Goal: Task Accomplishment & Management: Use online tool/utility

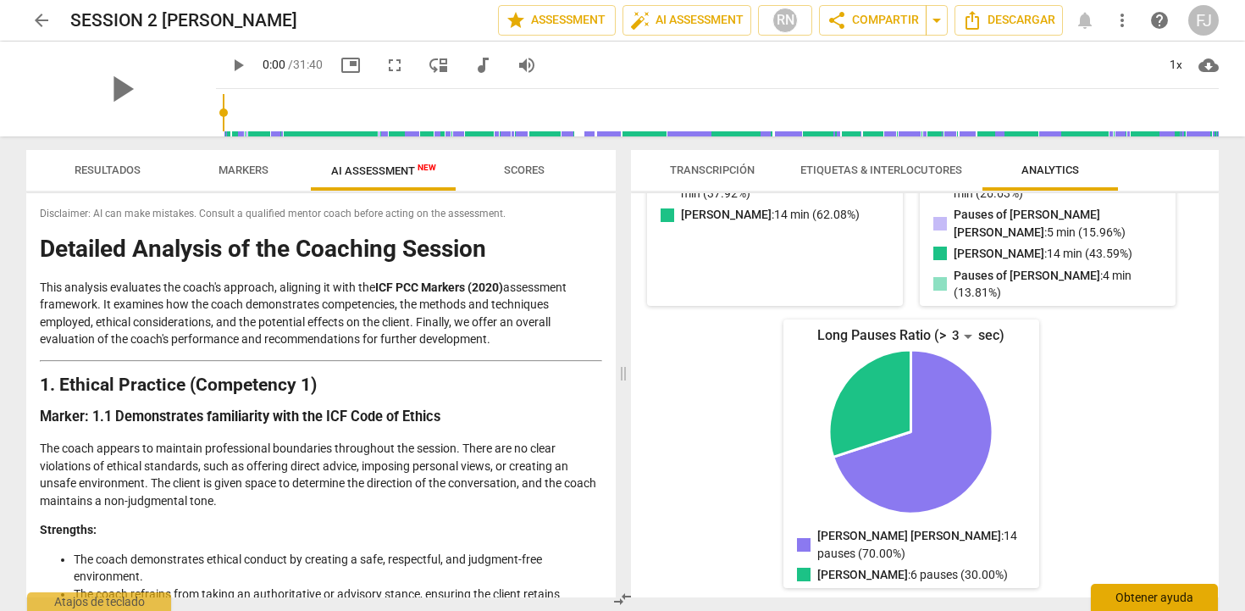
click at [1137, 600] on div "Obtener ayuda" at bounding box center [1154, 596] width 127 height 27
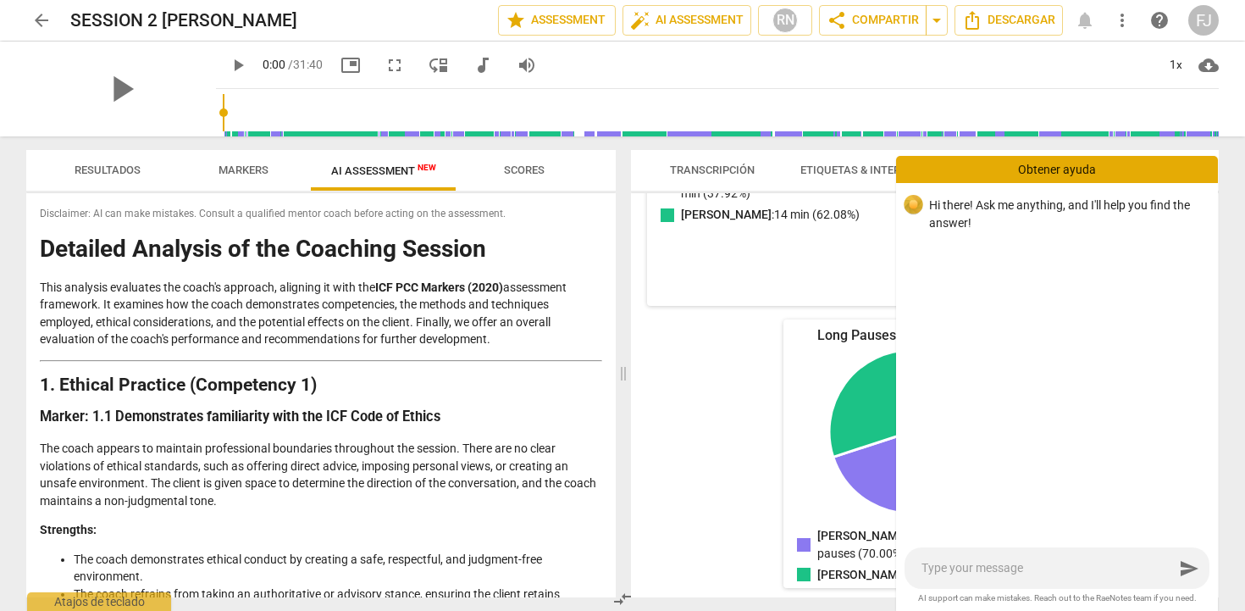
type textarea "H"
type textarea "HE"
type textarea "HEL"
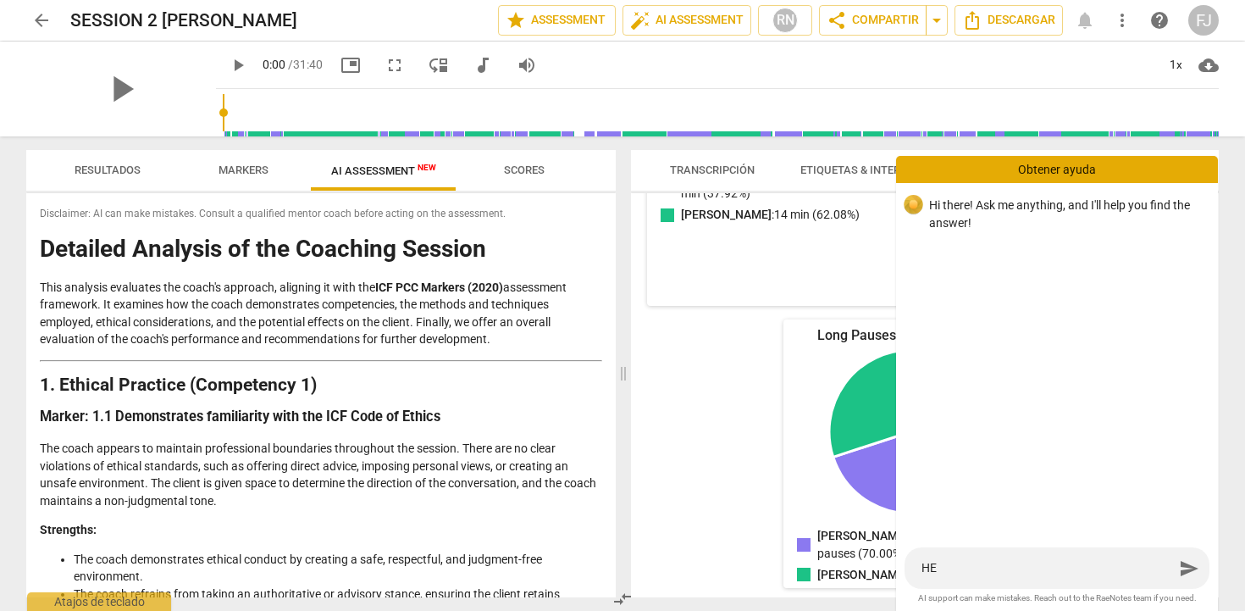
type textarea "HEL"
type textarea "HELL"
type textarea "HELLO"
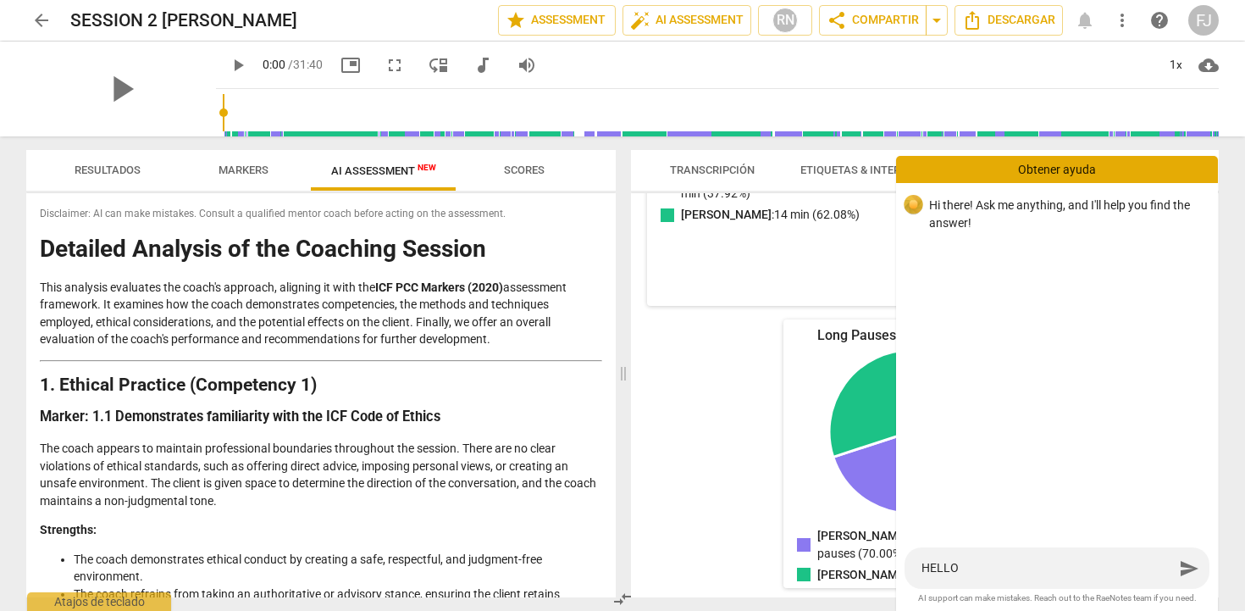
type textarea "HELL"
type textarea "HEL"
type textarea "HE"
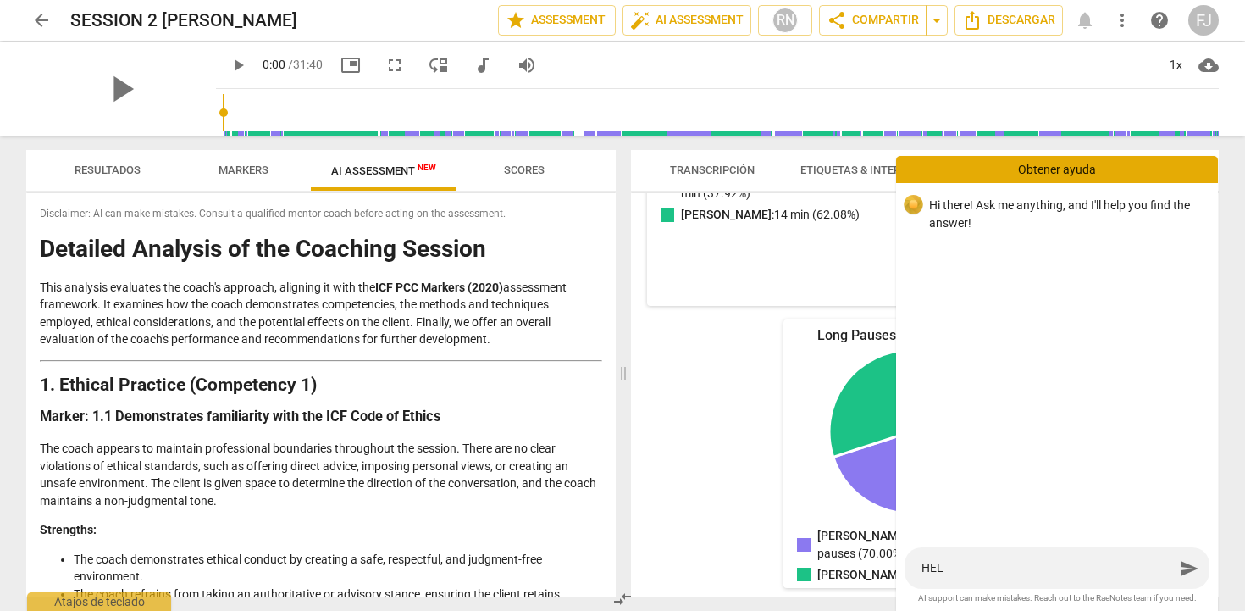
type textarea "HE"
type textarea "H"
type textarea "He"
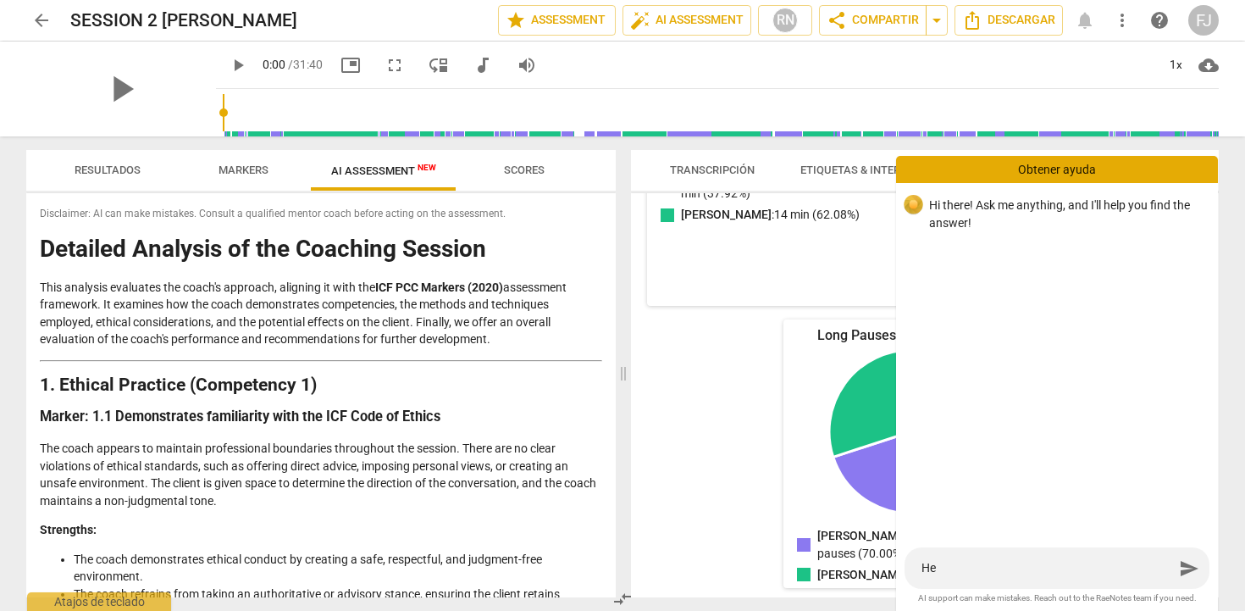
type textarea "Hel"
type textarea "Hell"
type textarea "Hello"
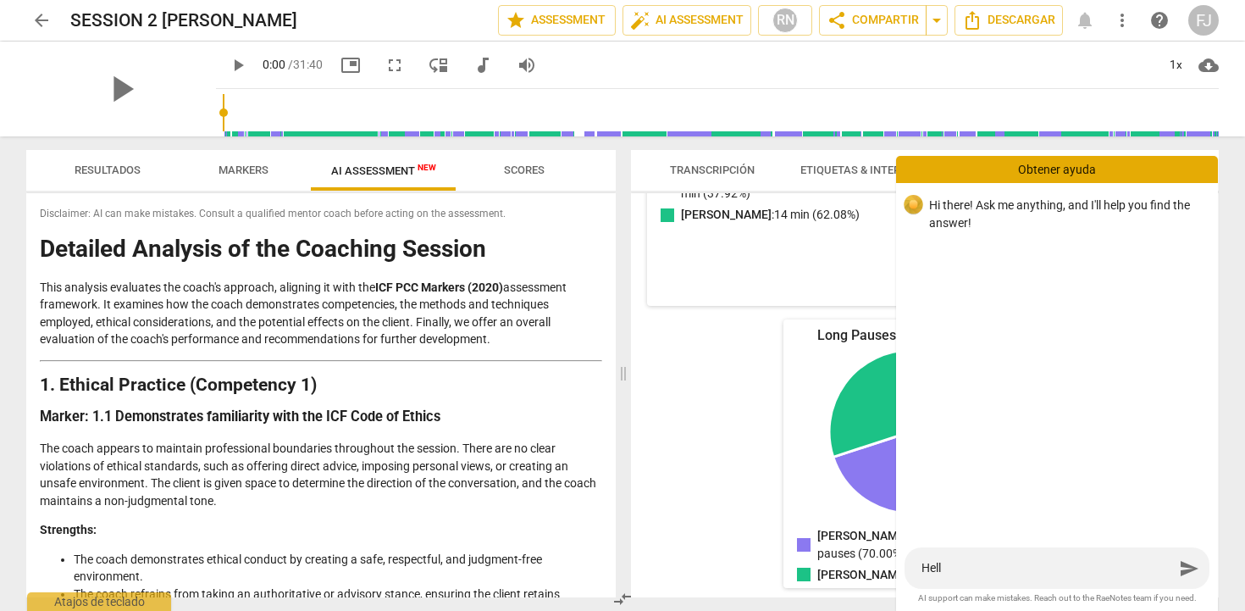
type textarea "Hello"
type textarea "Hello,"
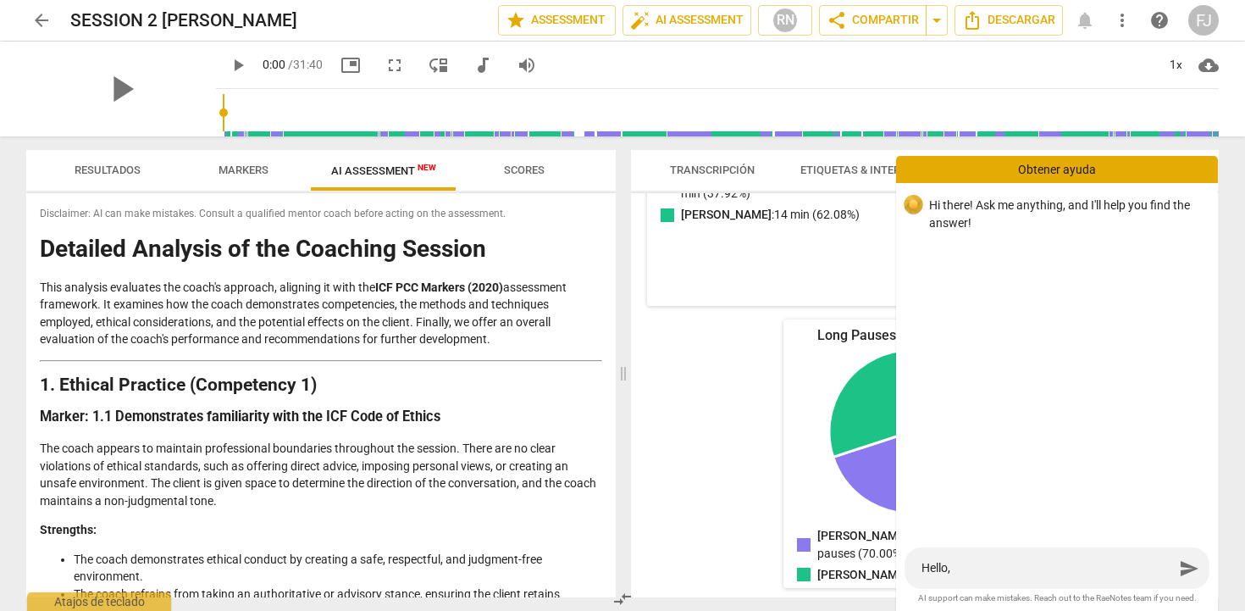
type textarea "Hello, h"
type textarea "Hello, ho"
type textarea "Hello, how"
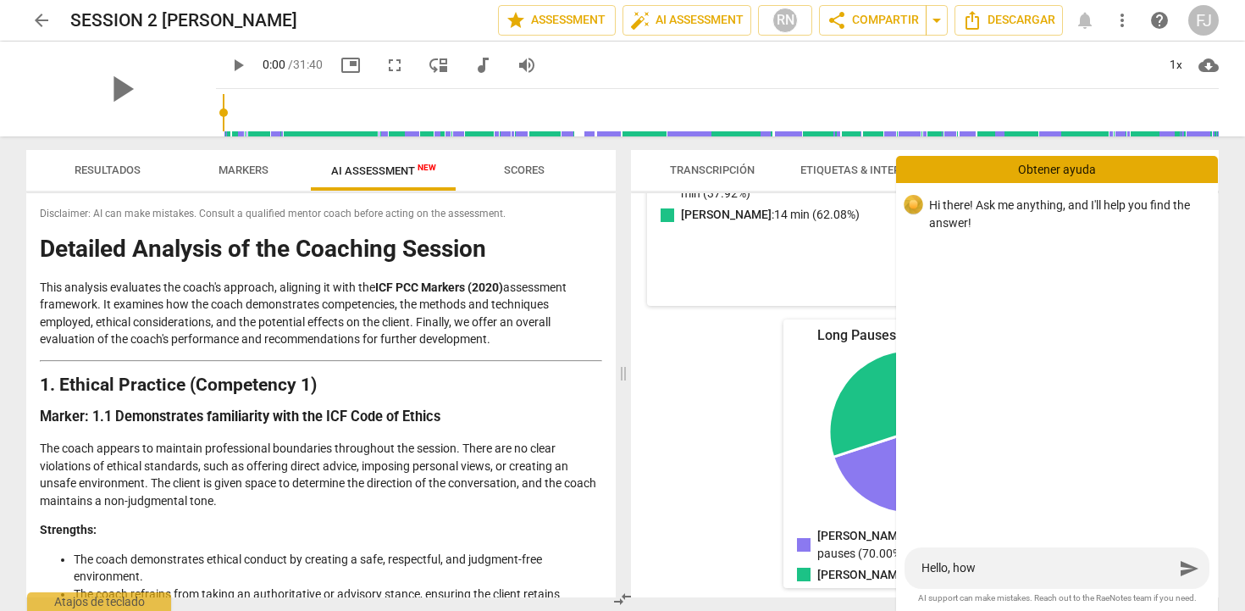
type textarea "Hello, how"
type textarea "Hello, how c"
type textarea "Hello, how ca"
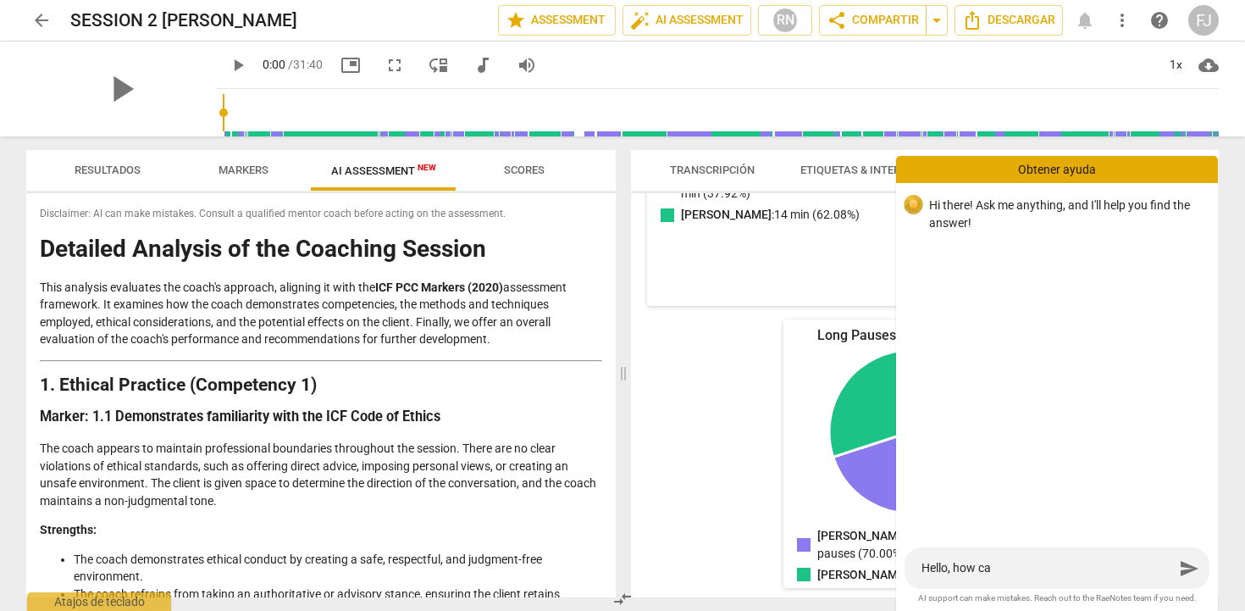
type textarea "Hello, how can"
type textarea "Hello, how can i"
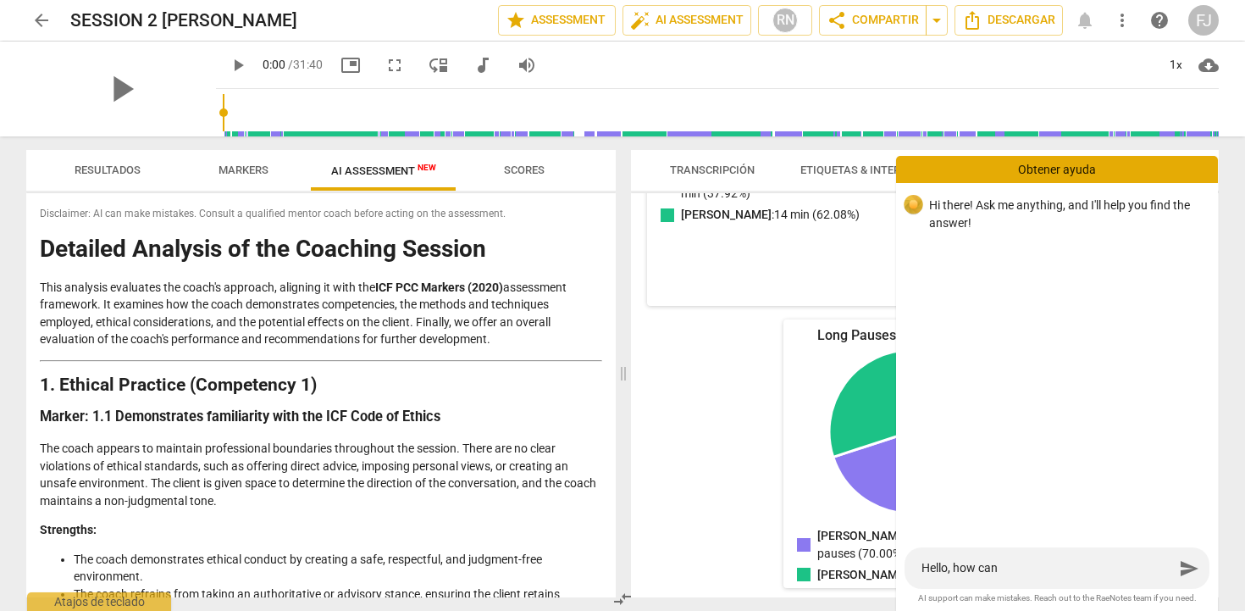
type textarea "Hello, how can i"
type textarea "Hello, how can i d"
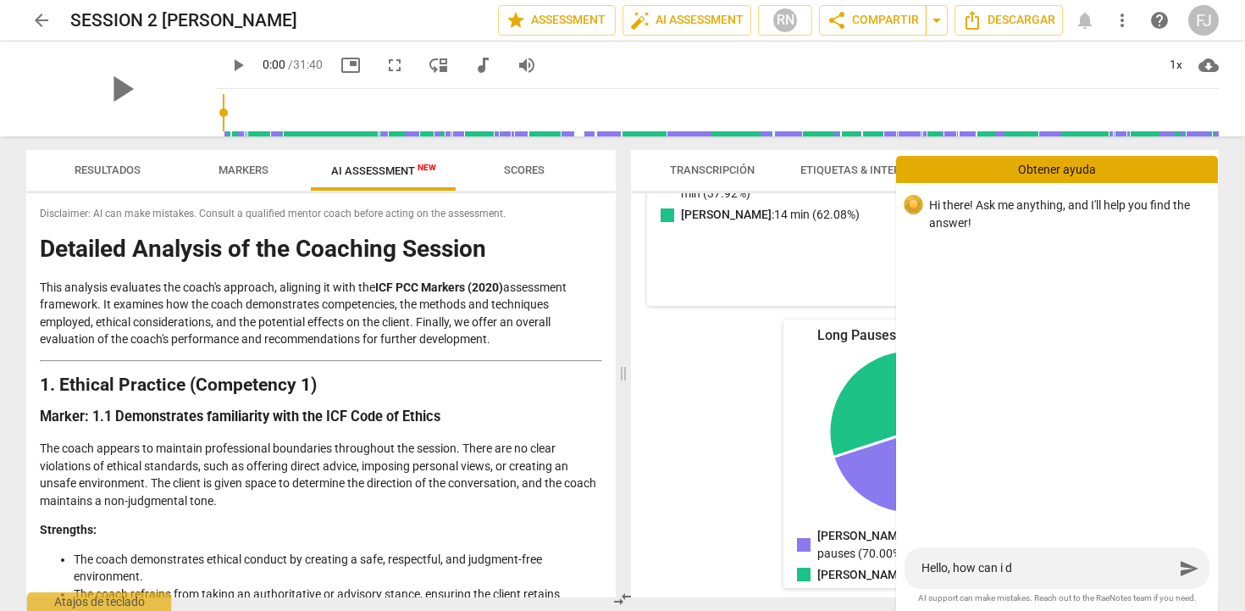
type textarea "Hello, how can i do"
type textarea "Hello, how can i dow"
type textarea "Hello, how can i down"
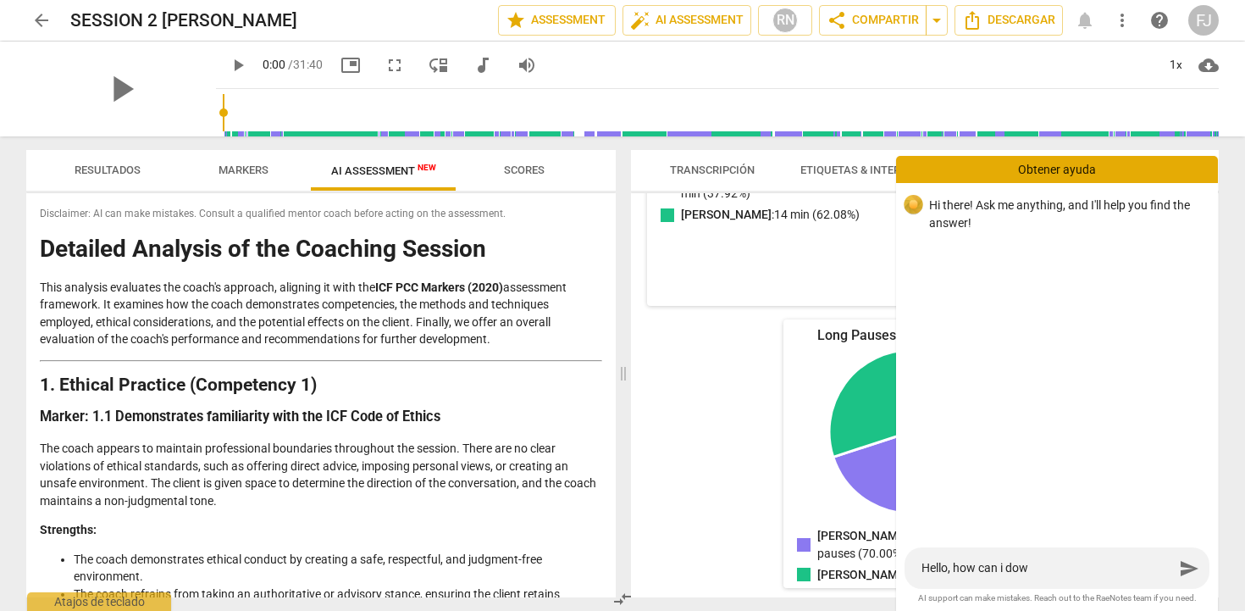
type textarea "Hello, how can i down"
type textarea "Hello, how can i downl"
type textarea "Hello, how can i downlo"
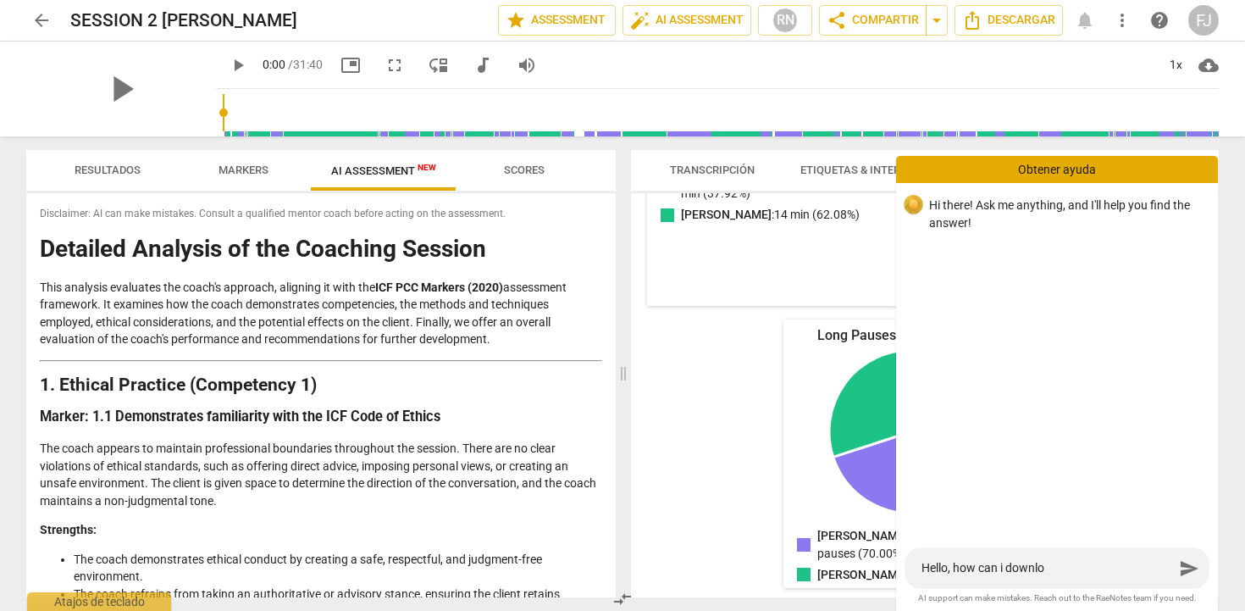
type textarea "Hello, how can i downloa"
type textarea "Hello, how can i download"
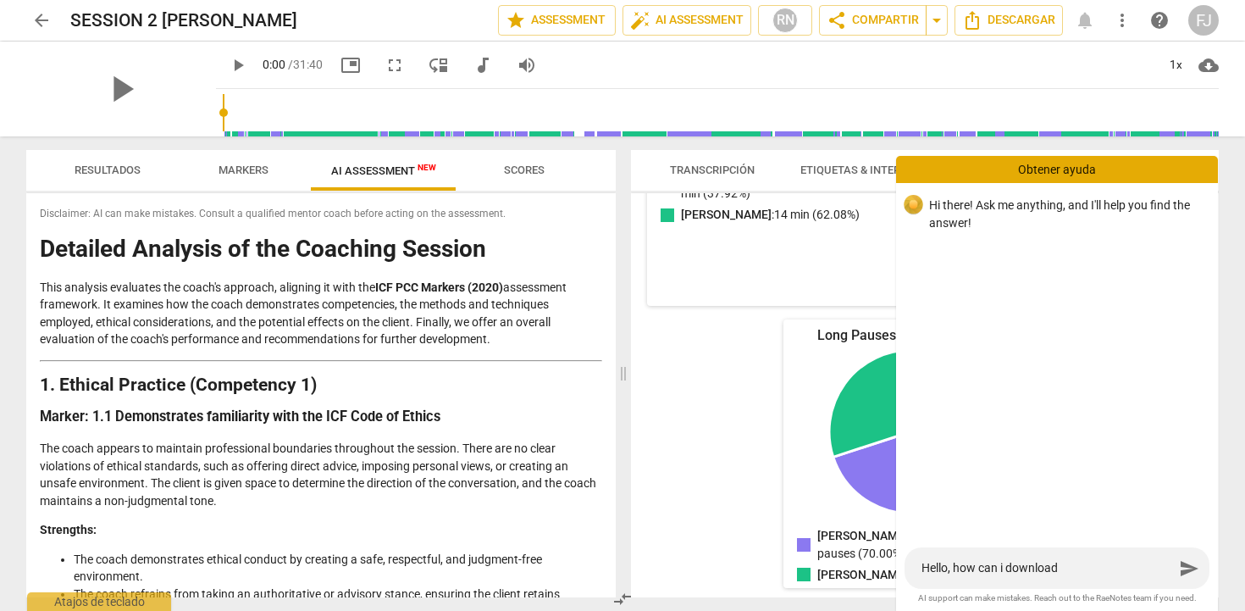
type textarea "Hello, how can i download"
type textarea "Hello, how can i download t"
type textarea "Hello, how can i download te"
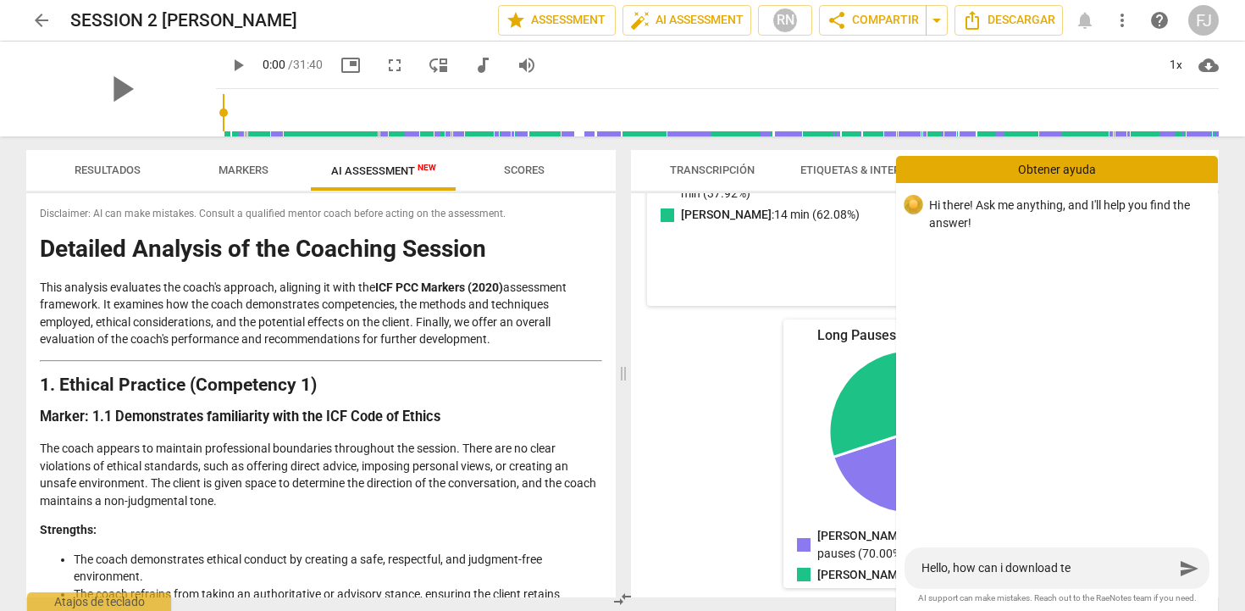
type textarea "Hello, how can i download teh"
type textarea "Hello, how can i download teh a"
type textarea "Hello, how can i download teh al"
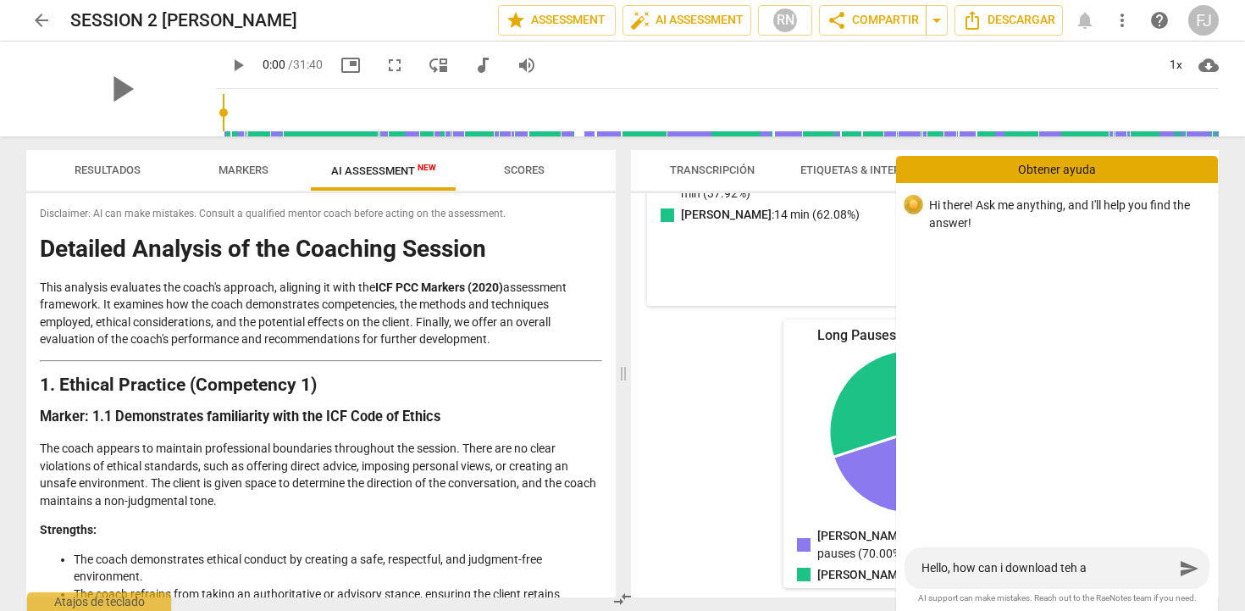
type textarea "Hello, how can i download teh al"
type textarea "Hello, how can i download teh all"
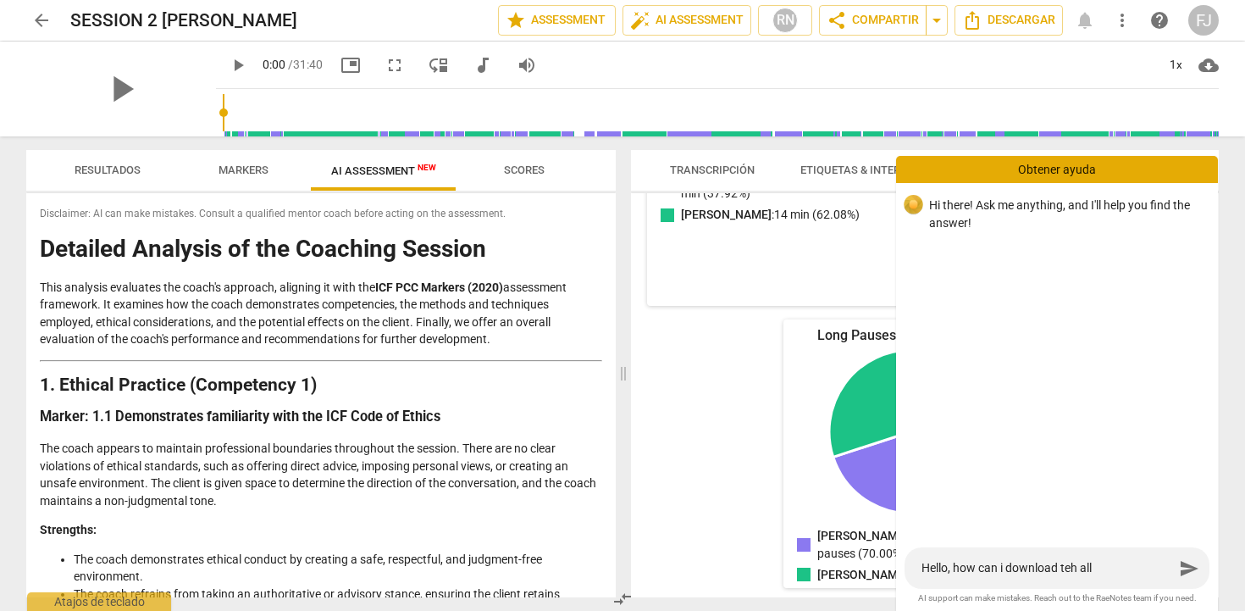
type textarea "Hello, how can i download teh all"
type textarea "Hello, how can i download teh al"
type textarea "Hello, how can i download teh a"
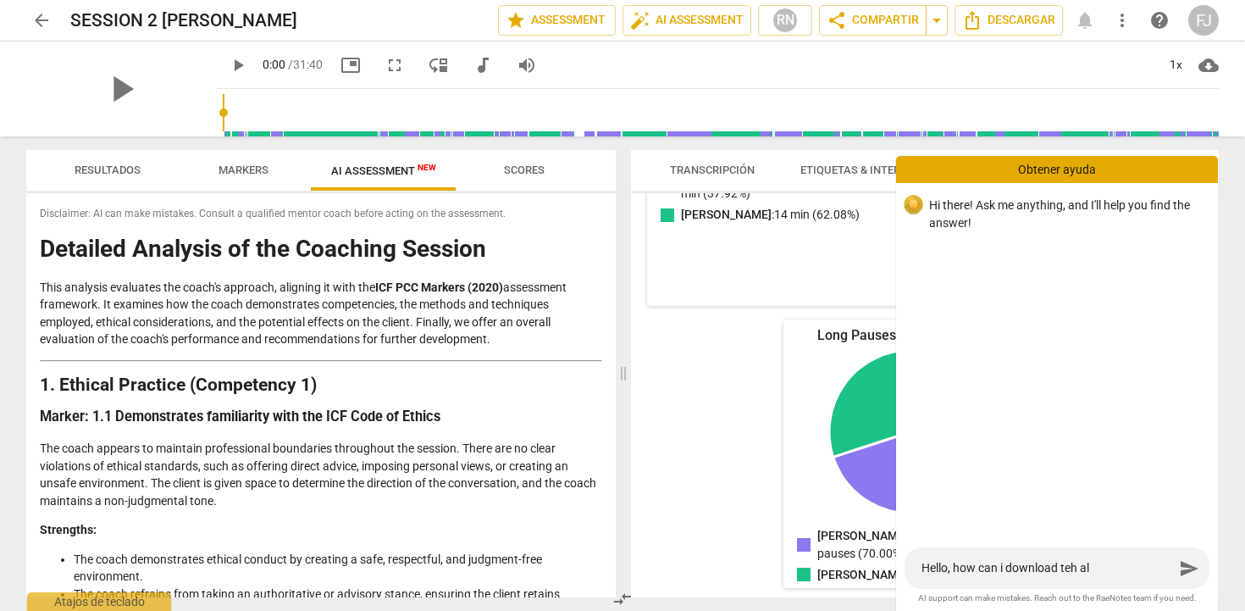
type textarea "Hello, how can i download teh a"
type textarea "Hello, how can i download teh"
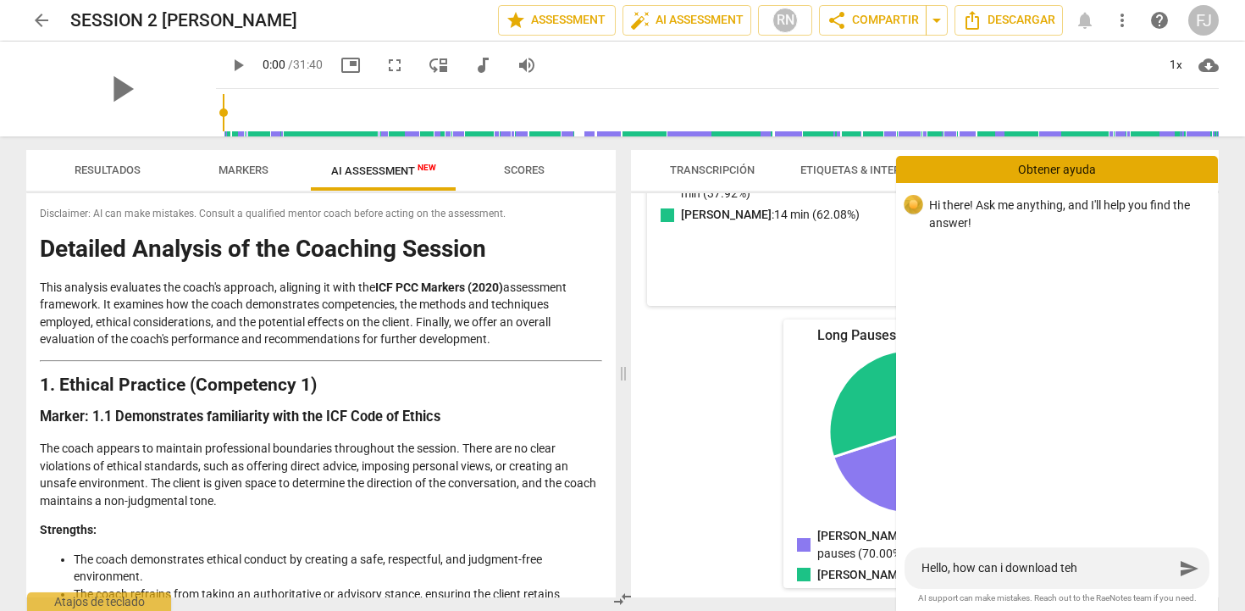
type textarea "Hello, how can i download te"
type textarea "Hello, how can i download t"
type textarea "Hello, how can i download"
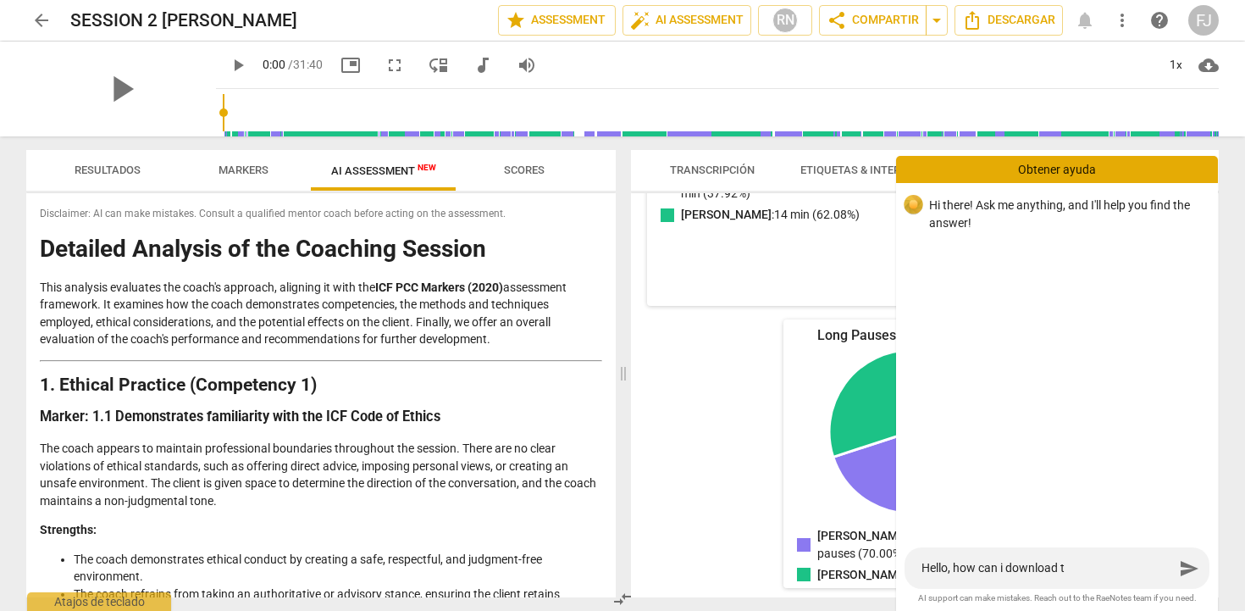
type textarea "Hello, how can i download"
type textarea "Hello, how can i download h"
type textarea "Hello, how can i download he"
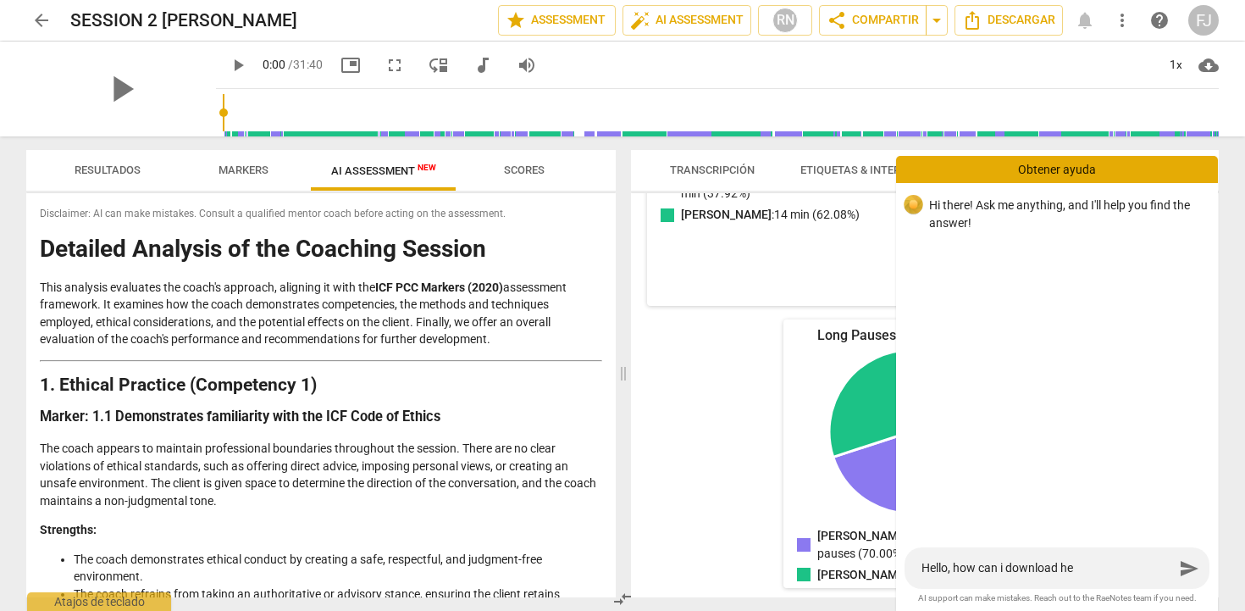
type textarea "Hello, how can i download he"
type textarea "Hello, how can i download he a"
type textarea "Hello, how can i download he al"
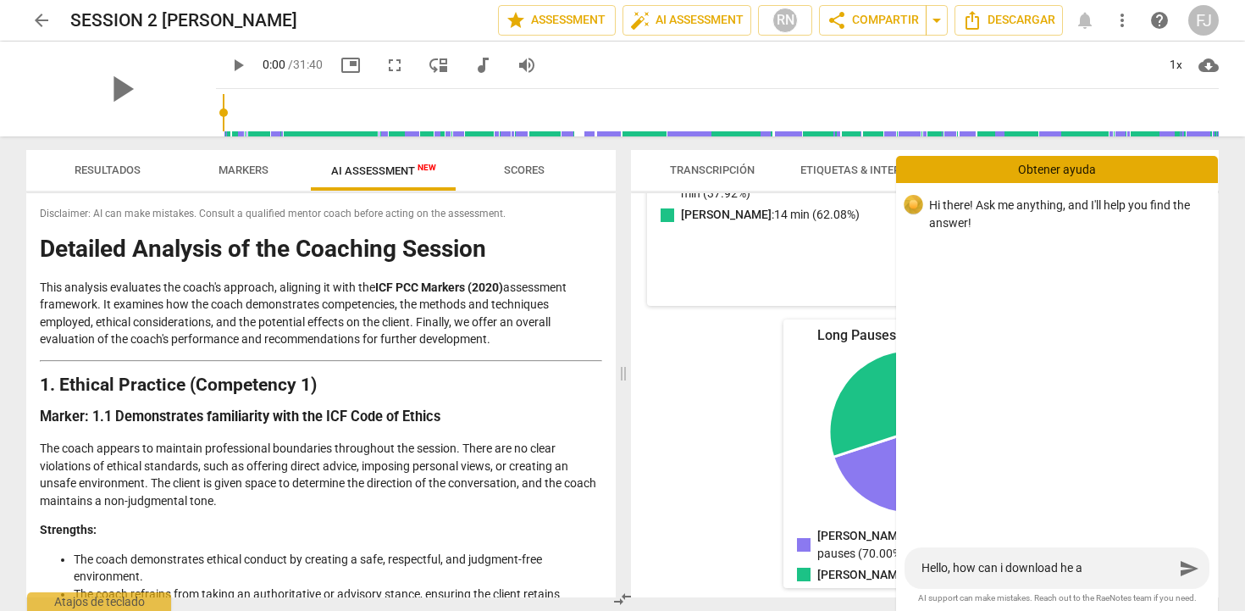
type textarea "Hello, how can i download he al"
type textarea "Hello, how can i download he all"
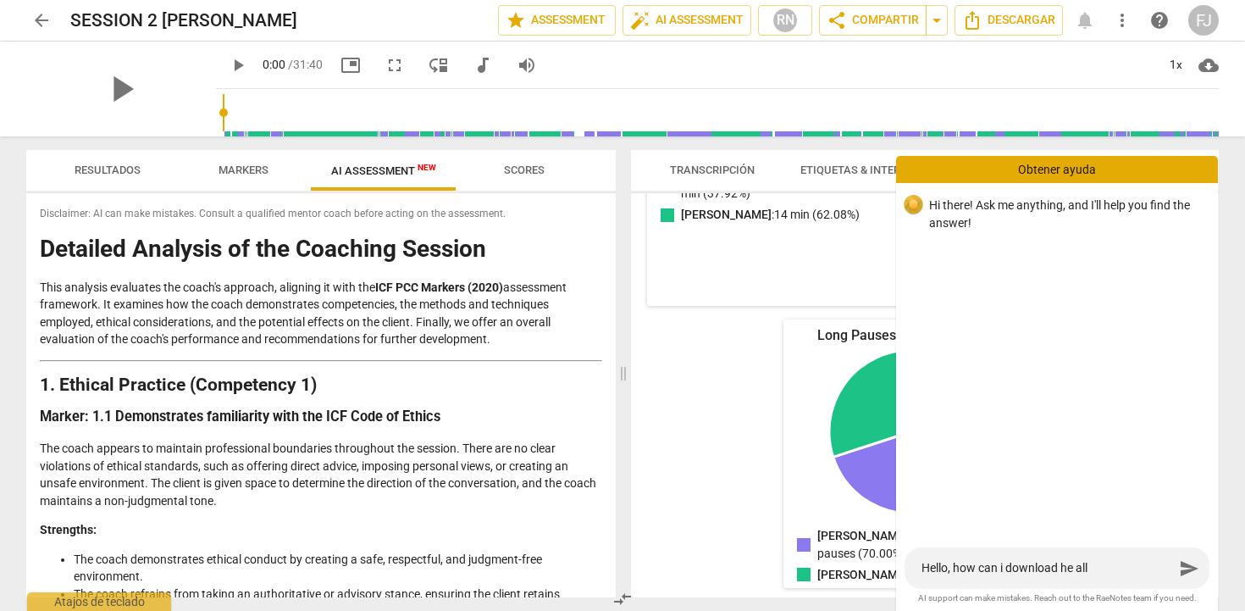
type textarea "Hello, how can i download he all c"
type textarea "Hello, how can i download he all co"
type textarea "Hello, how can i download he all con"
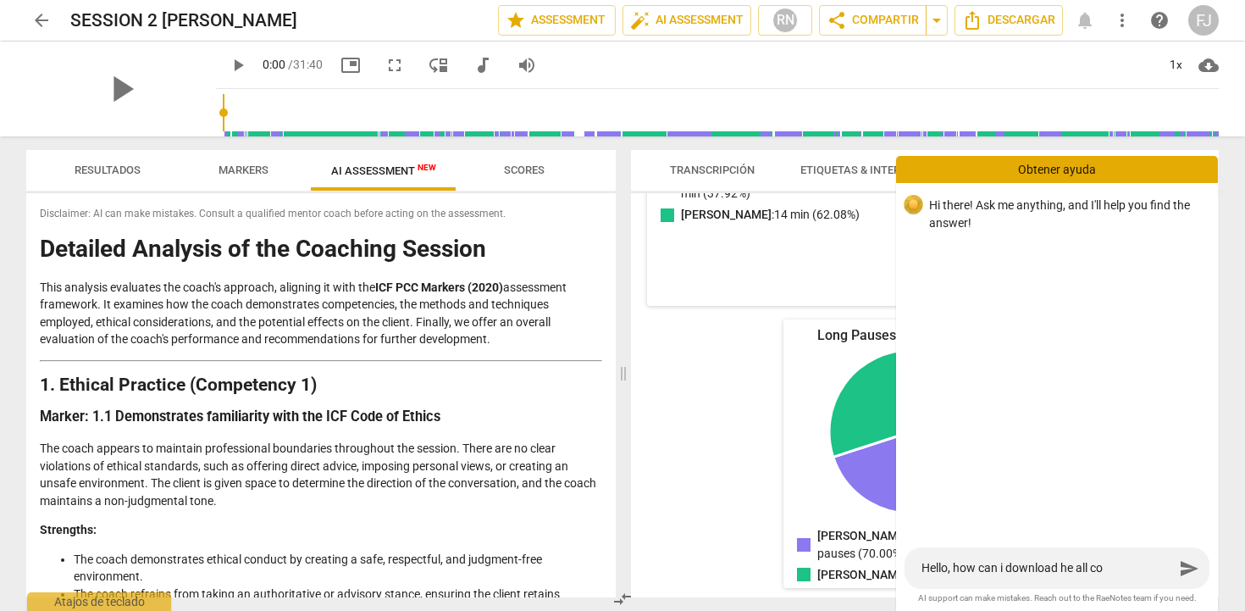
type textarea "Hello, how can i download he all con"
type textarea "Hello, how can i download he all co"
type textarea "Hello, how can i download he all c"
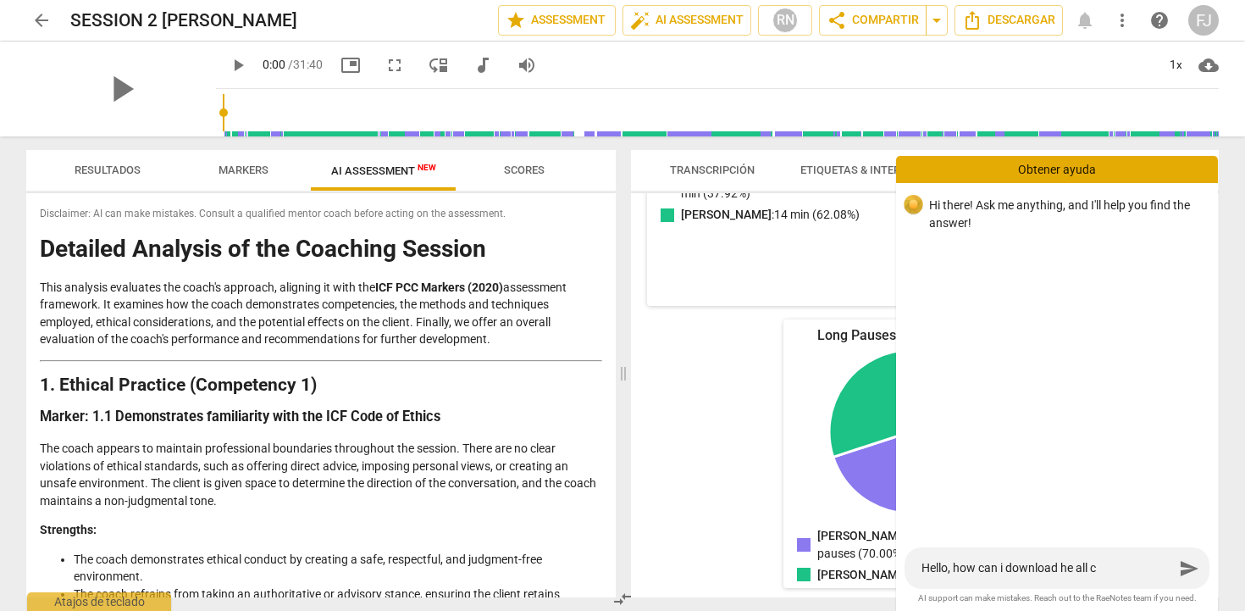
type textarea "Hello, how can i download he all"
type textarea "Hello, how can i download he al"
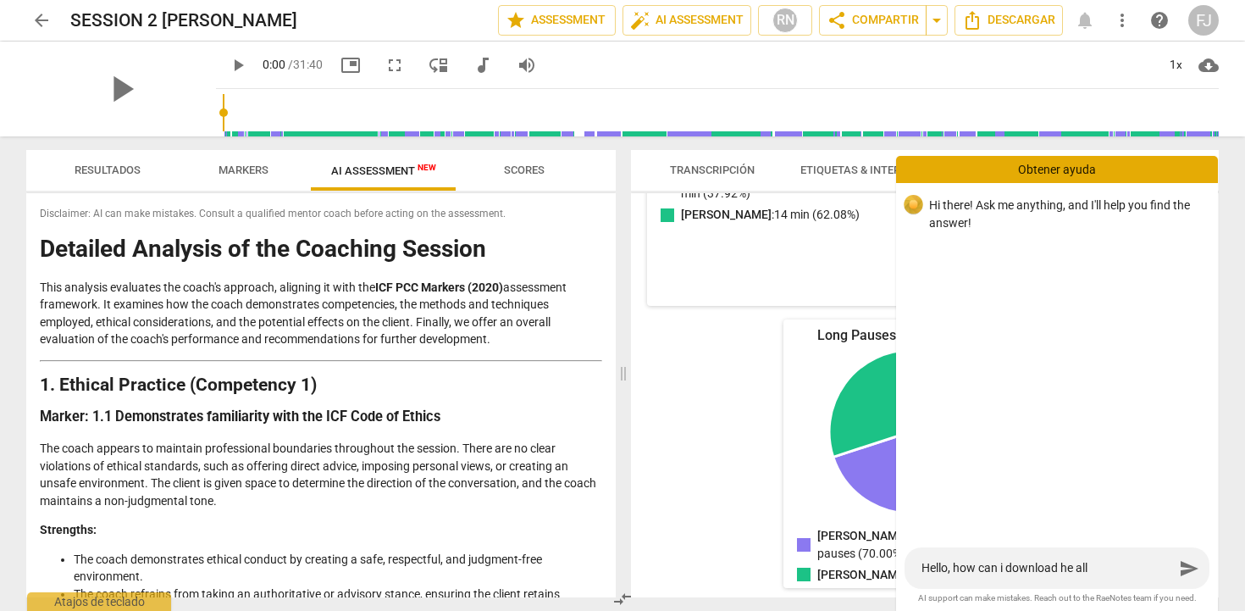
type textarea "Hello, how can i download he al"
type textarea "Hello, how can i download he a"
type textarea "Hello, how can i download he"
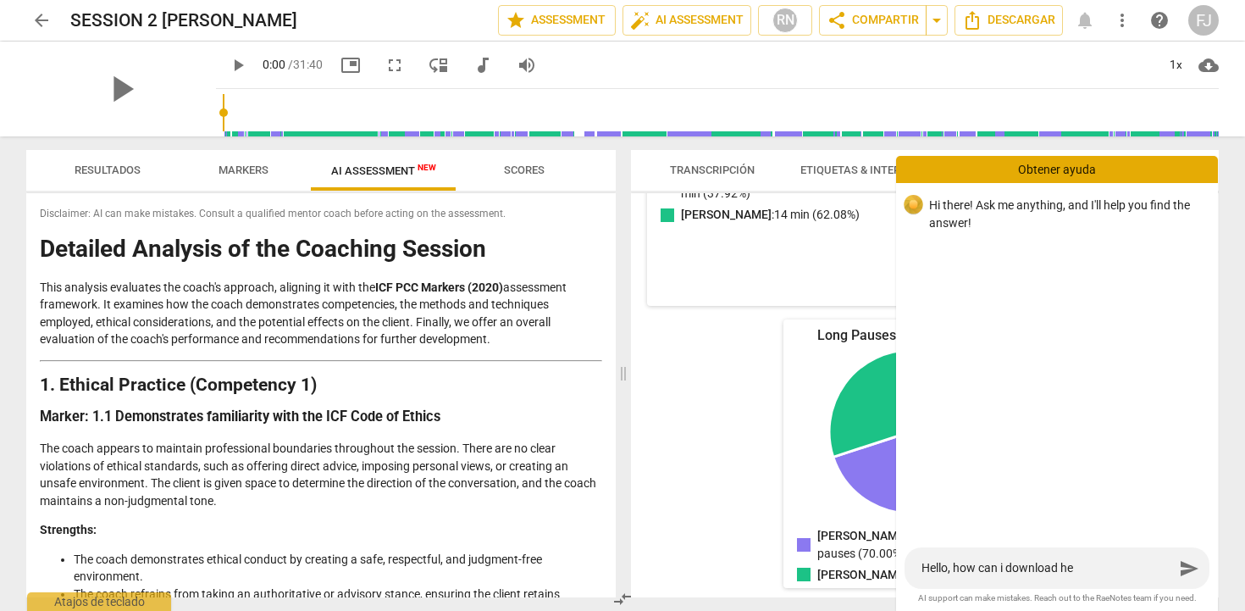
type textarea "Hello, how can i download he"
type textarea "Hello, how can i download h"
type textarea "Hello, how can i download"
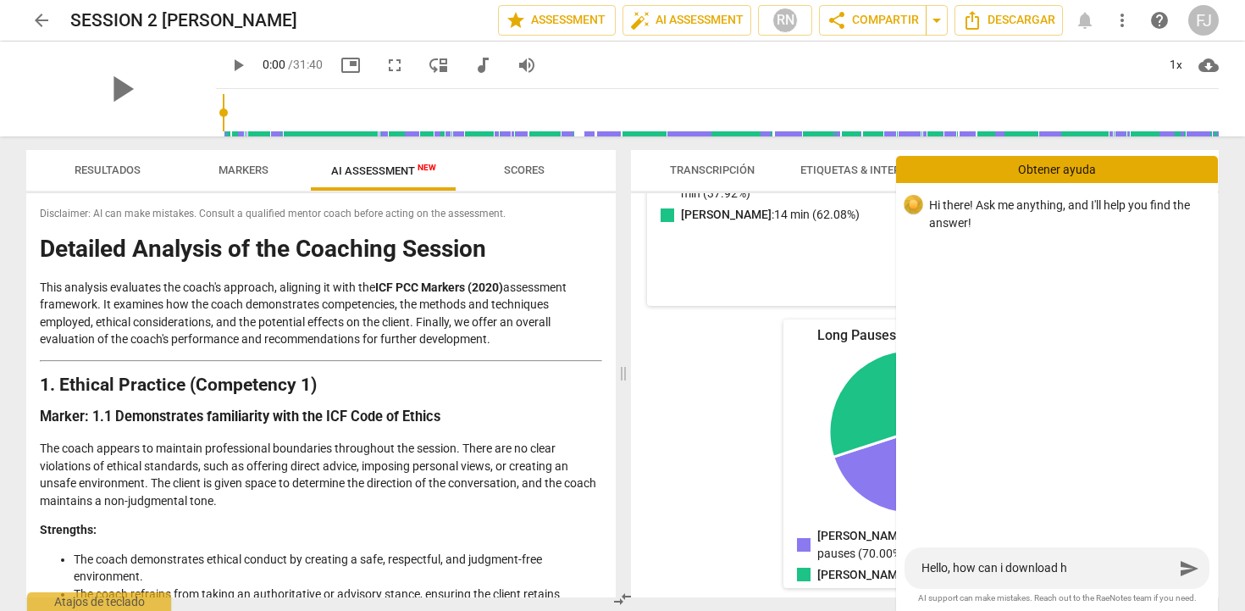
type textarea "Hello, how can i download"
type textarea "Hello, how can i download t"
type textarea "Hello, how can i download te"
type textarea "Hello, how can i download teh"
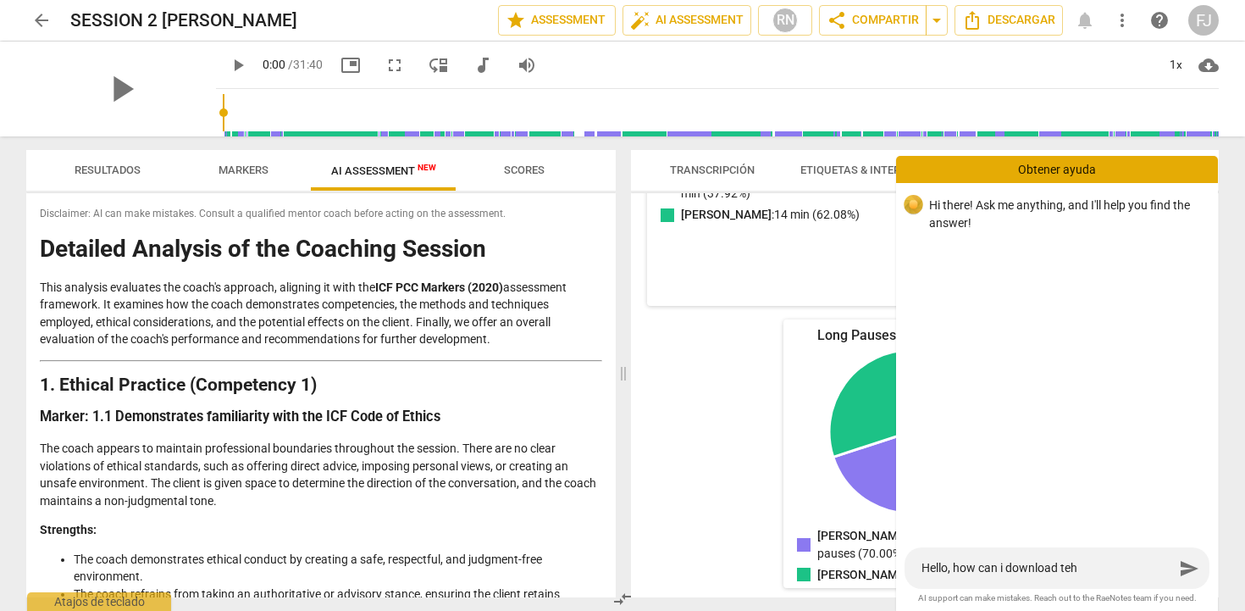
type textarea "Hello, how can i download teh"
type textarea "Hello, how can i download teh a"
type textarea "Hello, how can i download teh al"
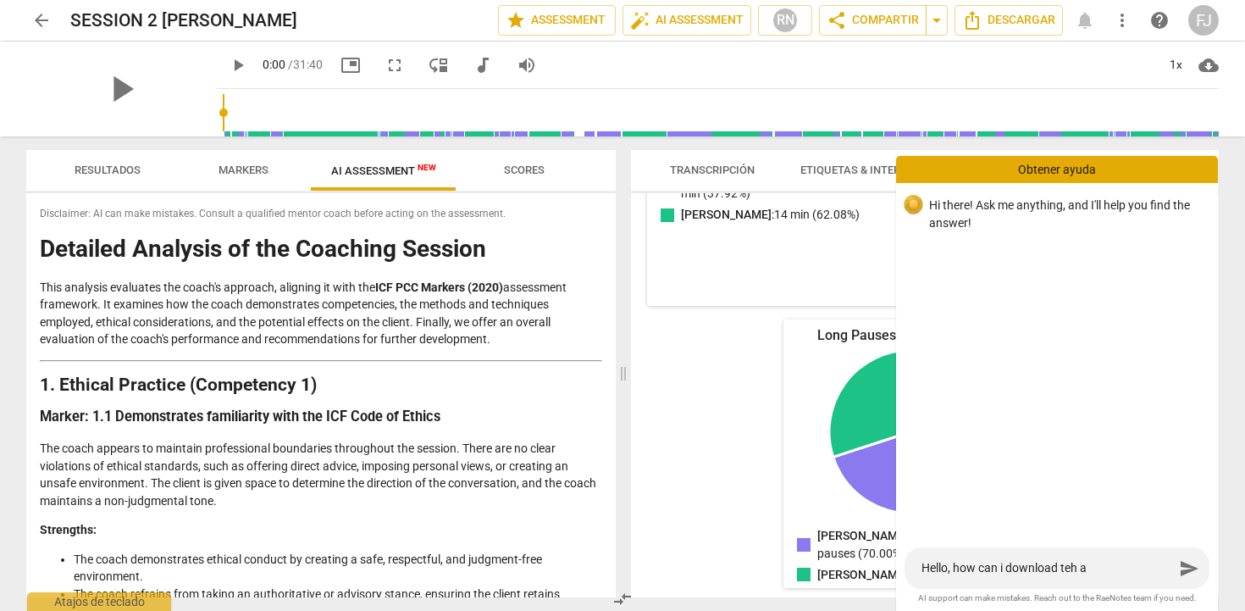
type textarea "Hello, how can i download teh al"
type textarea "Hello, how can i download teh all"
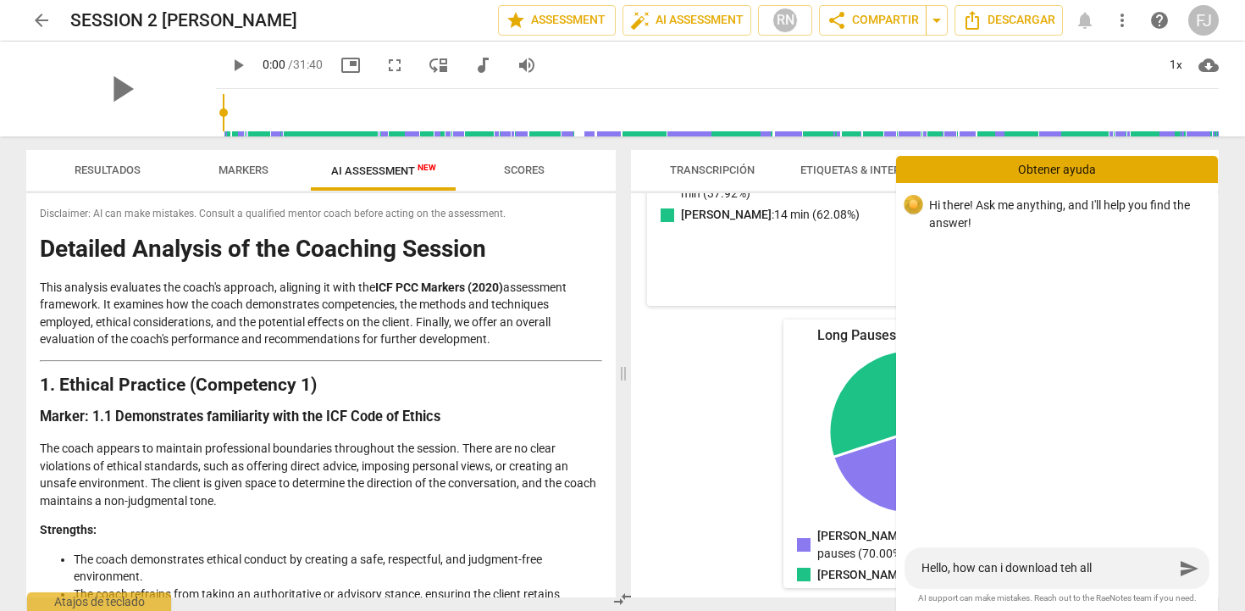
type textarea "Hello, how can i download teh all c"
type textarea "Hello, how can i download teh all co"
type textarea "Hello, how can i download teh all con"
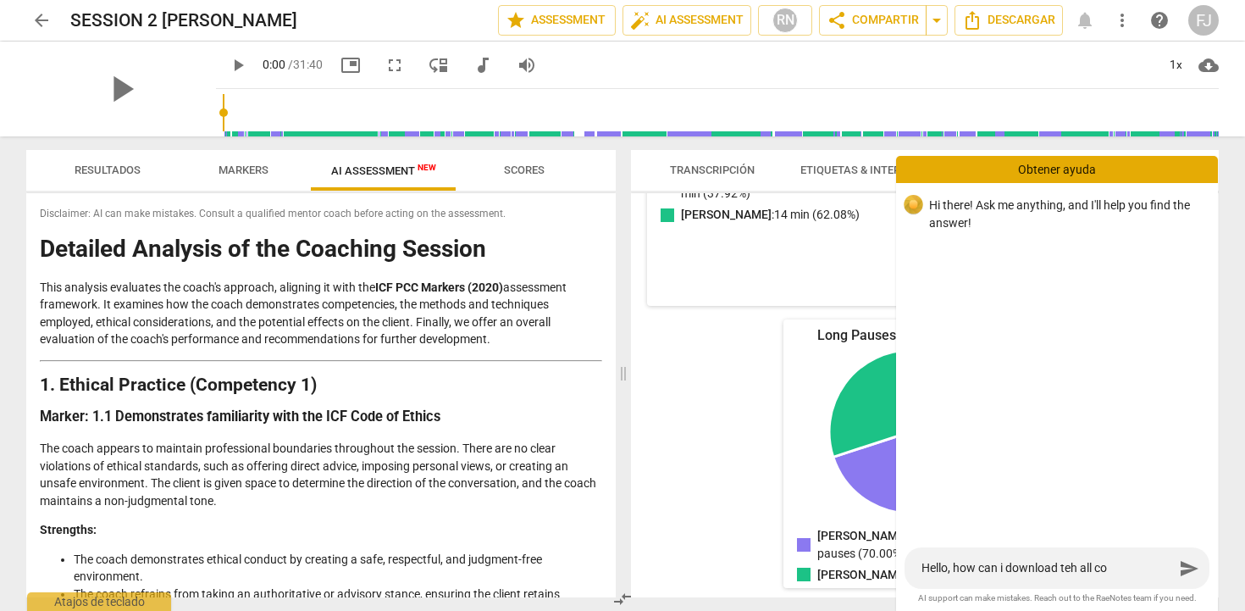
type textarea "Hello, how can i download teh all con"
type textarea "Hello, how can i download teh all cont"
type textarea "Hello, how can i download teh all conte"
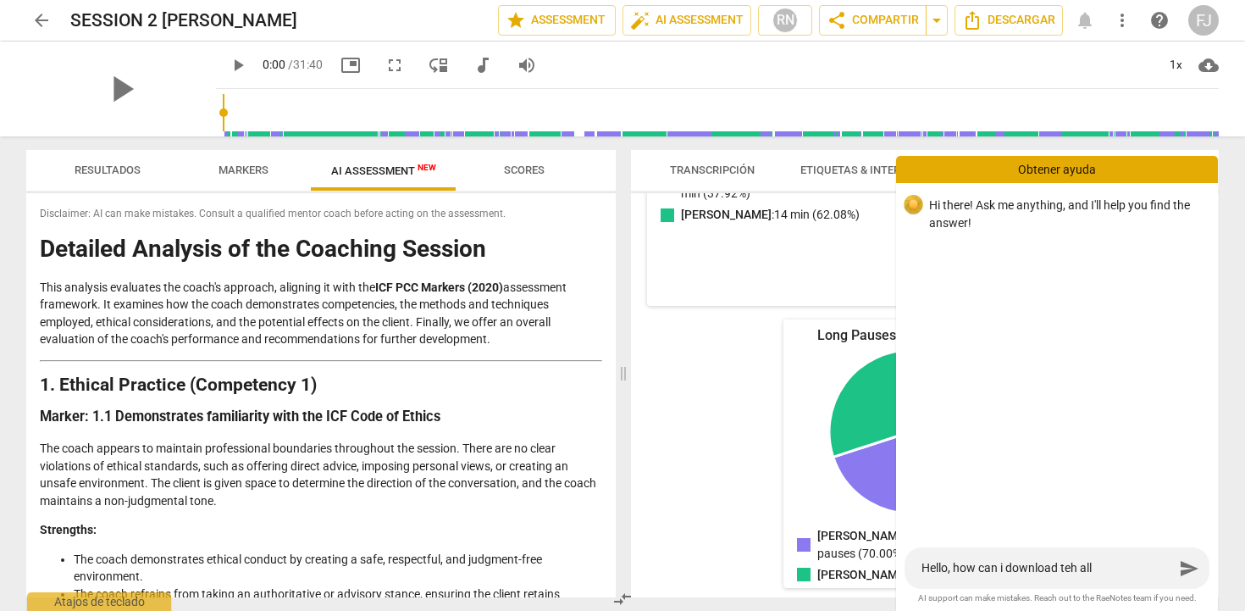
type textarea "Hello, how can i download teh all conten"
type textarea "Hello, how can i download teh all content"
type textarea "Hello, how can i download teh all contents"
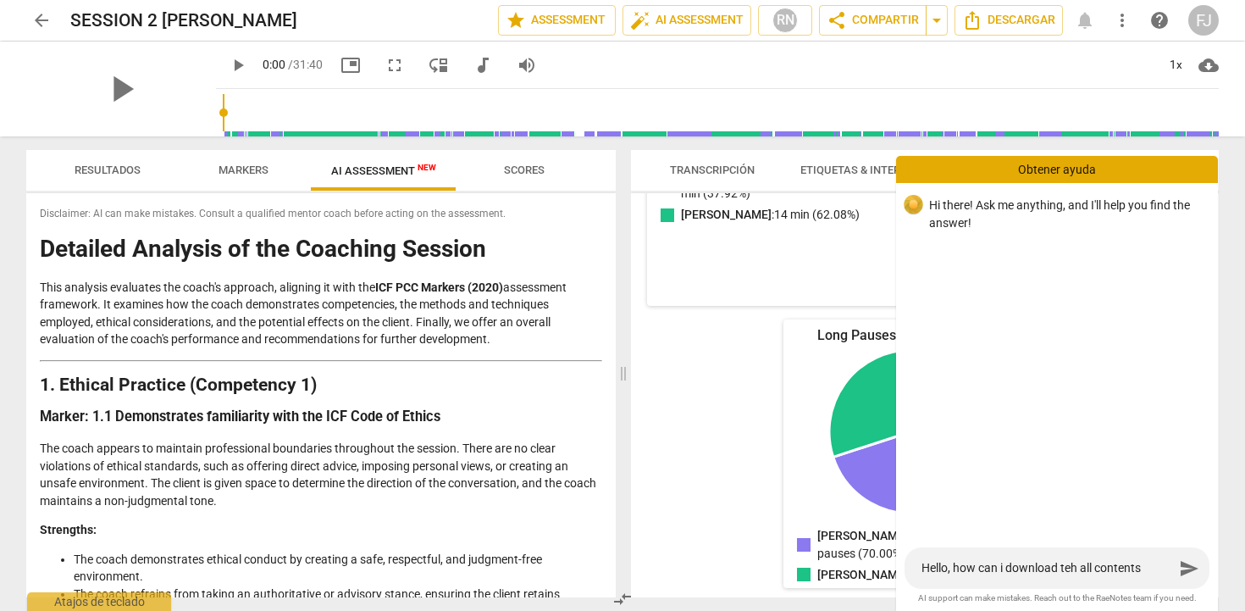
type textarea "Hello, how can i download teh all contents"
type textarea "Hello, how can i download teh all contents a"
type textarea "Hello, how can i download teh all contents ab"
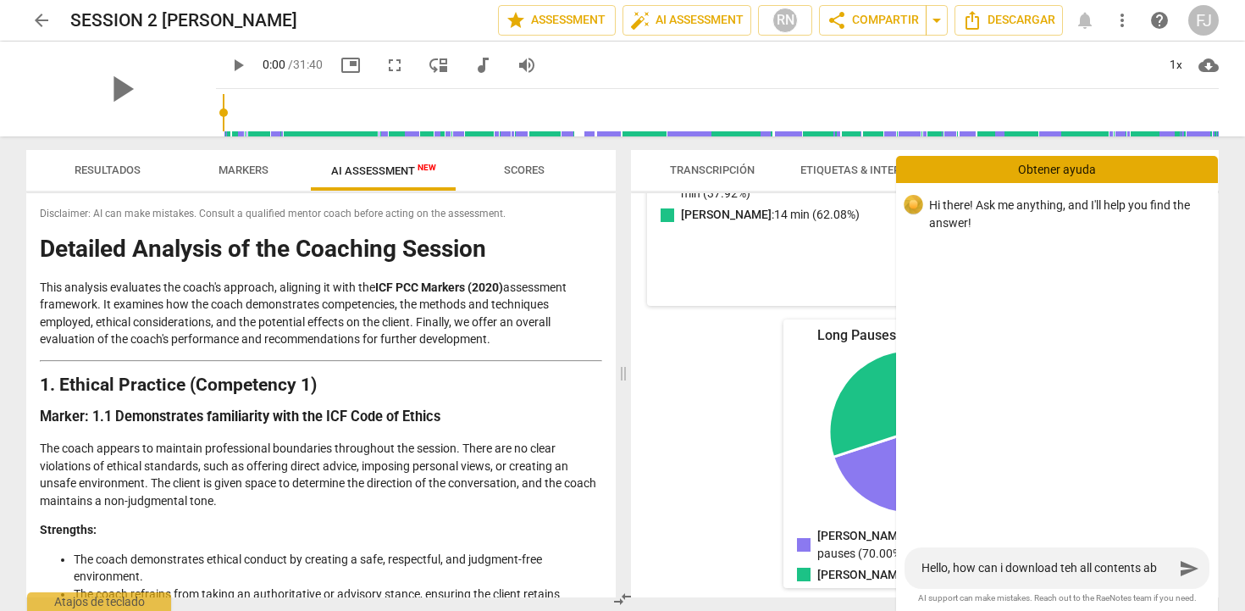
type textarea "Hello, how can i download teh all contents abi"
type textarea "Hello, how can i download teh all contents abio"
type textarea "Hello, how can i download teh all contents abiou"
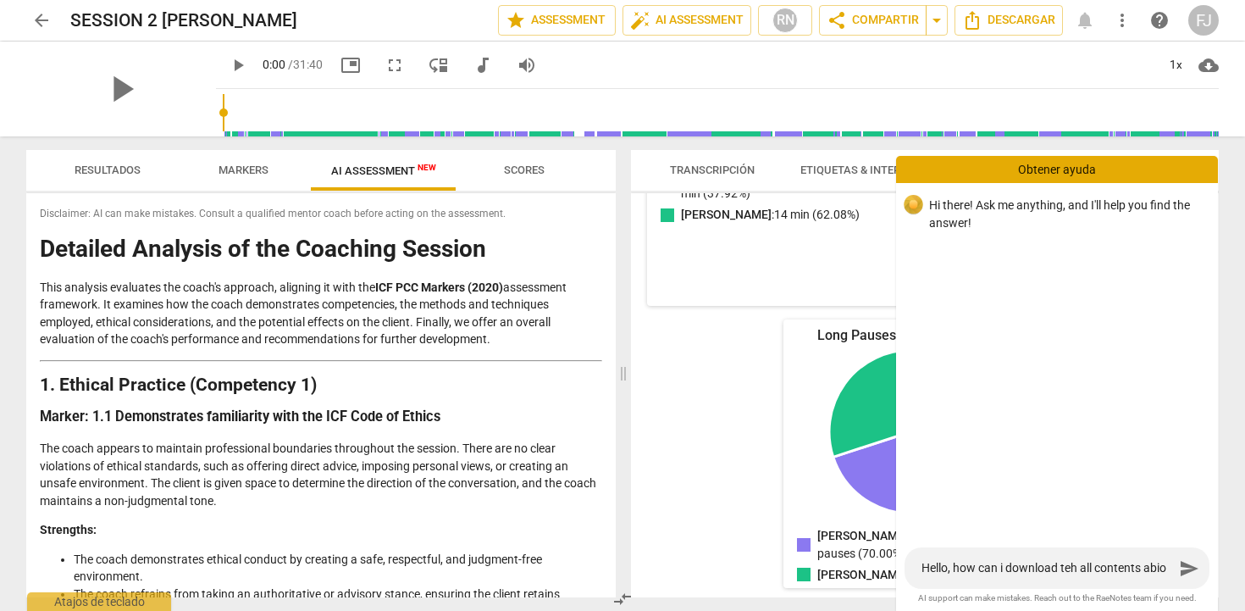
type textarea "Hello, how can i download teh all contents abiou"
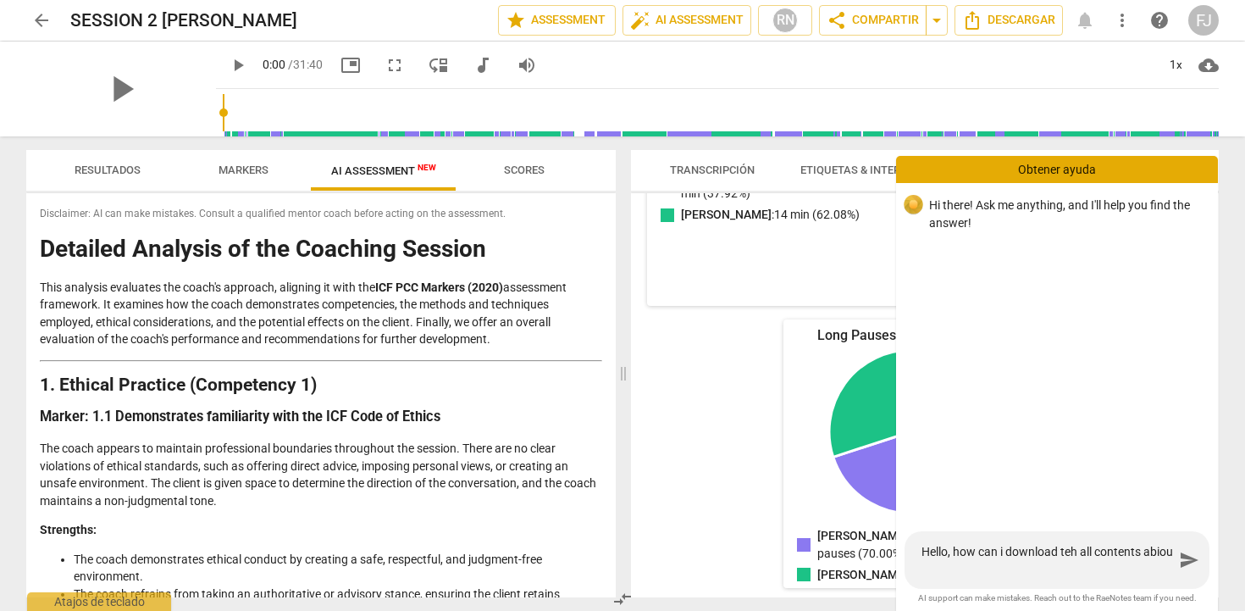
type textarea "Hello, how can i download teh all contents abiout"
type textarea "Hello, how can i download teh all contents abiou"
type textarea "Hello, how can i download teh all contents abio"
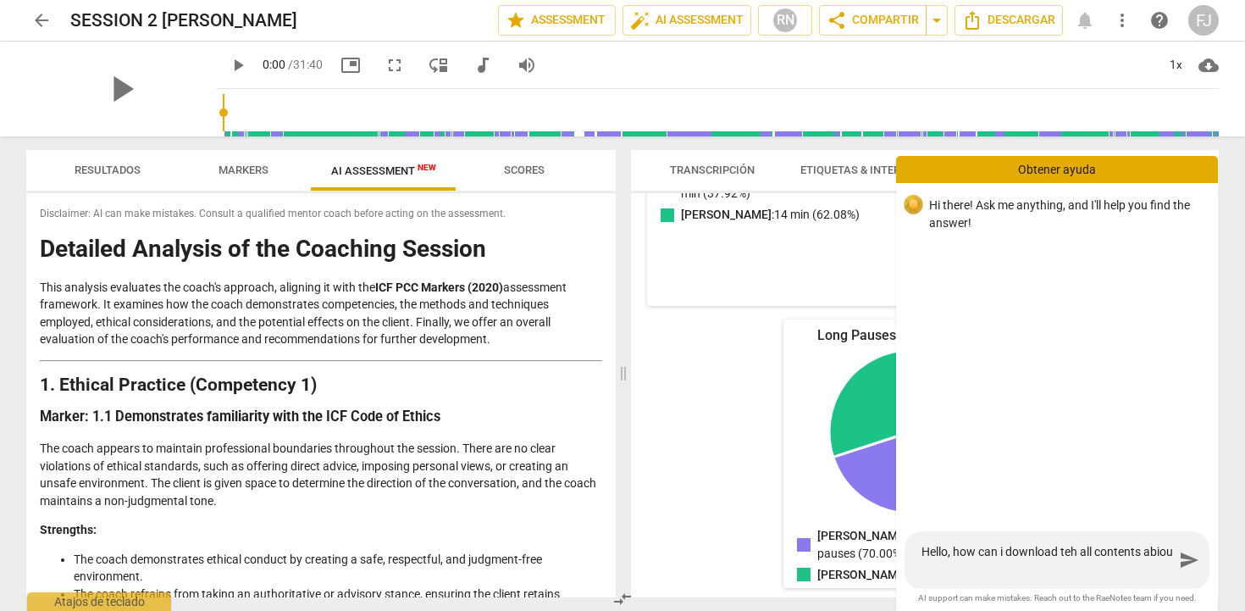
type textarea "Hello, how can i download teh all contents abio"
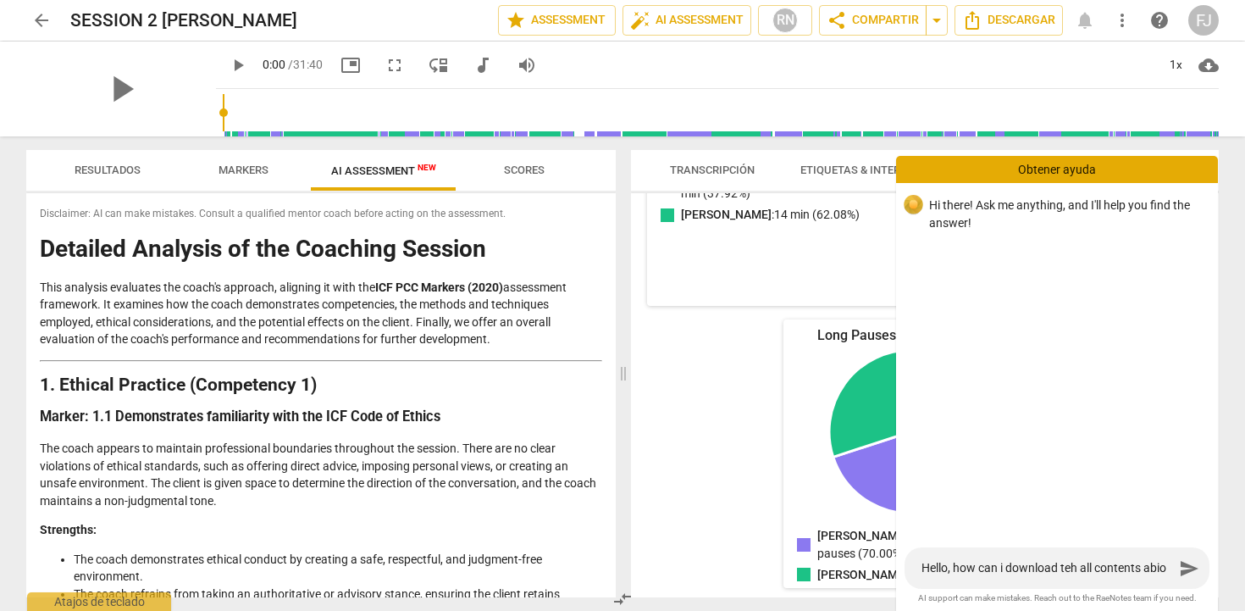
type textarea "Hello, how can i download teh all contents abi"
type textarea "Hello, how can i download teh all contents ab"
type textarea "Hello, how can i download teh all contents abo"
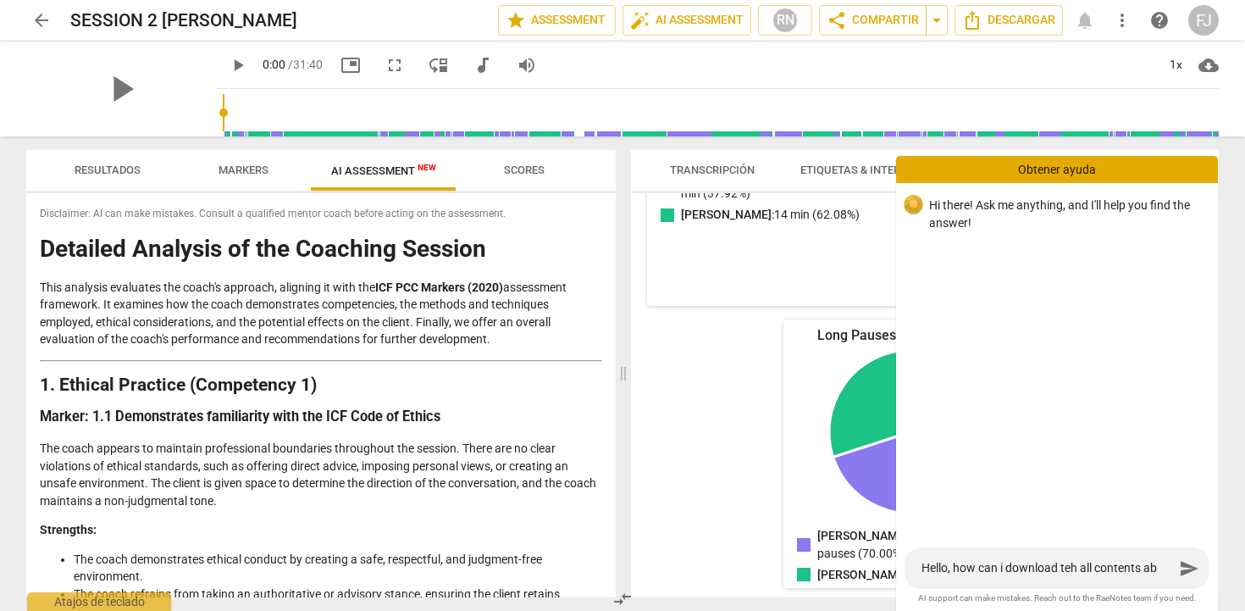
type textarea "Hello, how can i download teh all contents abo"
type textarea "Hello, how can i download teh all contents abou"
type textarea "Hello, how can i download teh all contents about"
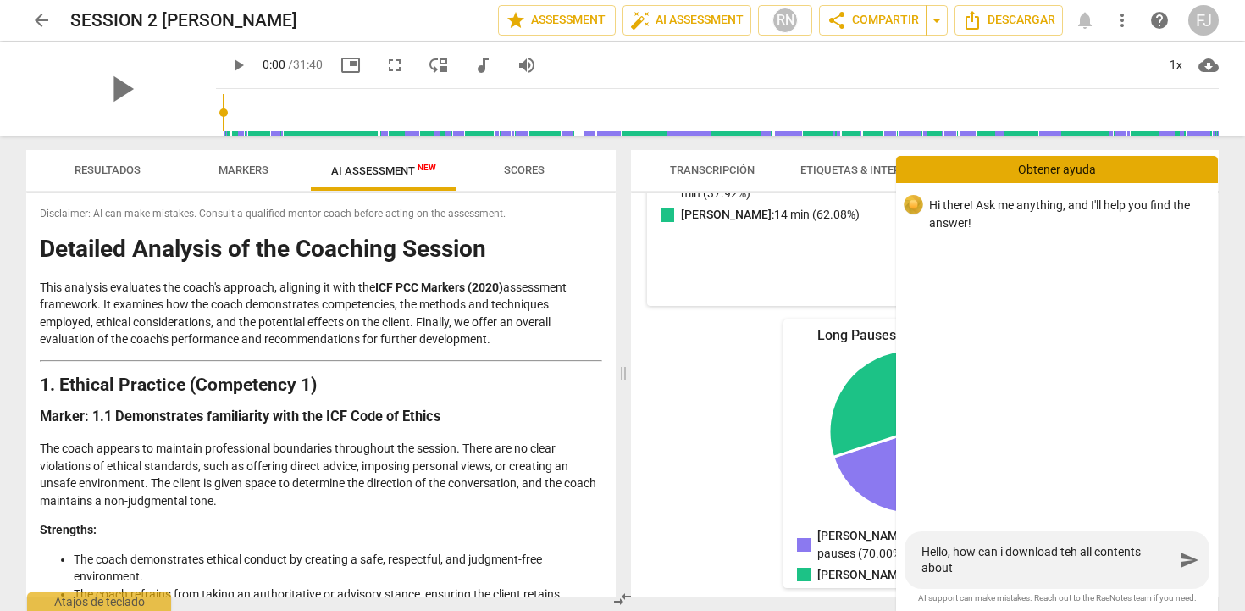
type textarea "Hello, how can i download teh all contents about"
type textarea "Hello, how can i download teh all contents about a"
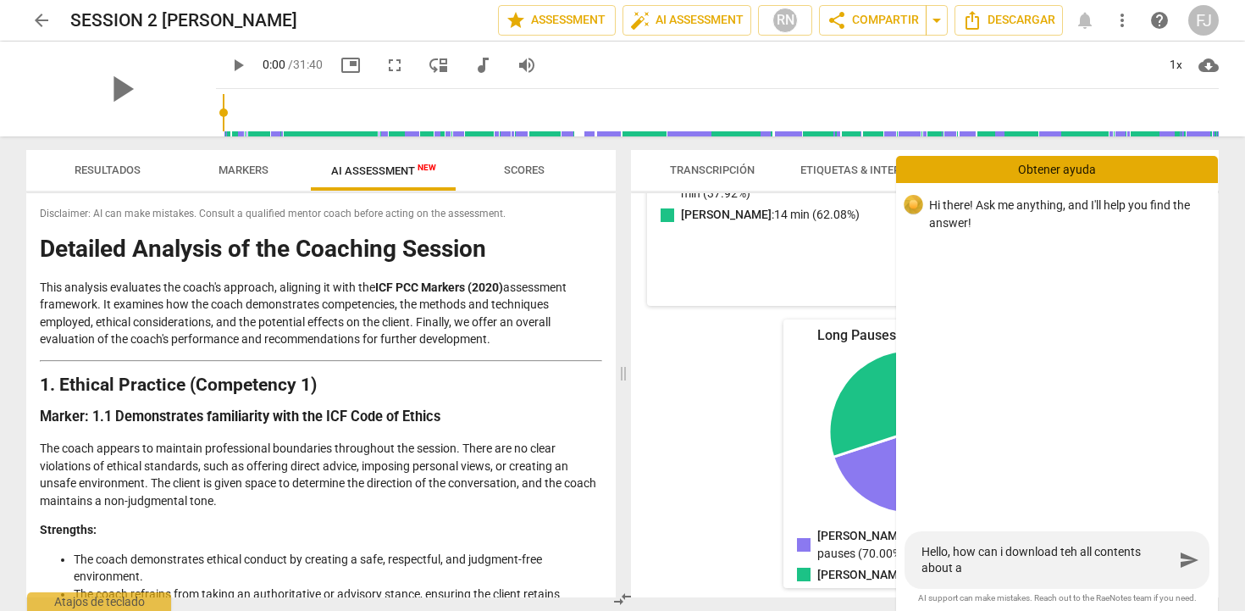
type textarea "Hello, how can i download teh all contents about a"
type textarea "Hello, how can i download teh all contents about a s"
click at [1079, 555] on textarea "Hello, how can i download teh all contents about a session please? Results-Mark…" at bounding box center [1047, 560] width 252 height 32
click at [1147, 567] on textarea "Hello, how can i download the all contents about a session please? Results-Mark…" at bounding box center [1047, 560] width 252 height 32
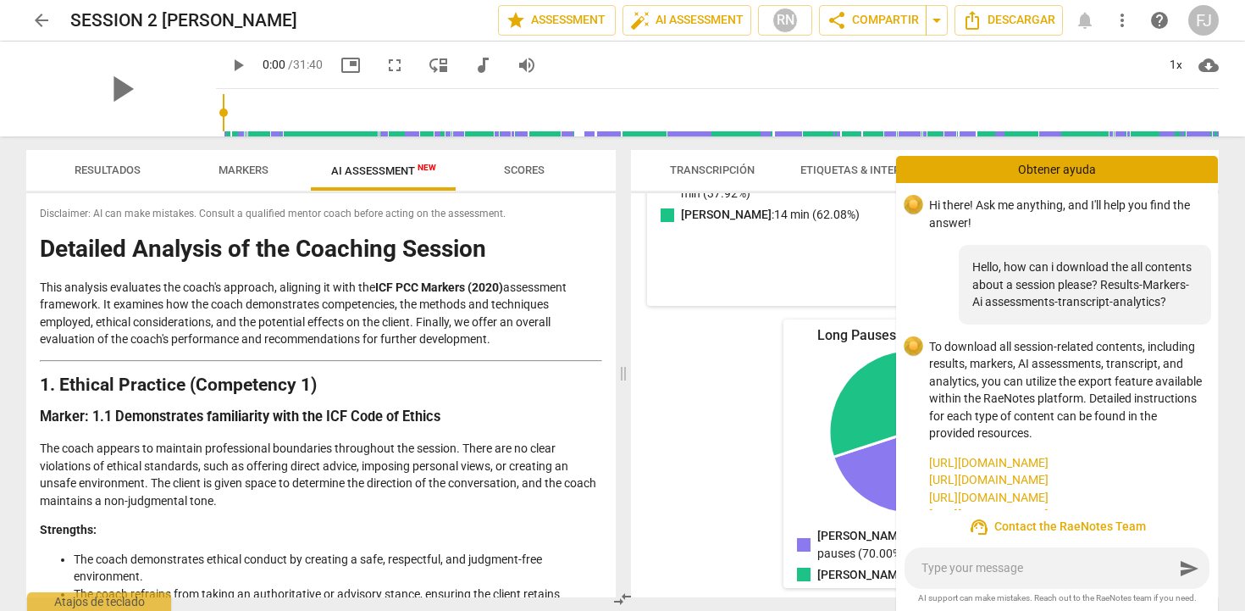
scroll to position [61, 0]
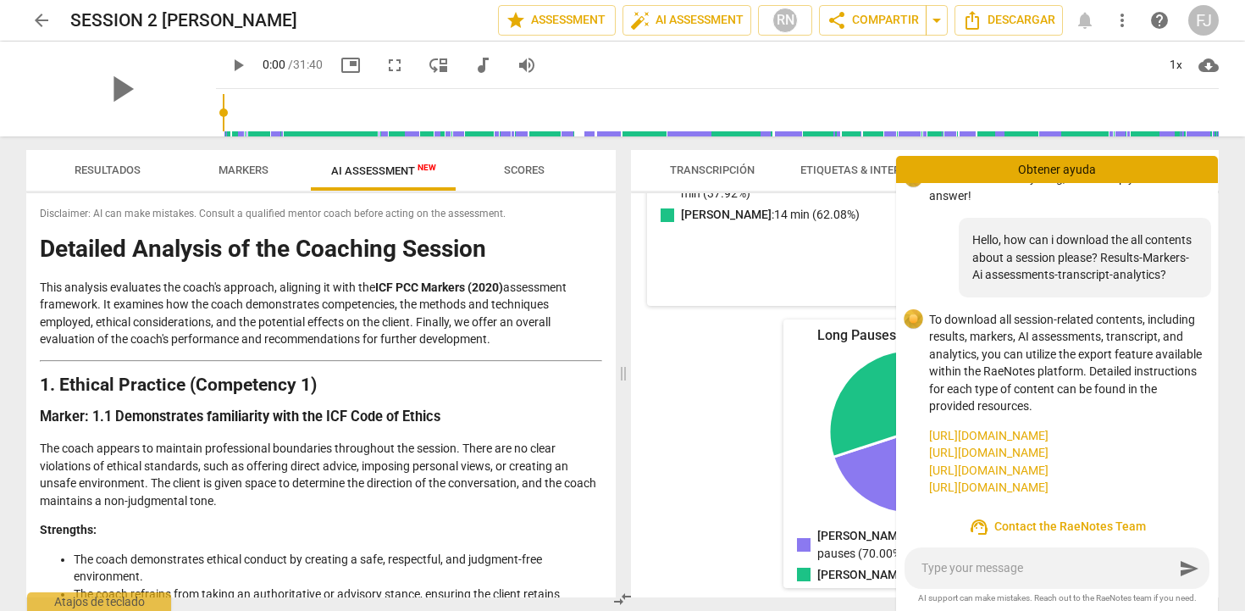
click at [1105, 475] on link "https://raenotes.com/help/ai_assessment.html" at bounding box center [1066, 470] width 275 height 18
click at [1119, 20] on span "more_vert" at bounding box center [1122, 20] width 20 height 20
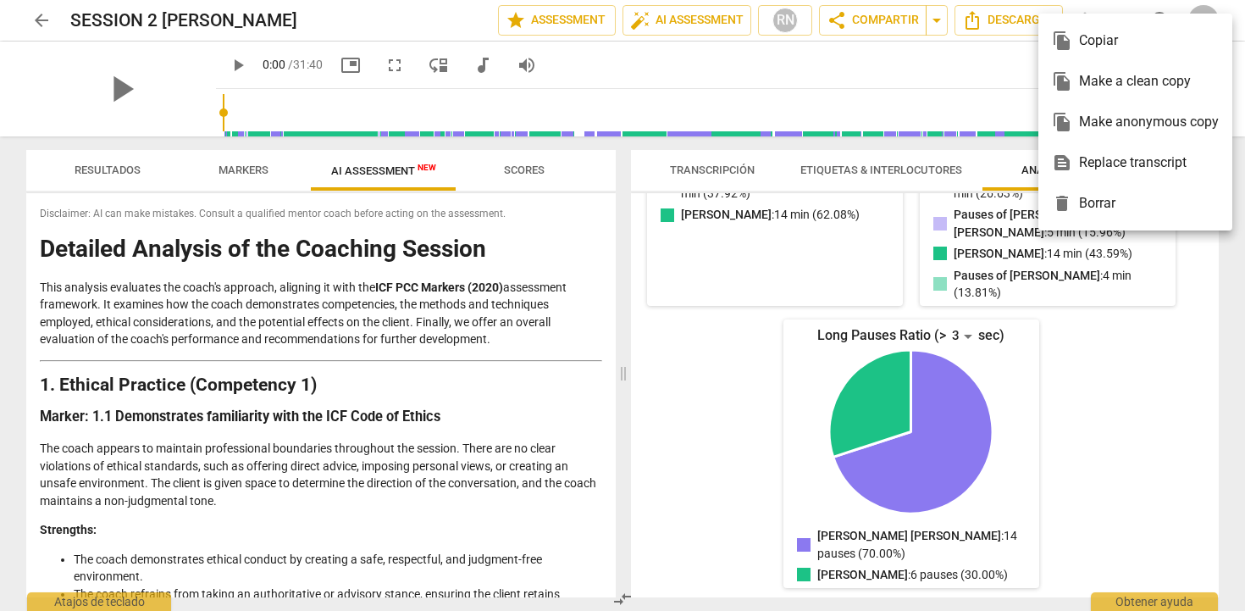
click at [1097, 40] on div "file_copy Copiar" at bounding box center [1135, 40] width 167 height 41
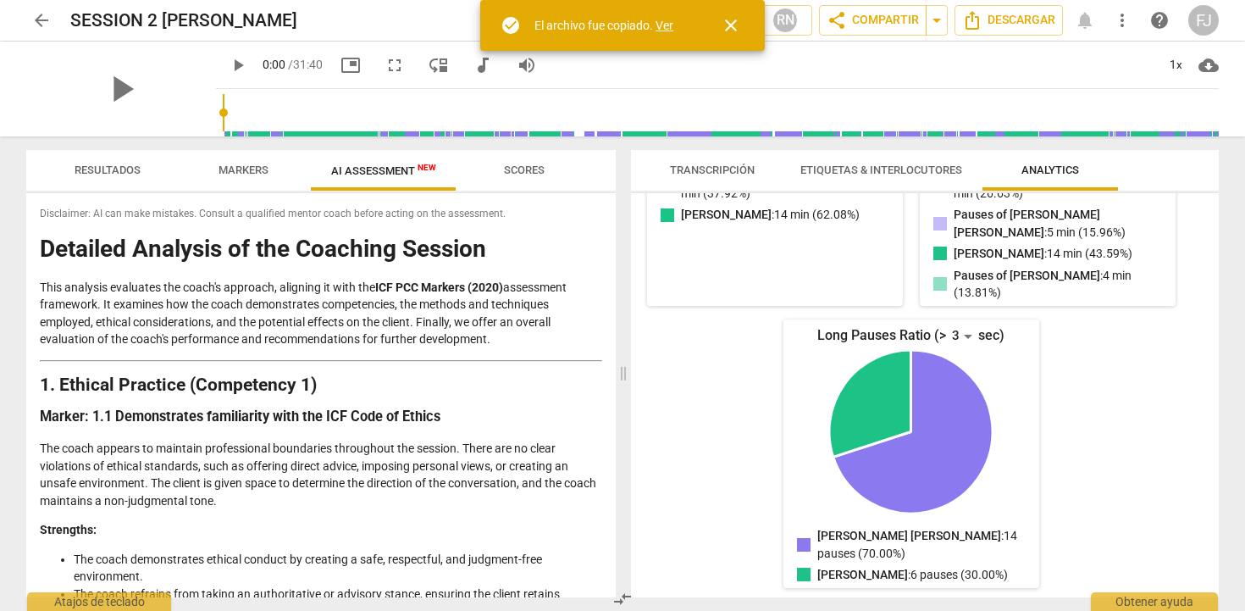
click at [664, 27] on link "Ver" at bounding box center [664, 26] width 18 height 14
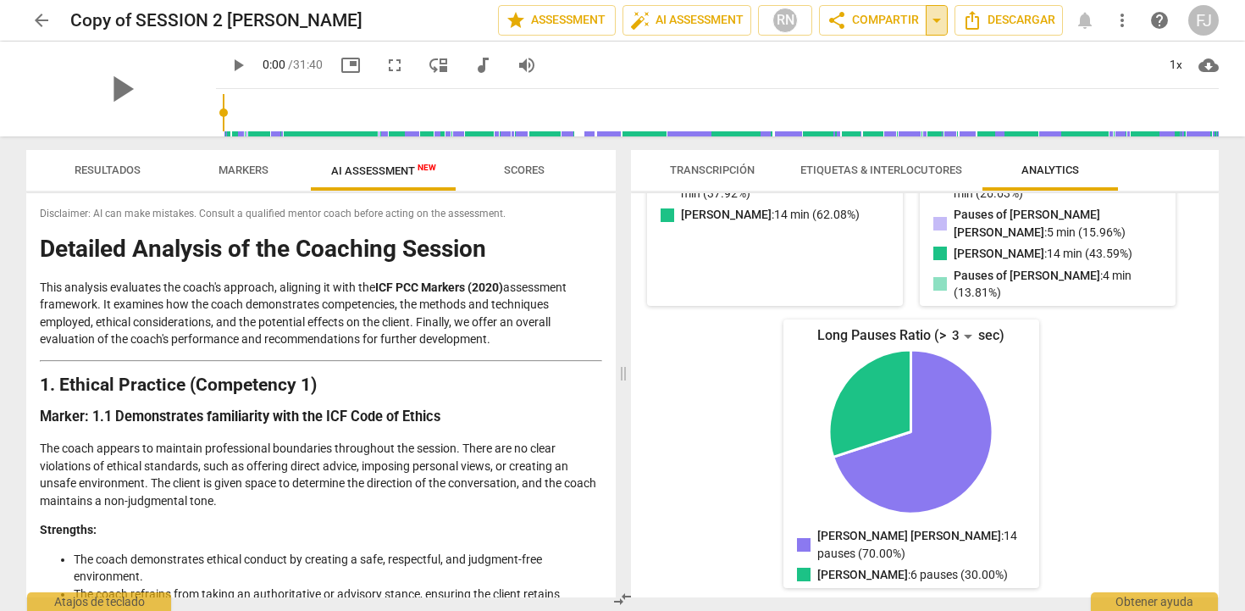
click at [938, 20] on span "arrow_drop_down" at bounding box center [936, 20] width 20 height 20
click at [993, 19] on span "Descargar" at bounding box center [1008, 20] width 93 height 20
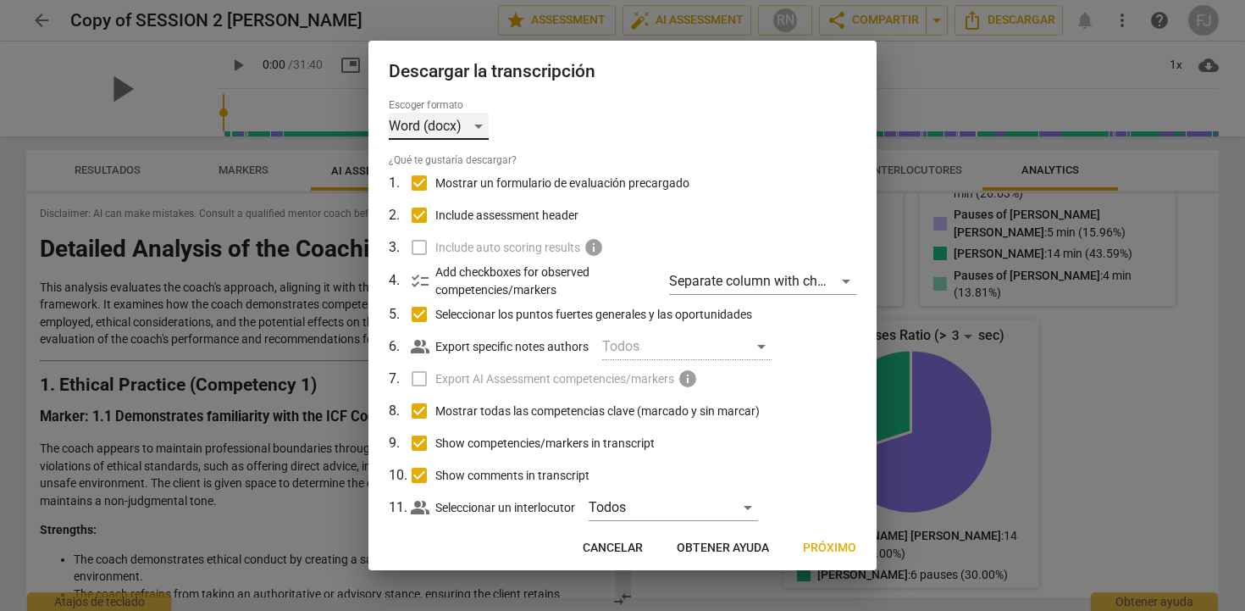
click at [480, 127] on div "Word (docx)" at bounding box center [439, 126] width 100 height 27
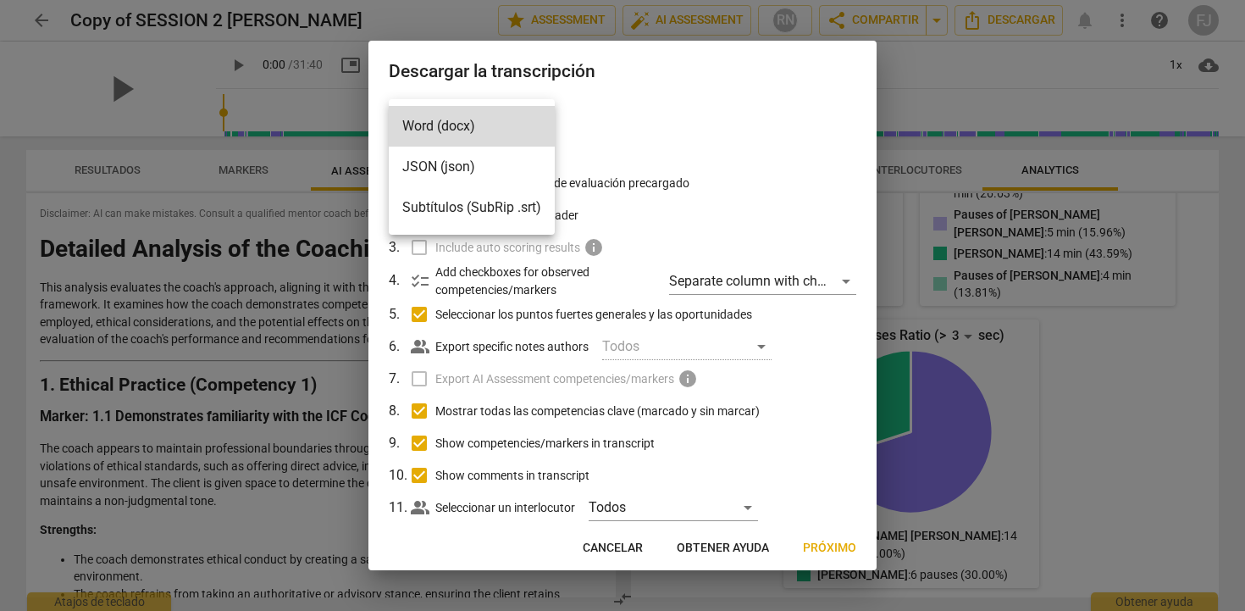
click at [622, 142] on div at bounding box center [622, 305] width 1245 height 611
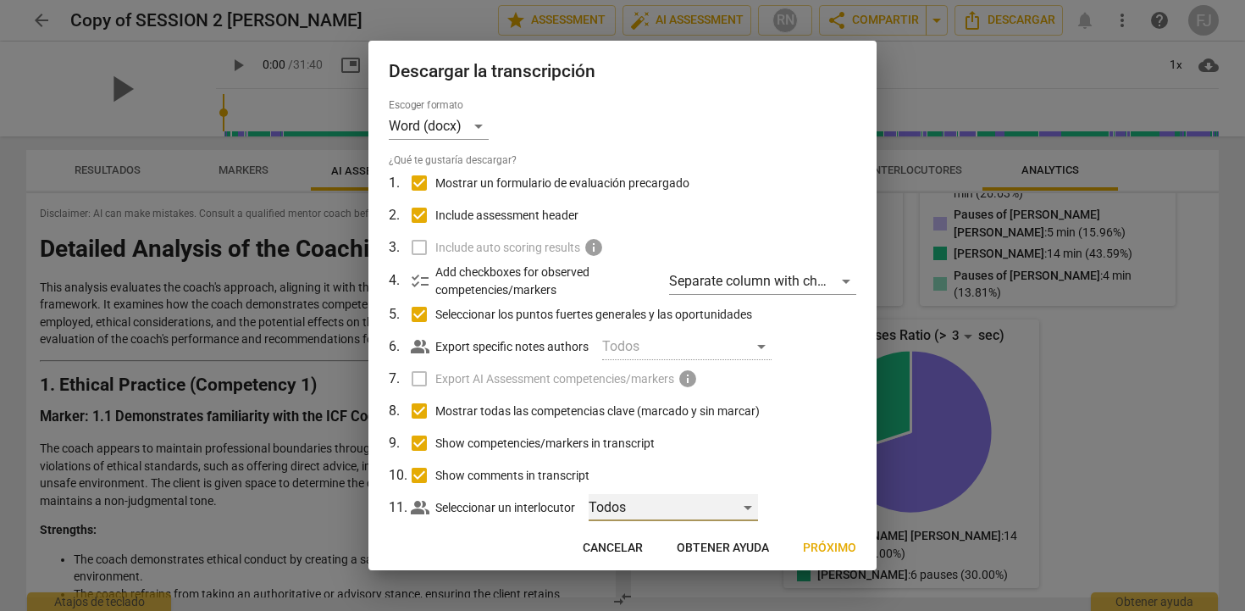
click at [748, 502] on div "Todos" at bounding box center [673, 507] width 169 height 27
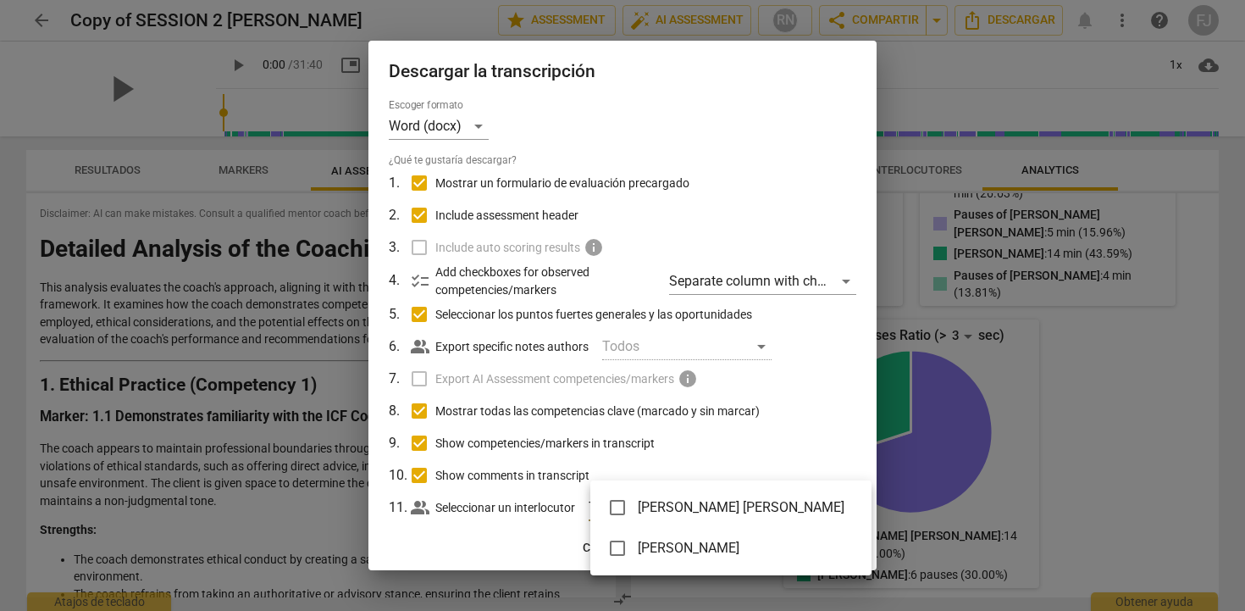
click at [622, 508] on input "checkbox" at bounding box center [617, 507] width 41 height 41
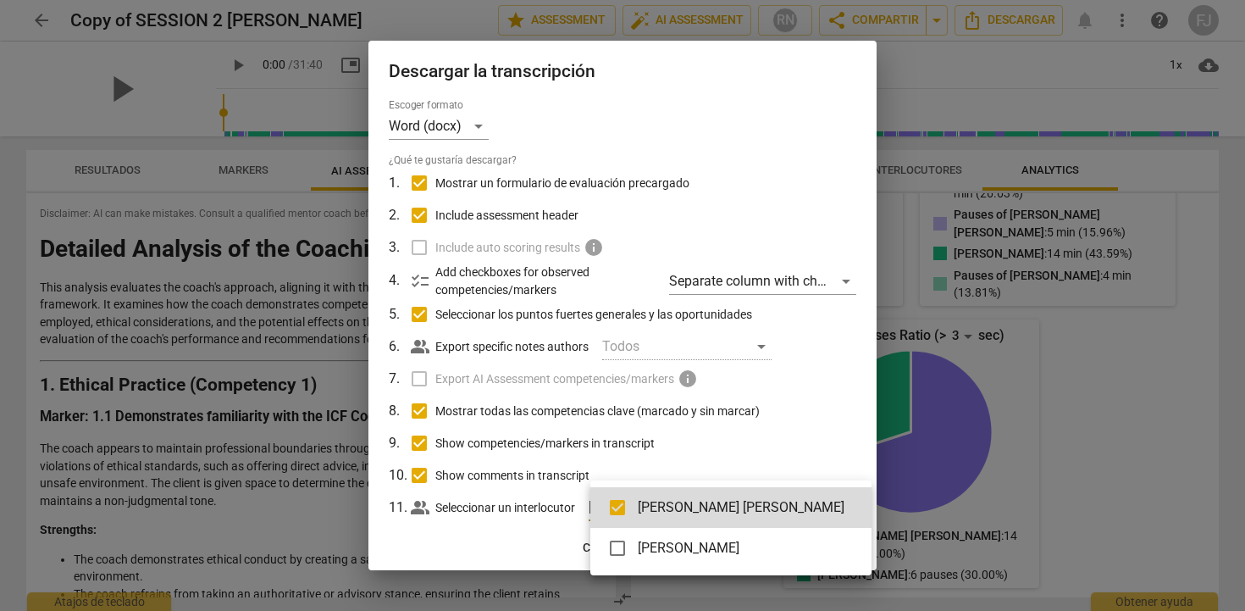
click at [756, 435] on div at bounding box center [622, 305] width 1245 height 611
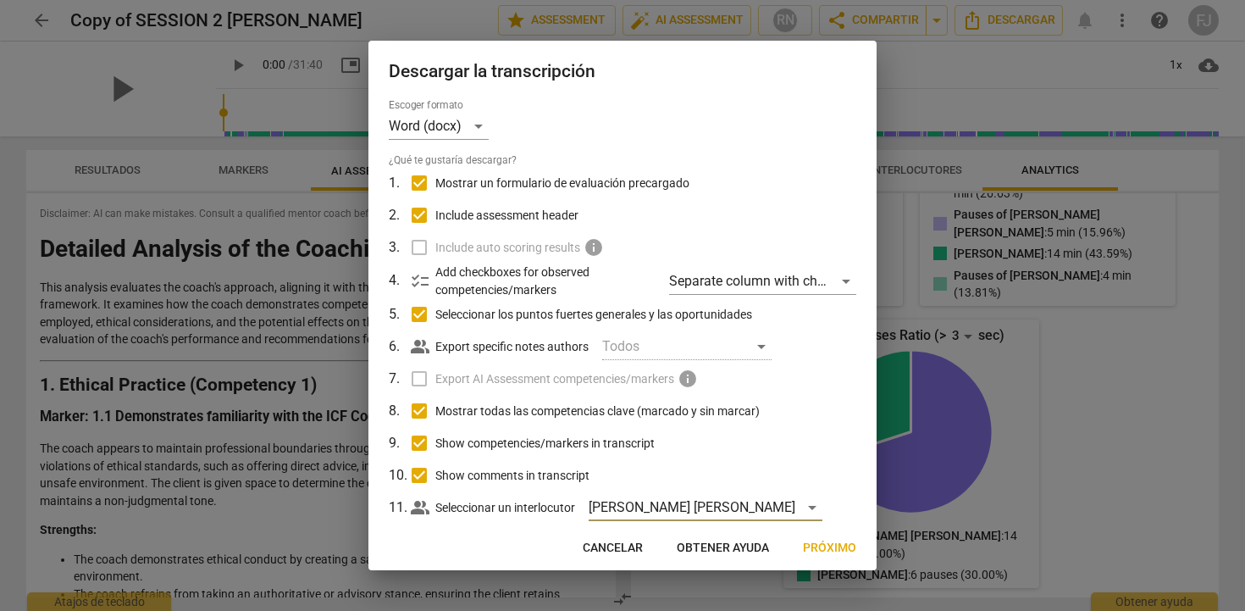
click at [818, 546] on span "Próximo" at bounding box center [829, 547] width 53 height 17
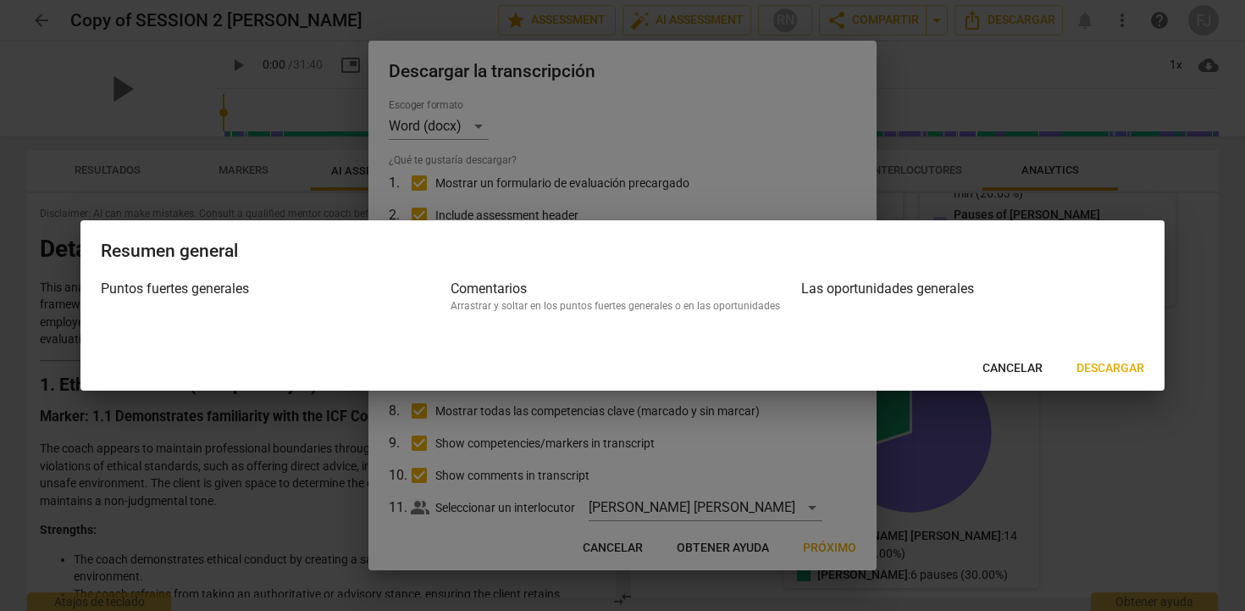
click at [1096, 373] on span "Descargar" at bounding box center [1110, 368] width 68 height 17
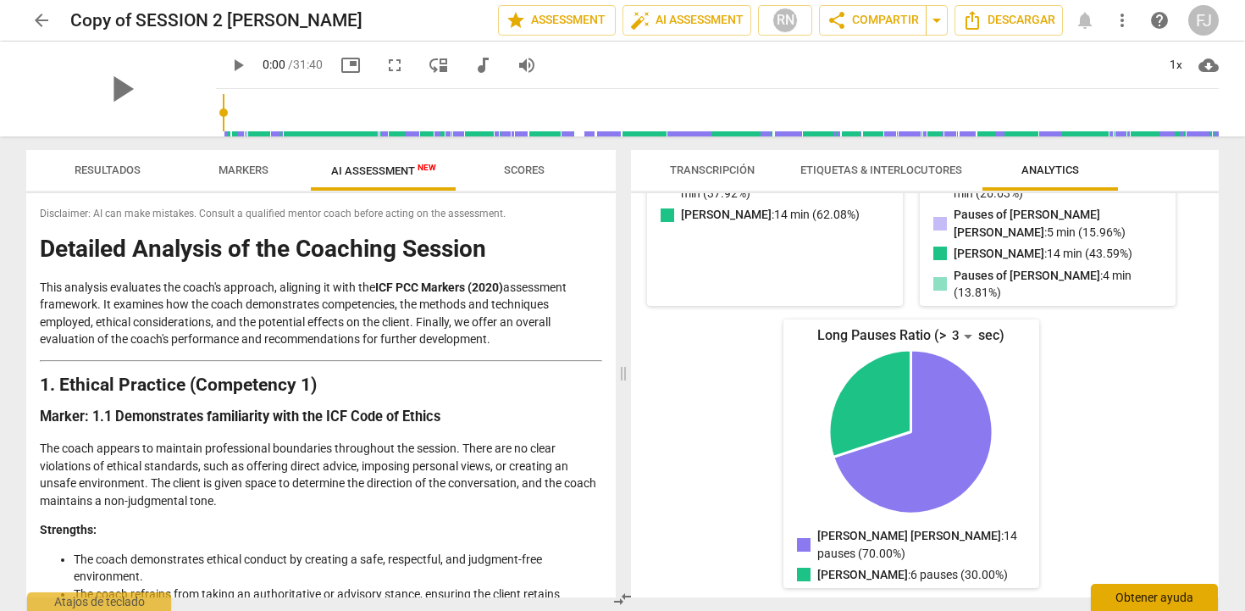
click at [1153, 600] on div "Obtener ayuda" at bounding box center [1154, 596] width 127 height 27
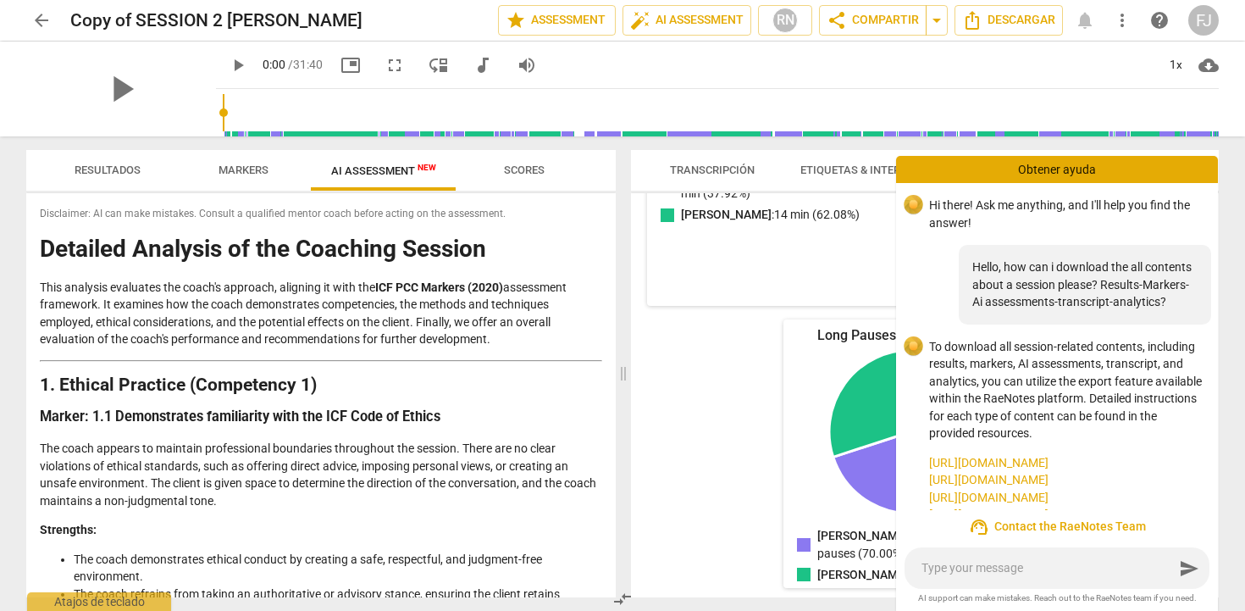
scroll to position [61, 0]
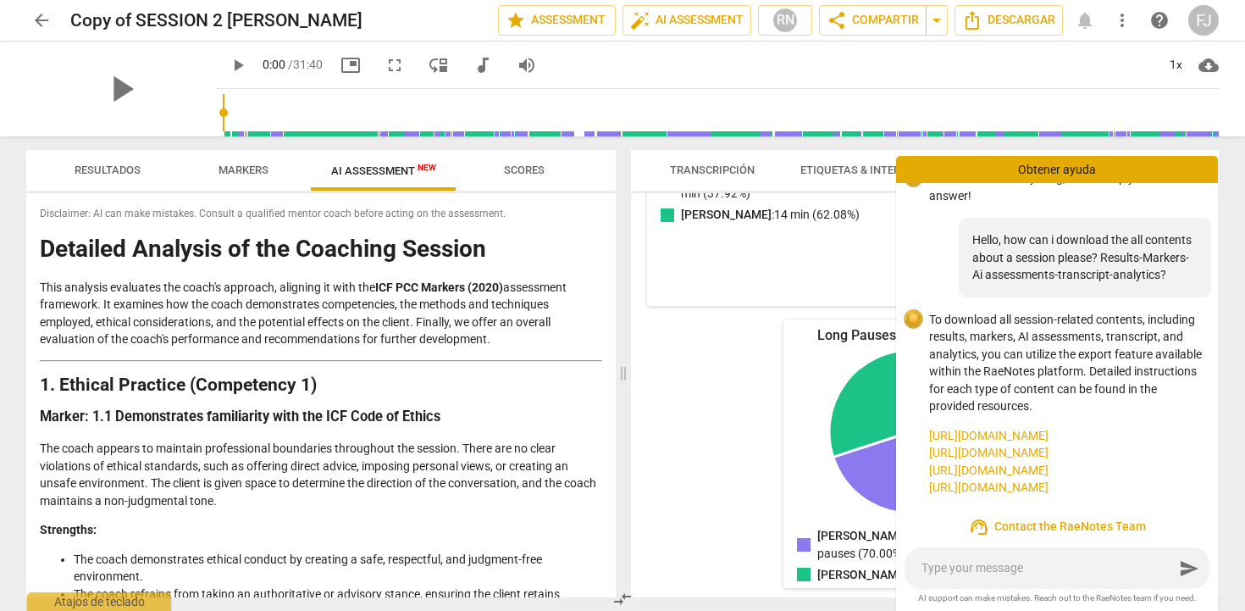
click at [1091, 528] on span "support_agent Contact the RaeNotes Team" at bounding box center [1056, 527] width 295 height 20
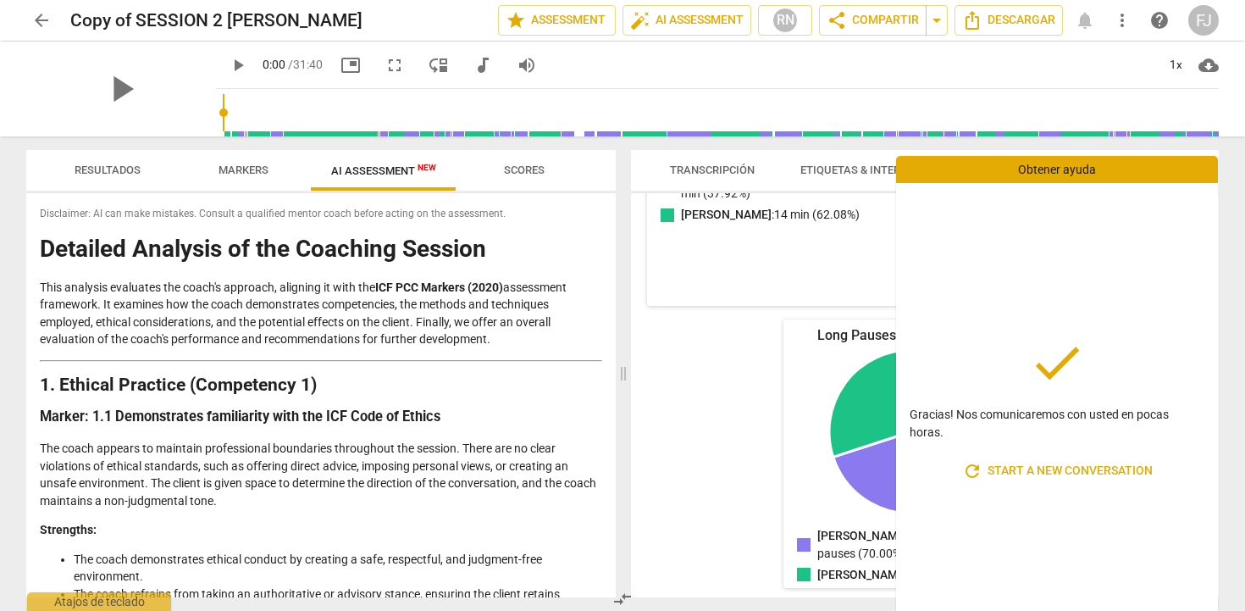
click at [1081, 459] on button "refresh Start a new conversation" at bounding box center [1057, 471] width 218 height 34
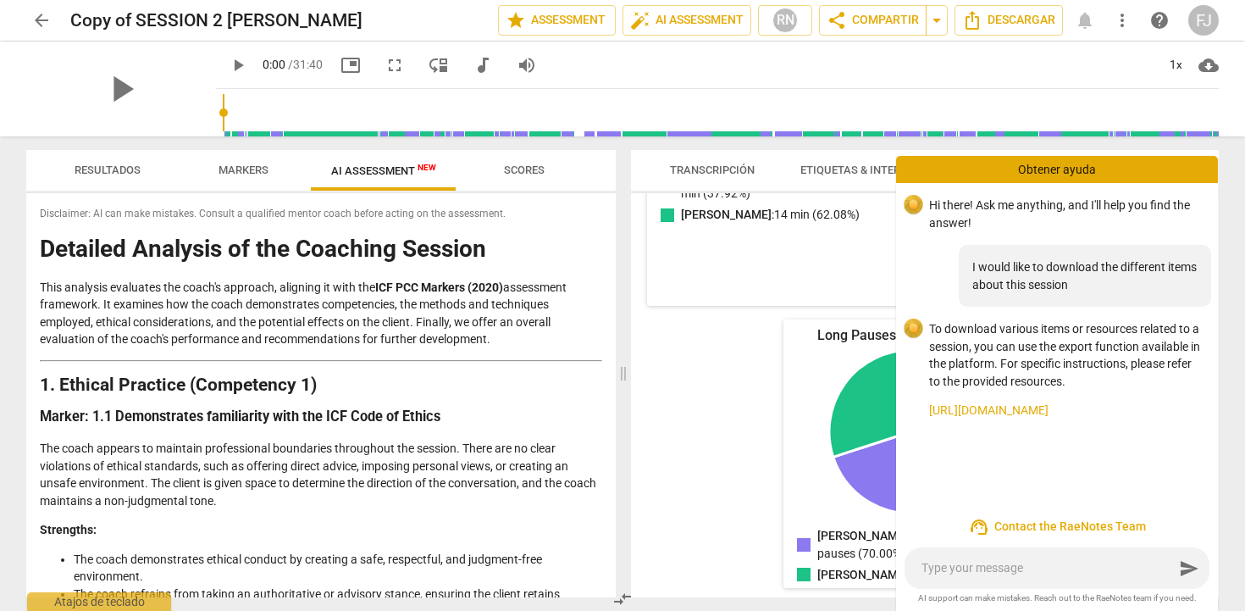
click at [1133, 417] on link "https://raenotes.com/help/icf_export.html" at bounding box center [1066, 410] width 275 height 18
click at [992, 19] on span "Descargar" at bounding box center [1008, 20] width 93 height 20
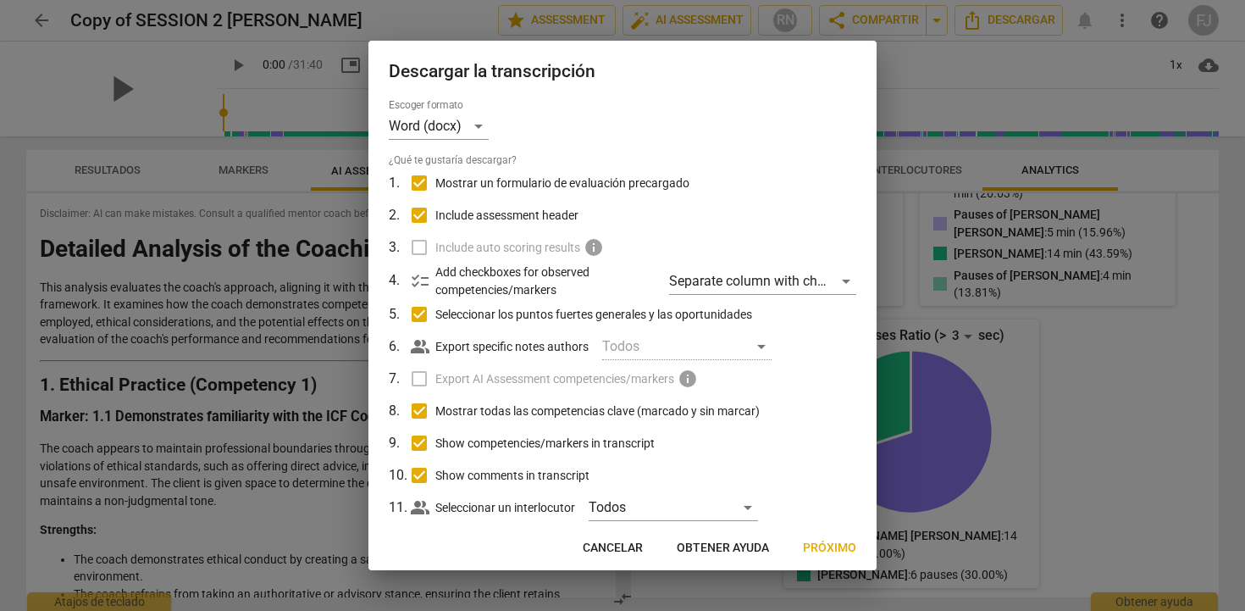
click at [419, 251] on label "Include auto scoring results info" at bounding box center [621, 247] width 444 height 32
click at [596, 242] on span "info" at bounding box center [593, 247] width 20 height 20
click at [596, 246] on span "info" at bounding box center [593, 247] width 20 height 20
click at [673, 234] on label "Include auto scoring results info" at bounding box center [621, 247] width 444 height 32
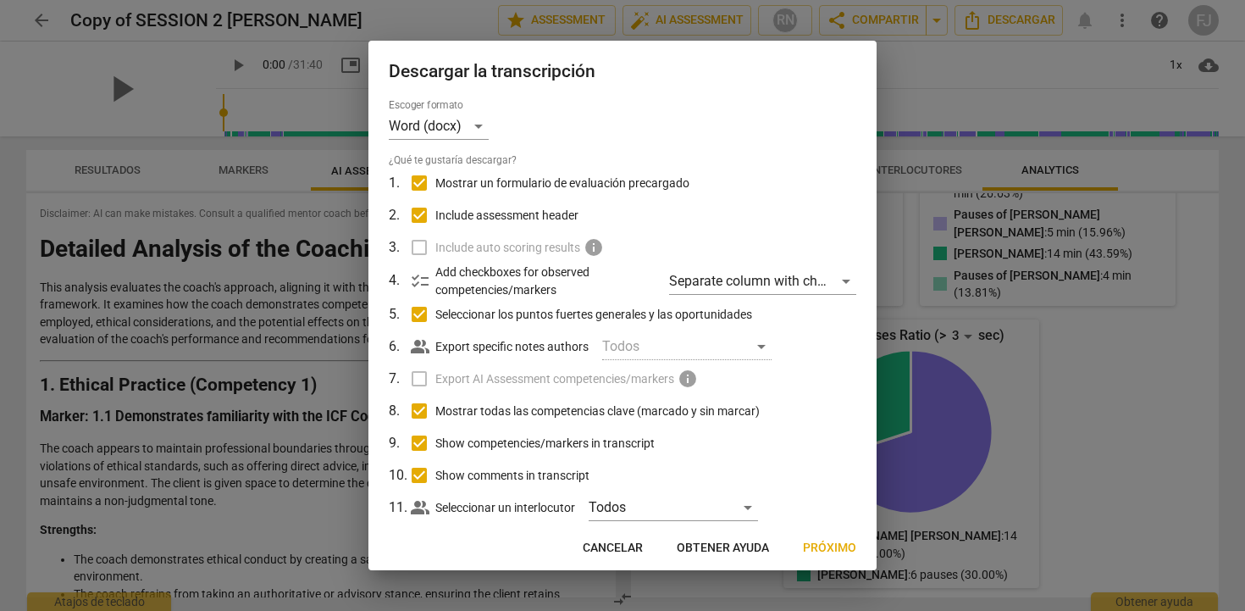
click at [760, 347] on div "Todos" at bounding box center [686, 346] width 169 height 27
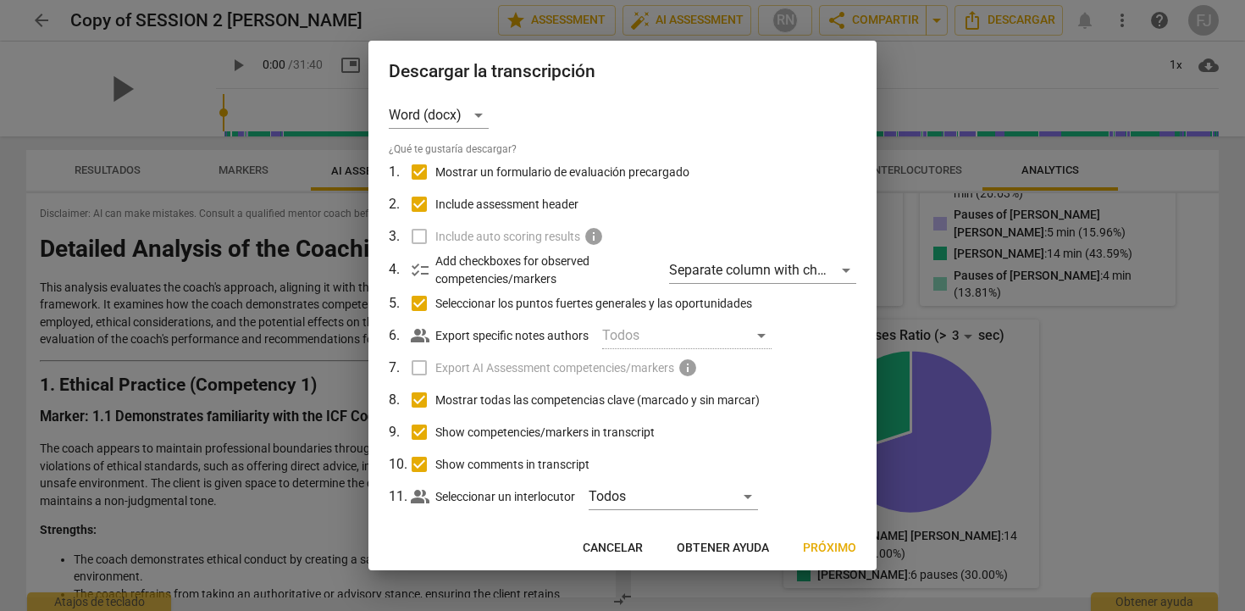
scroll to position [23, 0]
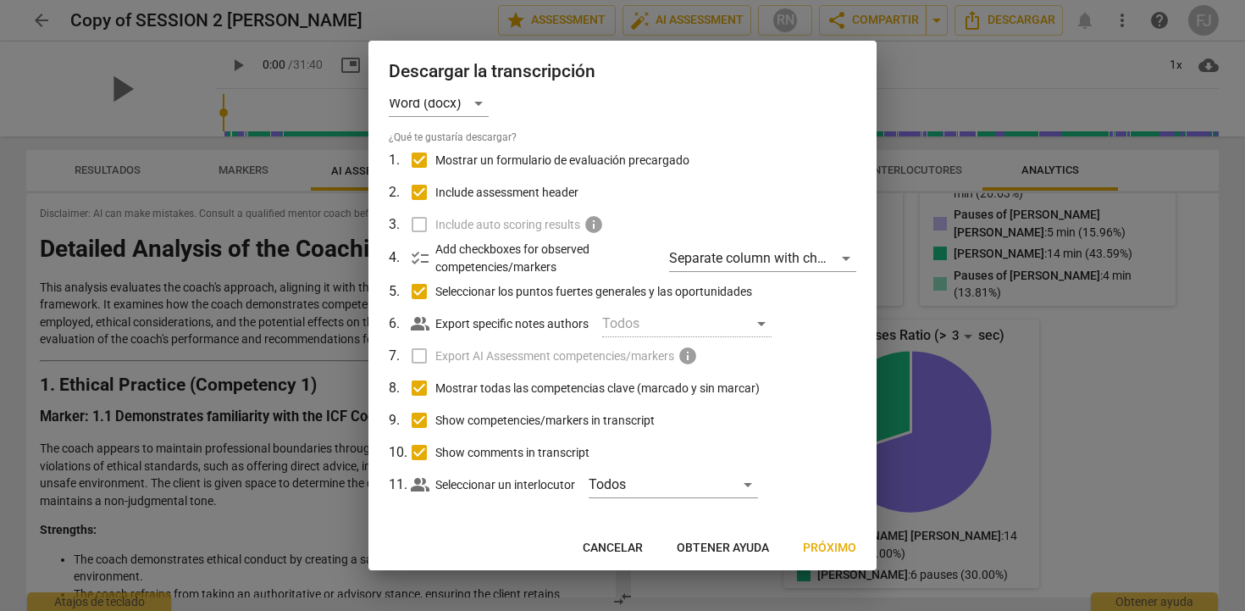
click at [420, 356] on label "Export AI Assessment competencies/markers info" at bounding box center [621, 356] width 444 height 32
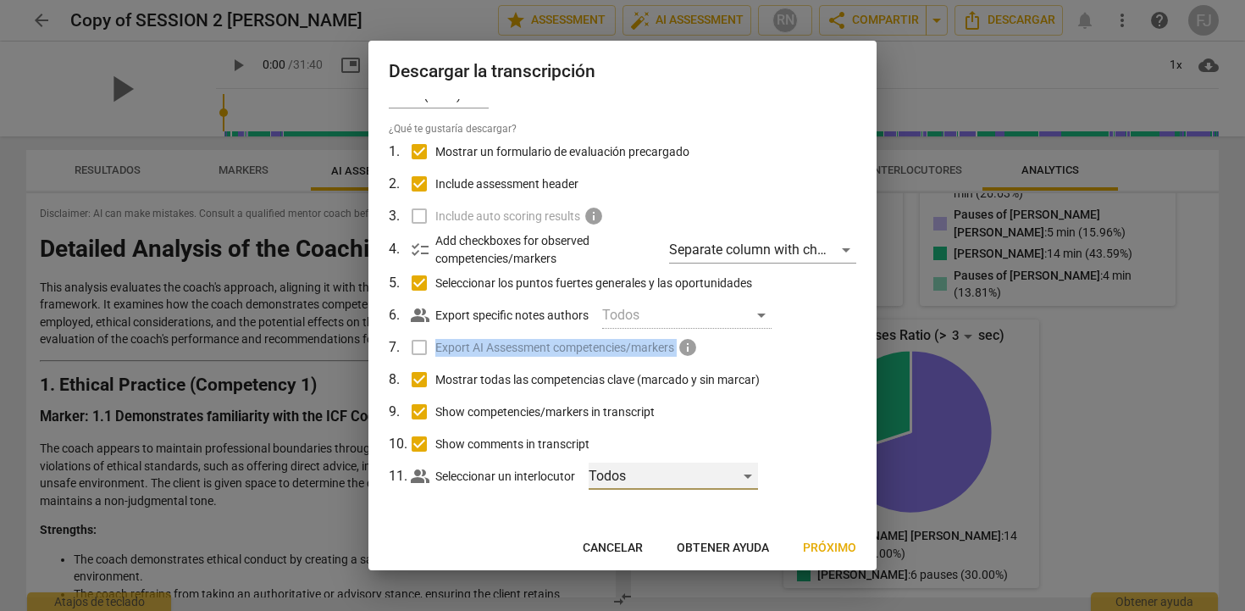
click at [622, 474] on div "Todos" at bounding box center [673, 475] width 169 height 27
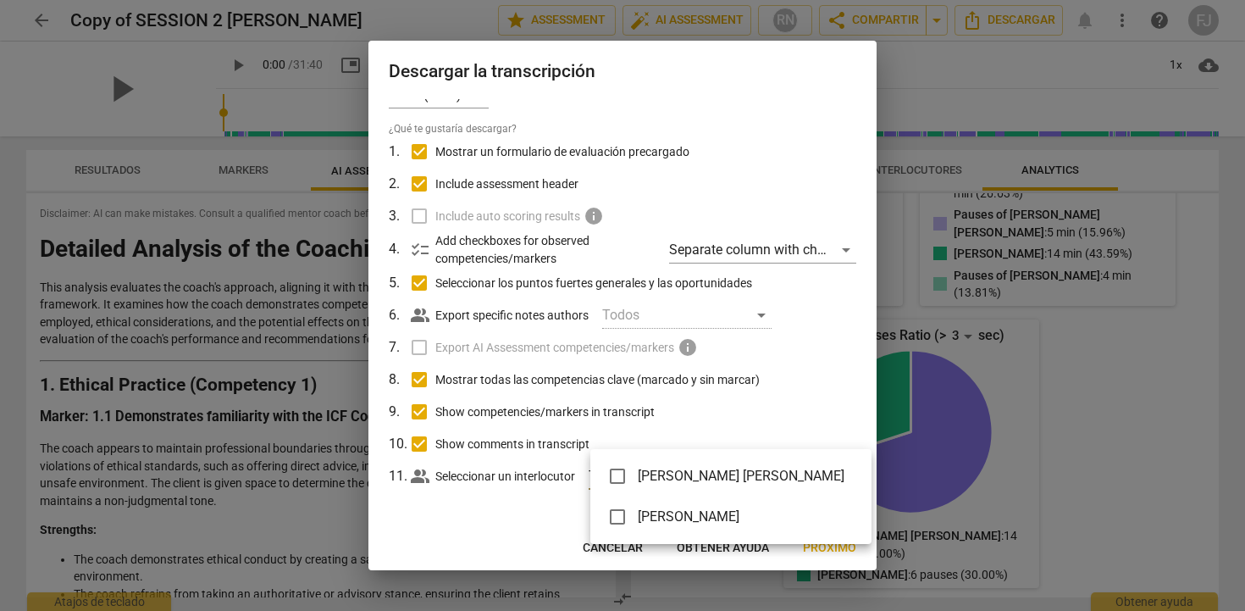
click at [790, 390] on div at bounding box center [622, 305] width 1245 height 611
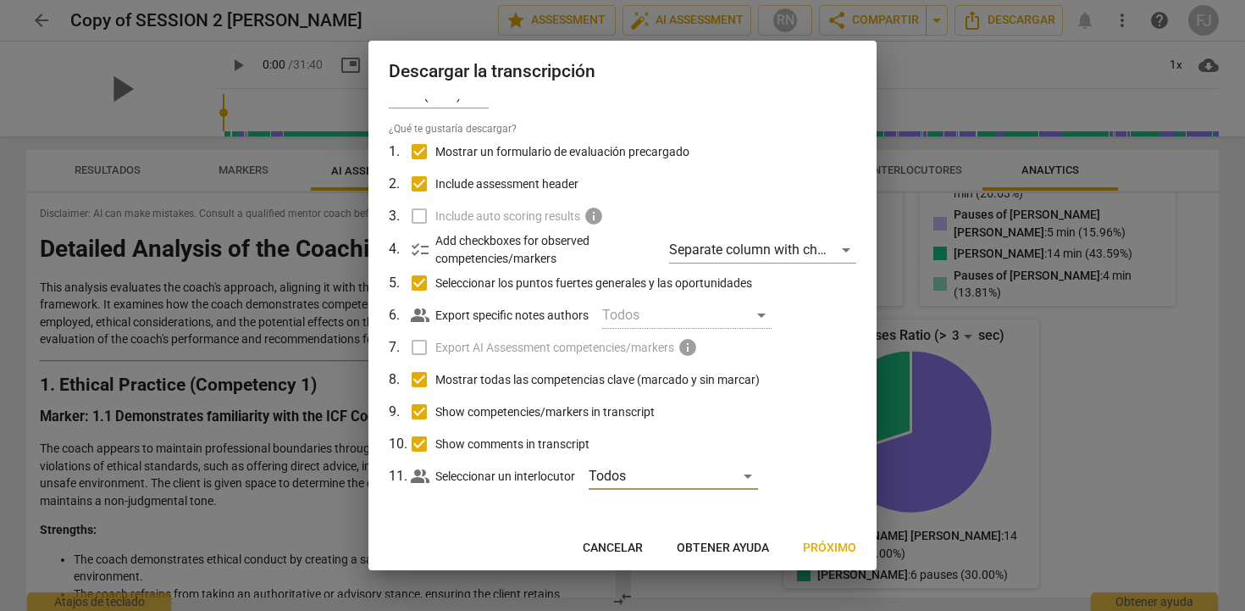
click at [720, 556] on button "Obtener ayuda" at bounding box center [722, 548] width 119 height 30
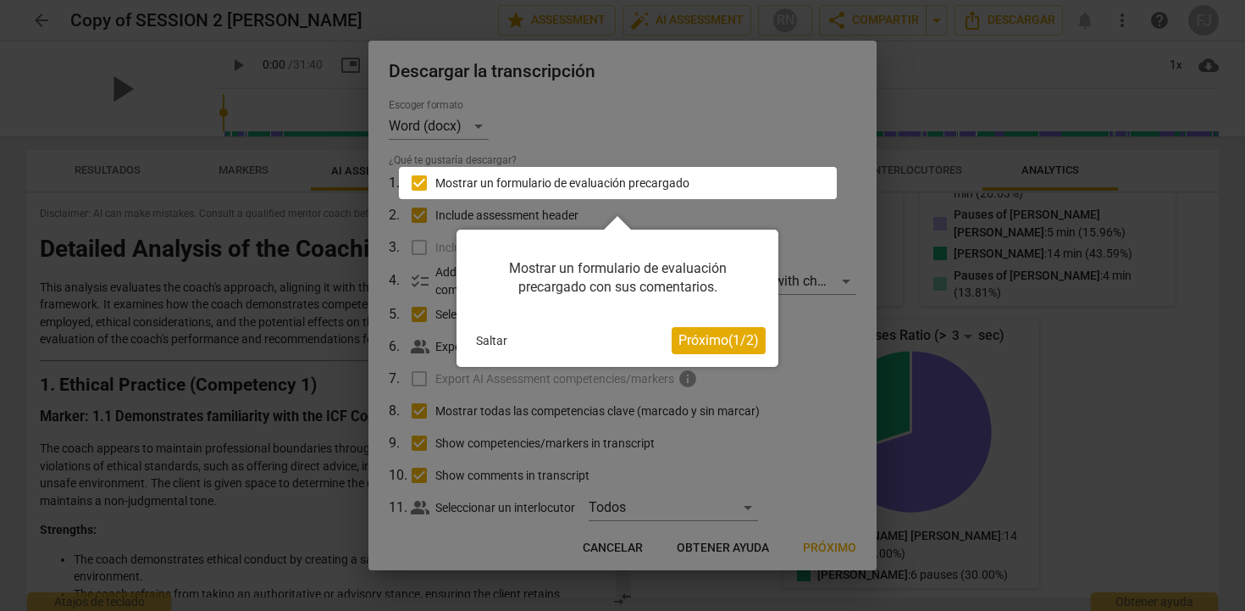
click at [706, 346] on span "Próximo ( 1 / 2 )" at bounding box center [718, 340] width 80 height 16
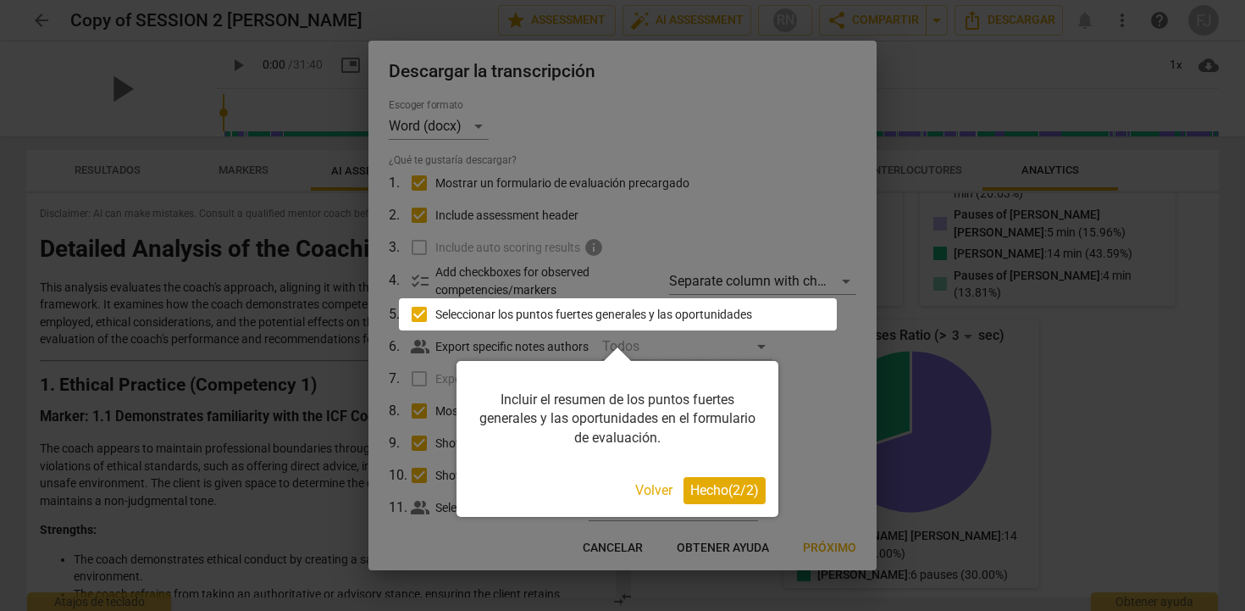
click at [713, 488] on span "Hecho ( 2 / 2 )" at bounding box center [724, 490] width 69 height 16
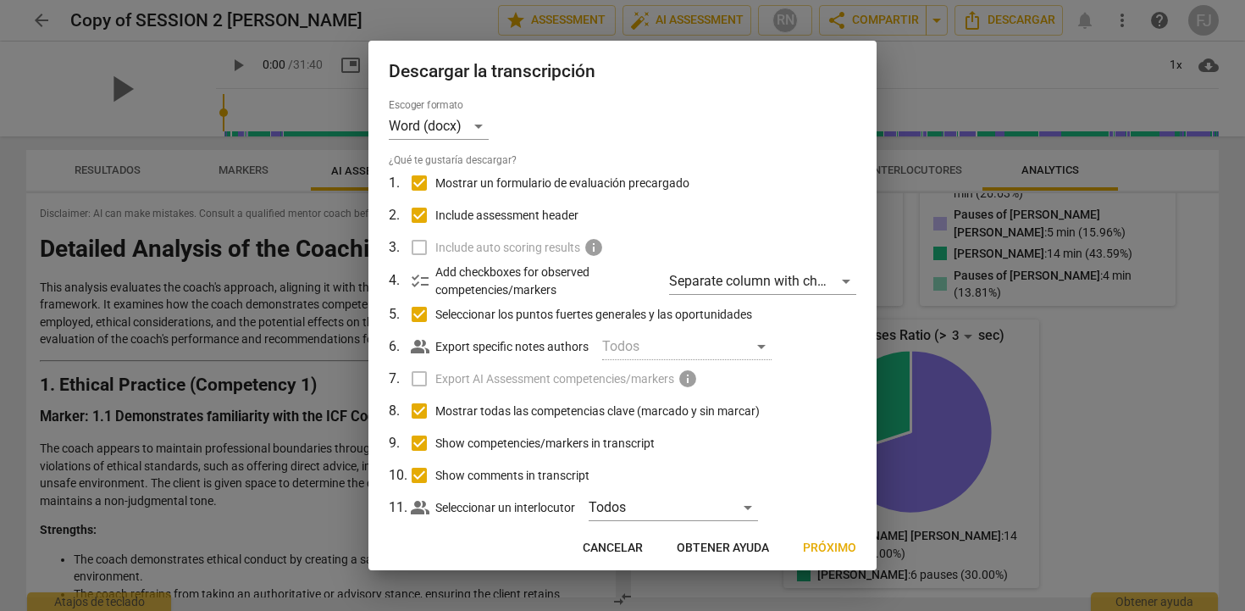
click at [826, 552] on span "Próximo" at bounding box center [829, 547] width 53 height 17
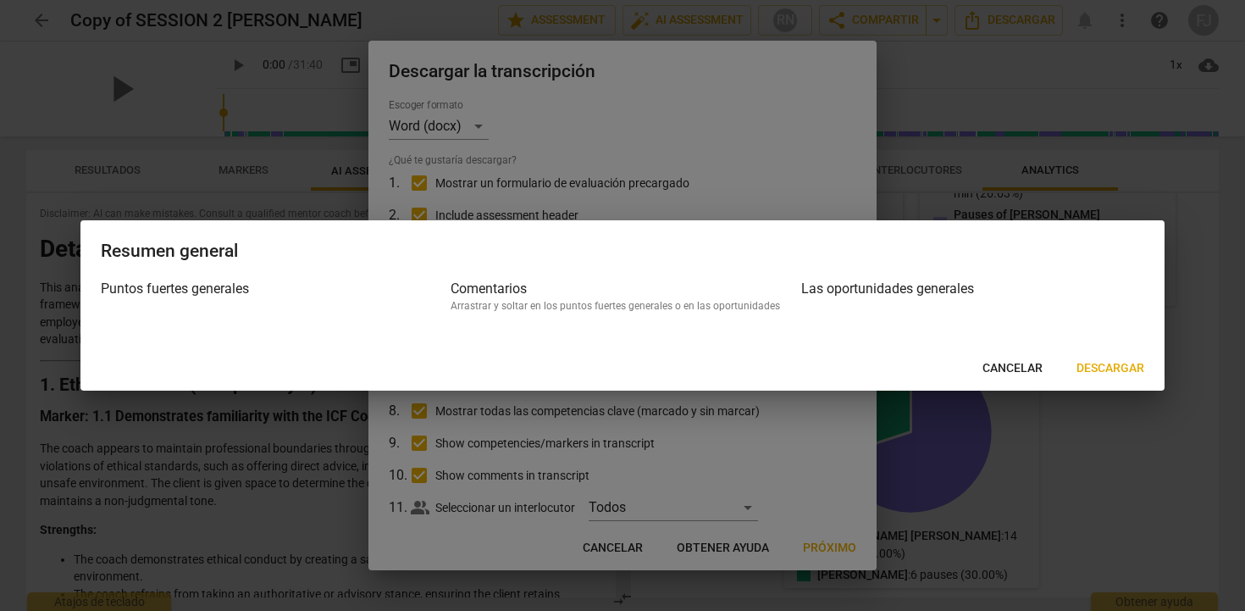
click at [1125, 368] on span "Descargar" at bounding box center [1110, 368] width 68 height 17
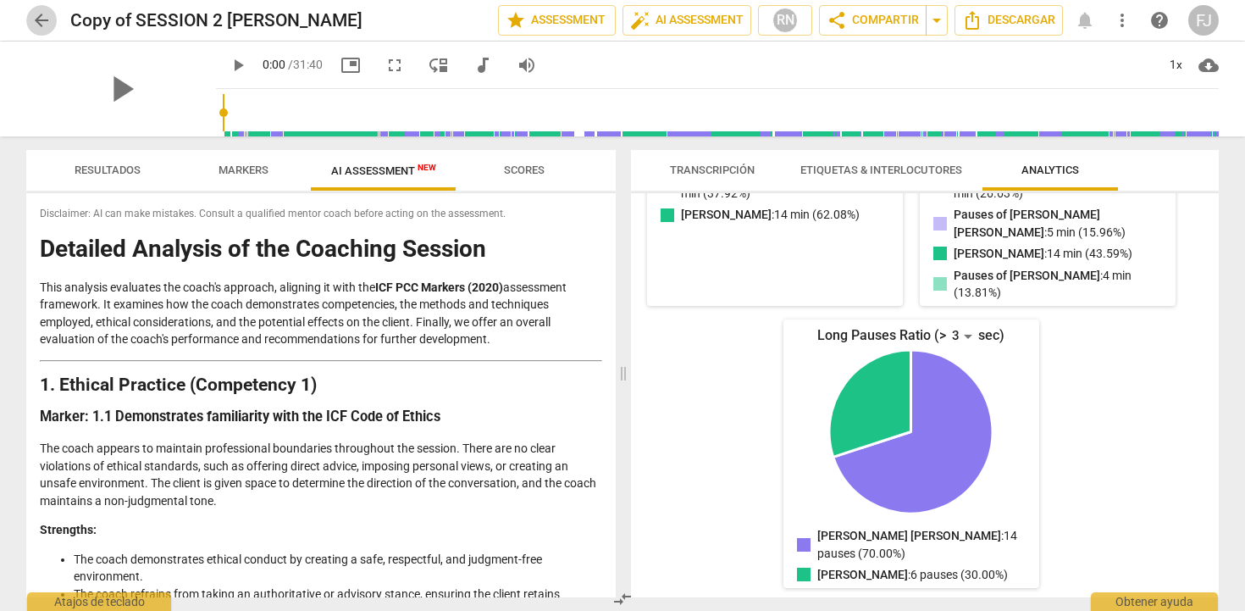
click at [40, 14] on span "arrow_back" at bounding box center [41, 20] width 20 height 20
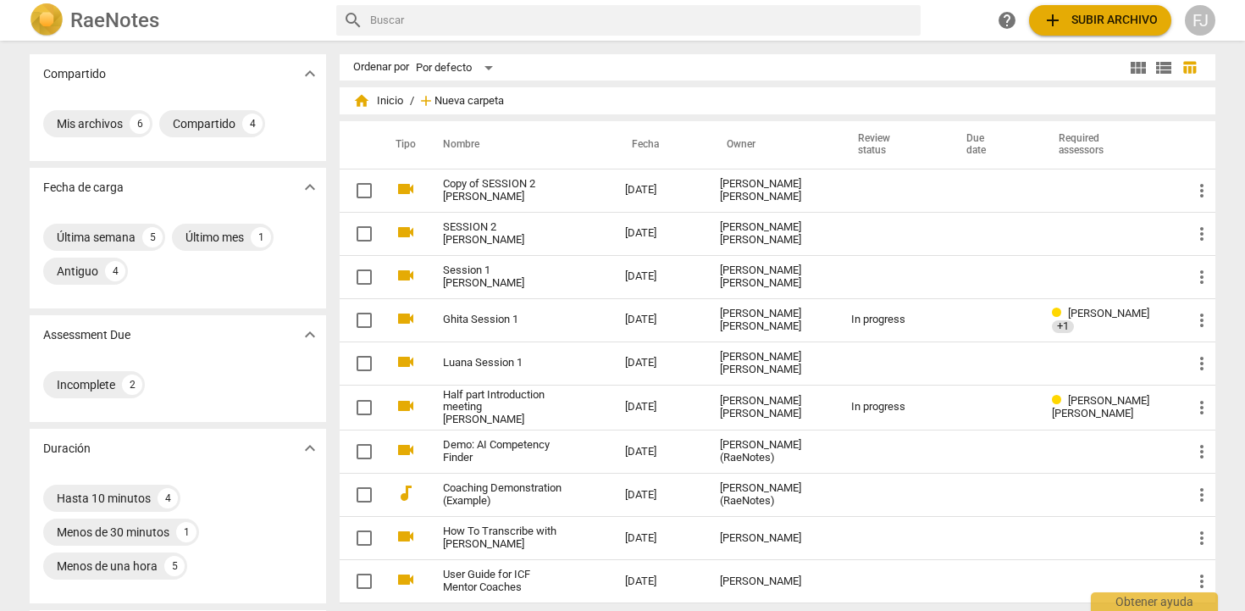
click at [446, 97] on span "Nueva carpeta" at bounding box center [468, 101] width 69 height 13
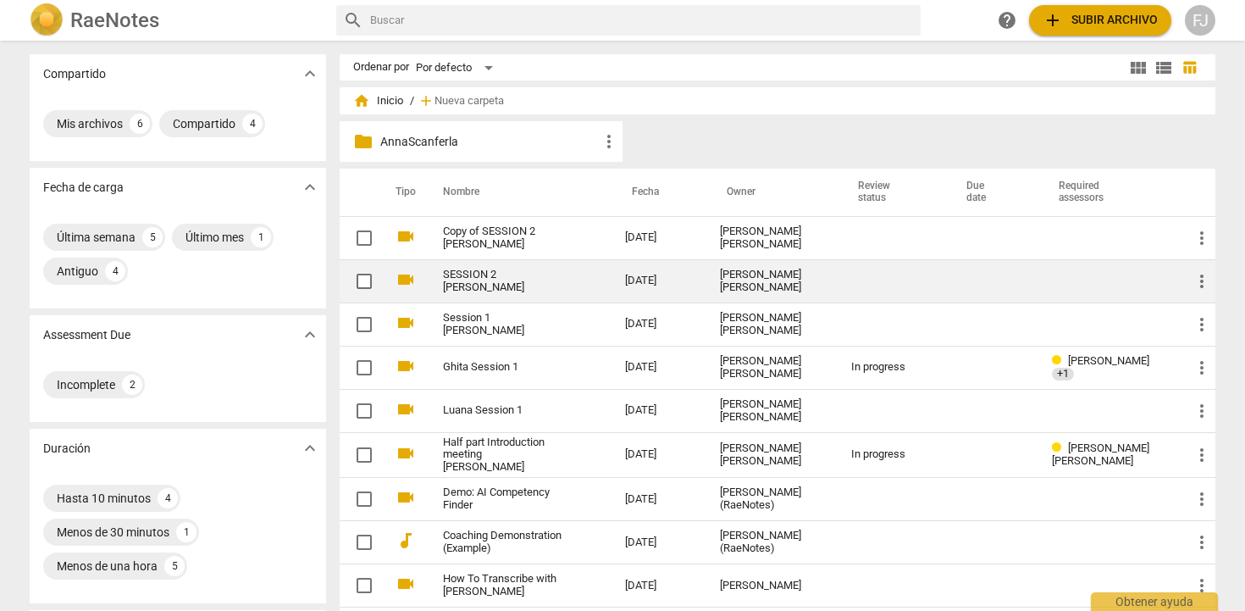
click at [356, 275] on input "checkbox" at bounding box center [364, 281] width 36 height 20
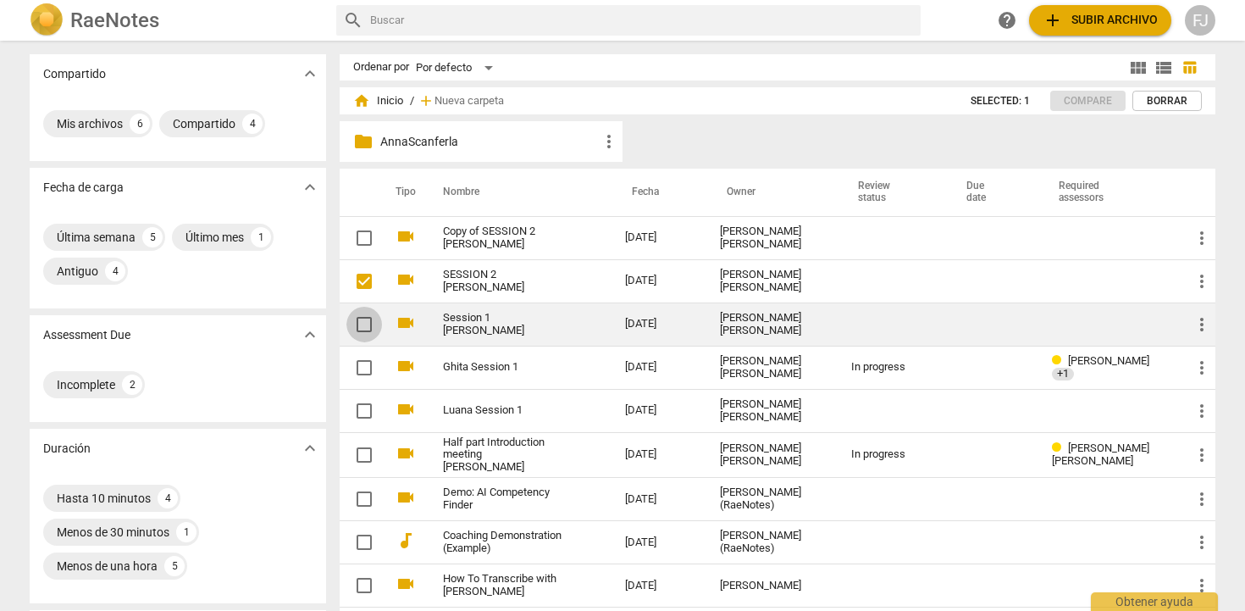
click at [364, 318] on input "checkbox" at bounding box center [364, 324] width 36 height 20
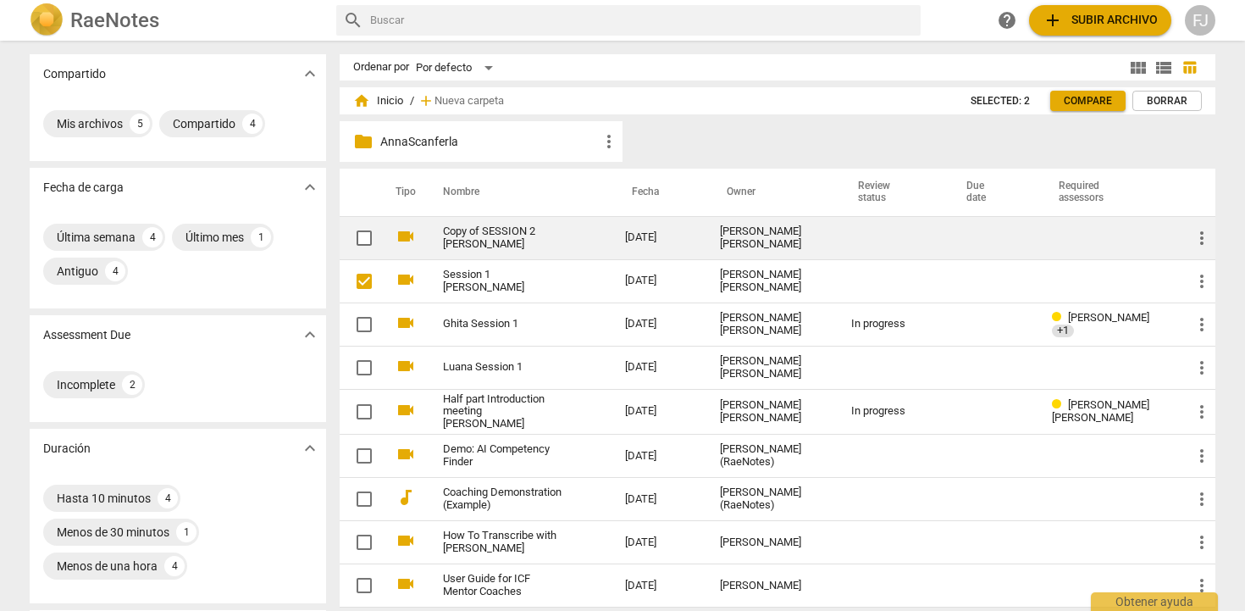
click at [363, 238] on input "checkbox" at bounding box center [364, 238] width 36 height 20
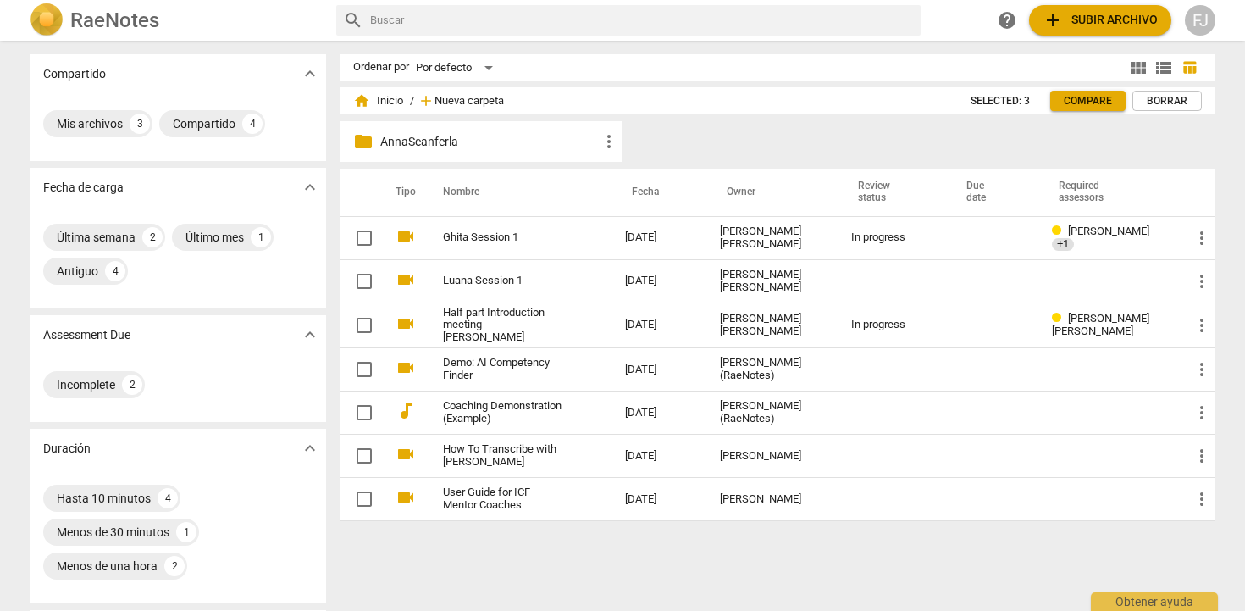
click at [472, 103] on span "Nueva carpeta" at bounding box center [468, 101] width 69 height 13
click at [481, 100] on span "Nueva carpeta" at bounding box center [468, 101] width 69 height 13
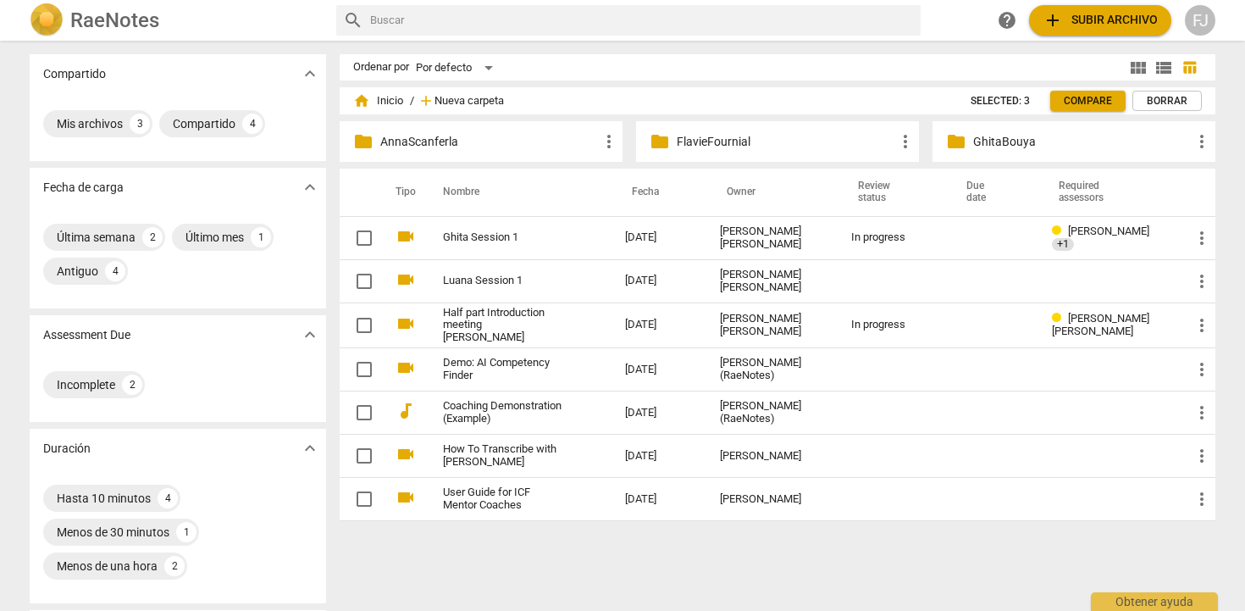
click at [445, 97] on span "Nueva carpeta" at bounding box center [468, 101] width 69 height 13
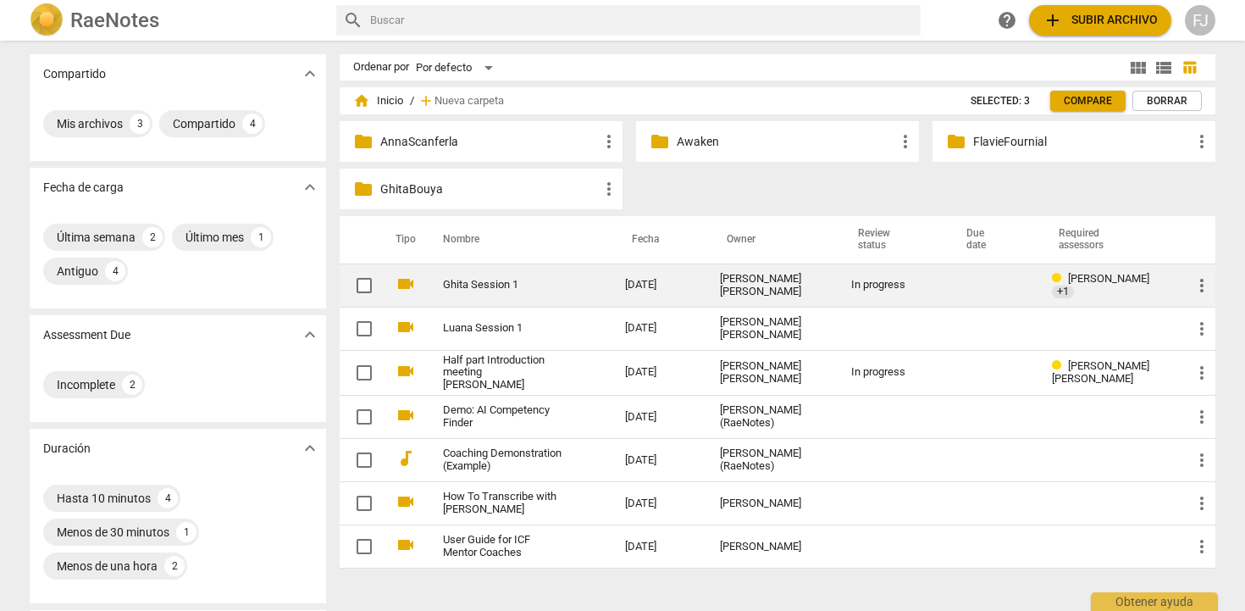
click at [363, 285] on input "checkbox" at bounding box center [364, 285] width 36 height 20
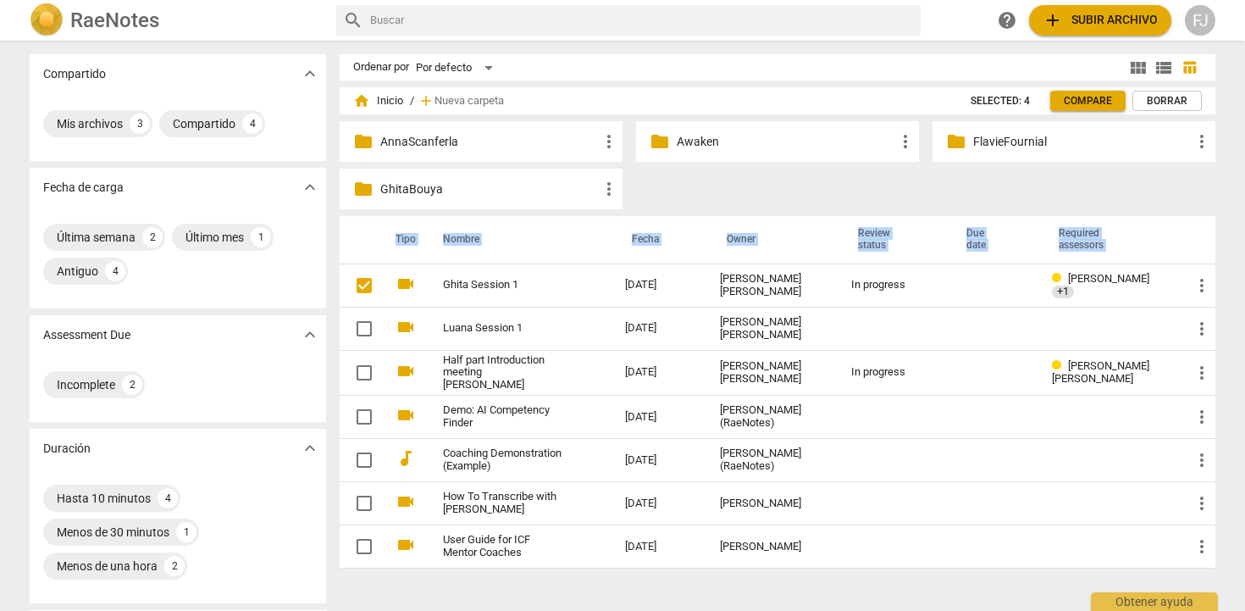
drag, startPoint x: 583, startPoint y: 285, endPoint x: 500, endPoint y: 174, distance: 138.5
click at [500, 174] on div "home Inicio / add Nueva carpeta Selected: 4 Compare Borrar folder AnnaScanferla…" at bounding box center [784, 338] width 889 height 488
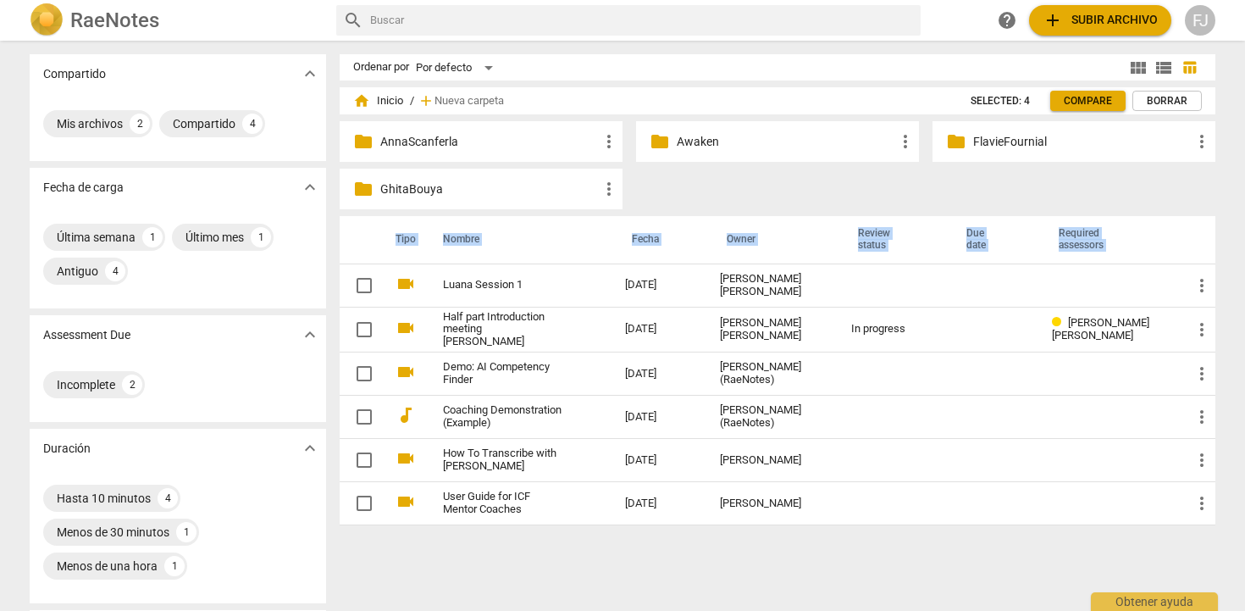
click at [442, 189] on p "GhitaBouya" at bounding box center [489, 189] width 218 height 18
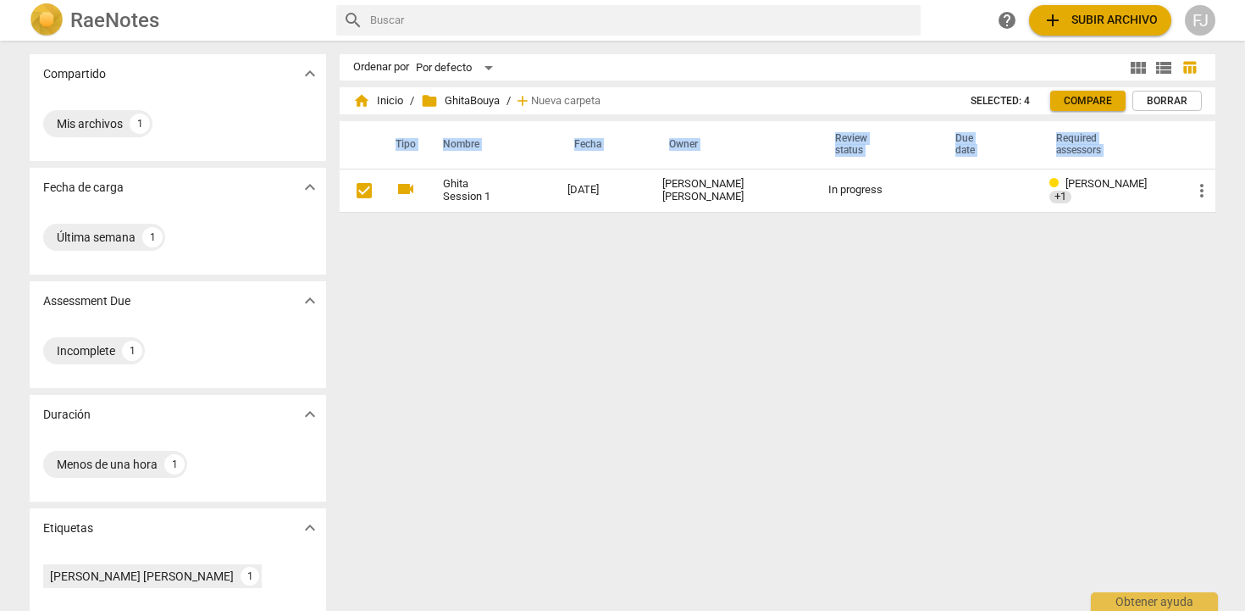
click at [1061, 17] on span "add" at bounding box center [1052, 20] width 20 height 20
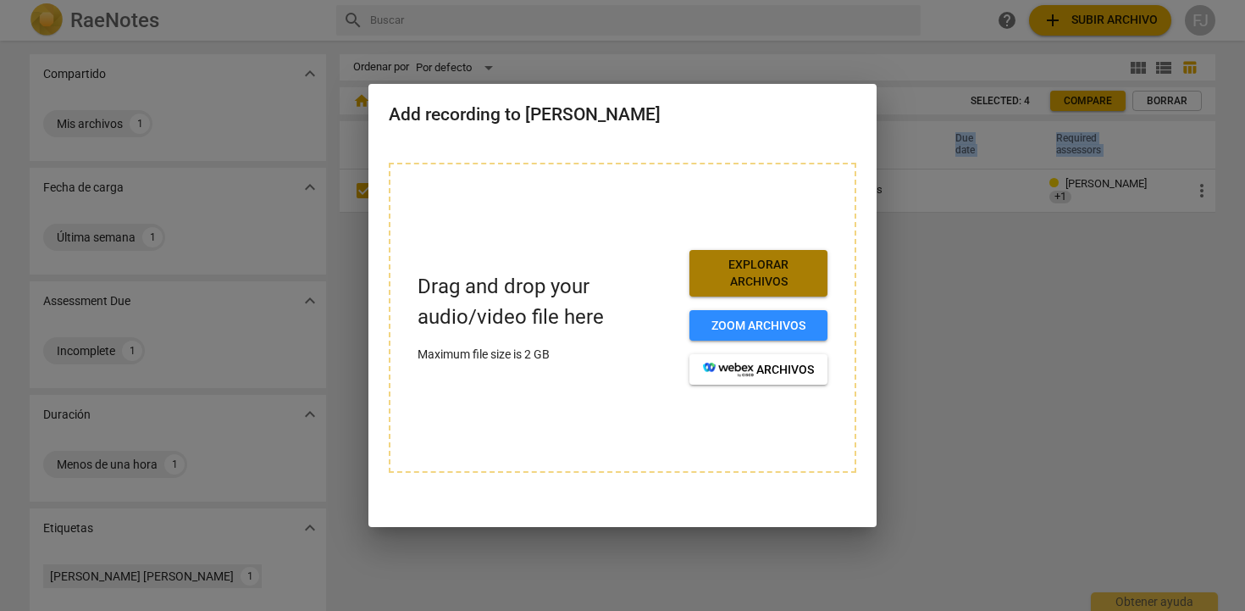
click at [779, 282] on span "Explorar archivos" at bounding box center [758, 273] width 111 height 33
click at [1083, 345] on div at bounding box center [622, 305] width 1245 height 611
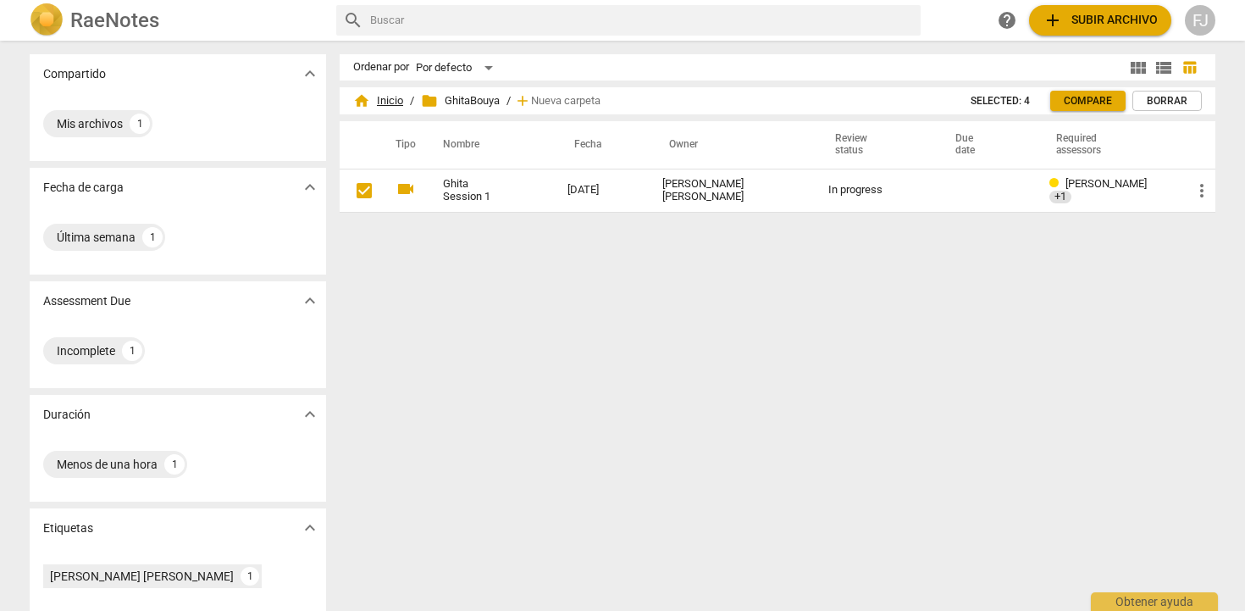
click at [383, 103] on span "home Inicio" at bounding box center [378, 100] width 50 height 17
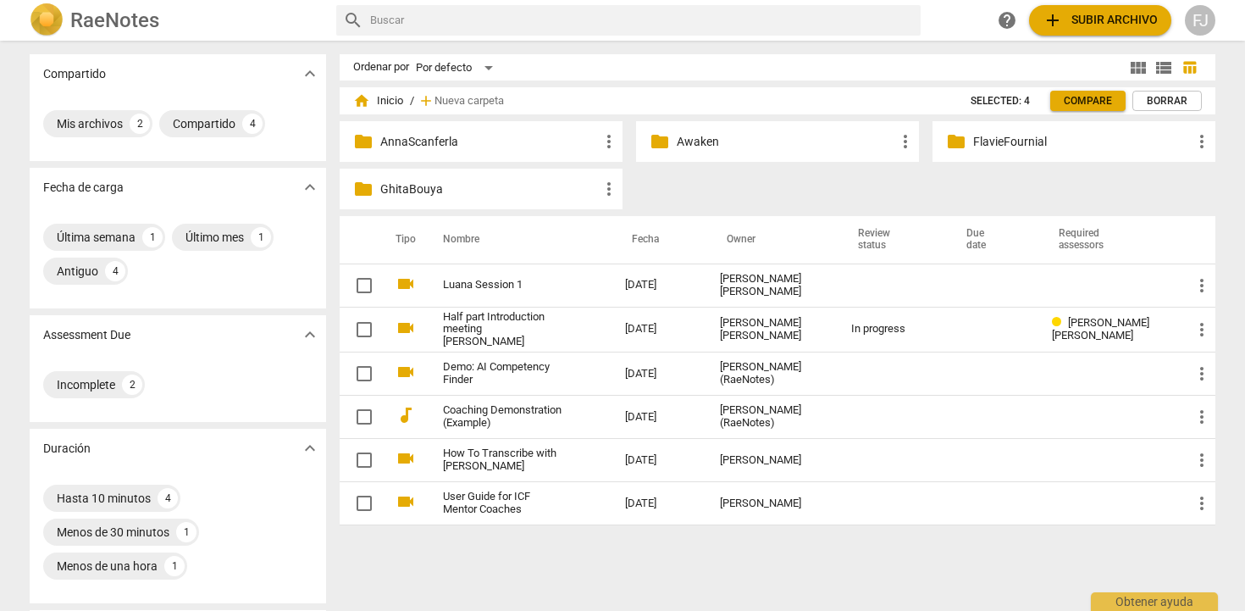
click at [412, 145] on p "AnnaScanferla" at bounding box center [489, 142] width 218 height 18
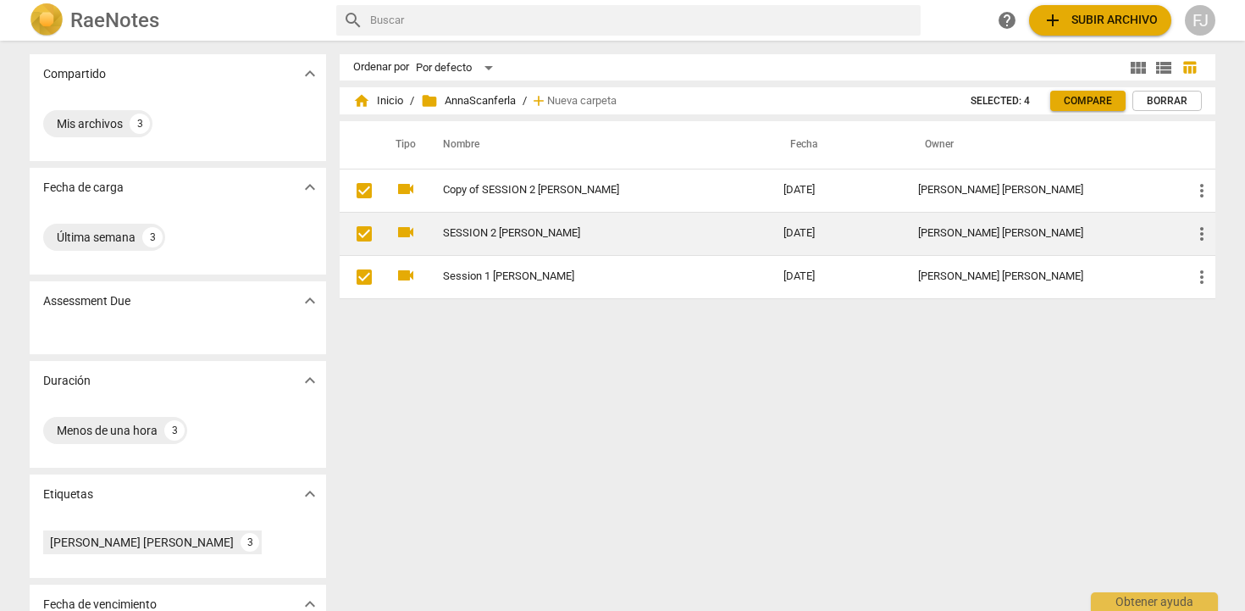
click at [479, 229] on link "SESSION 2 ANNA SCANFERLA" at bounding box center [582, 233] width 279 height 13
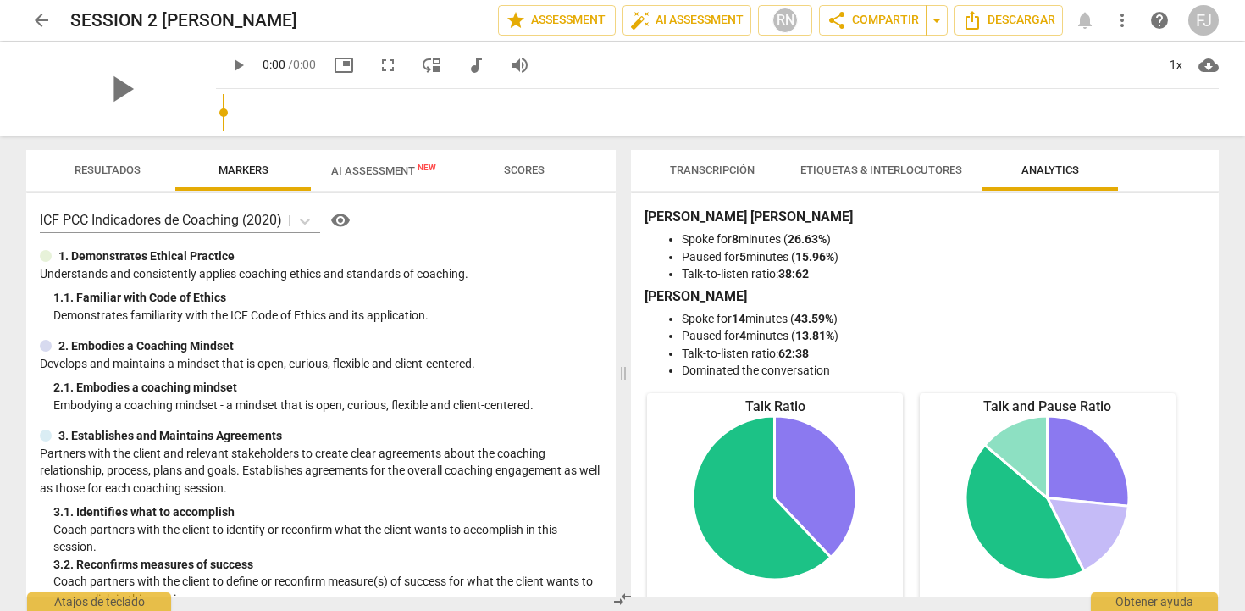
click at [393, 170] on span "AI Assessment New" at bounding box center [383, 170] width 105 height 13
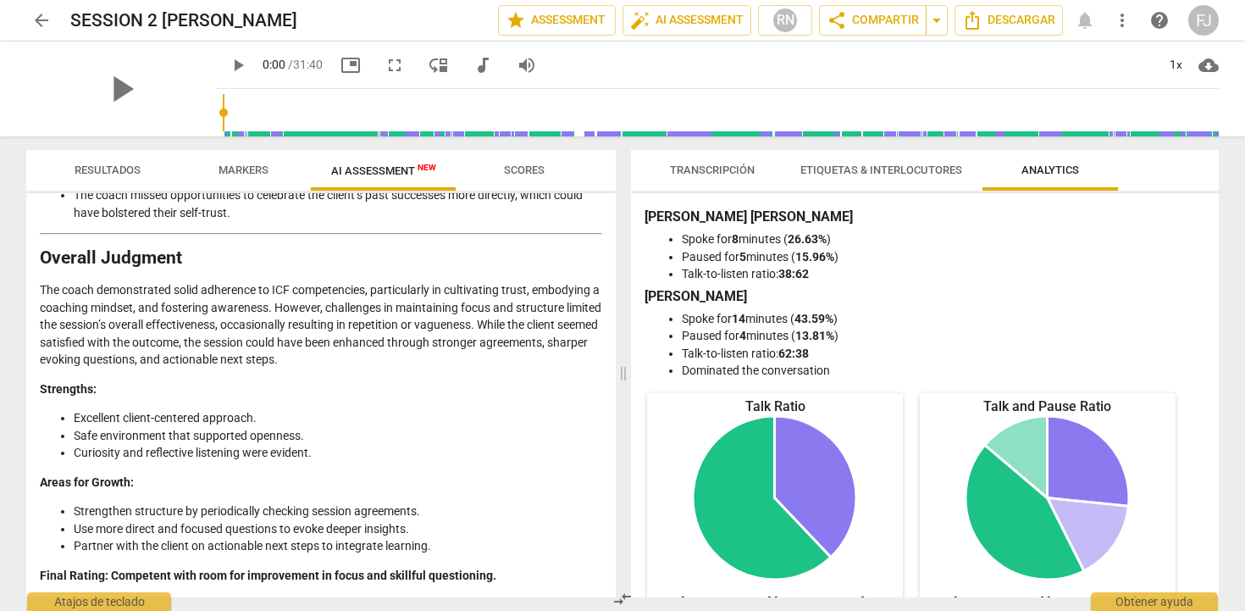
scroll to position [3236, 0]
click at [40, 19] on span "arrow_back" at bounding box center [41, 20] width 20 height 20
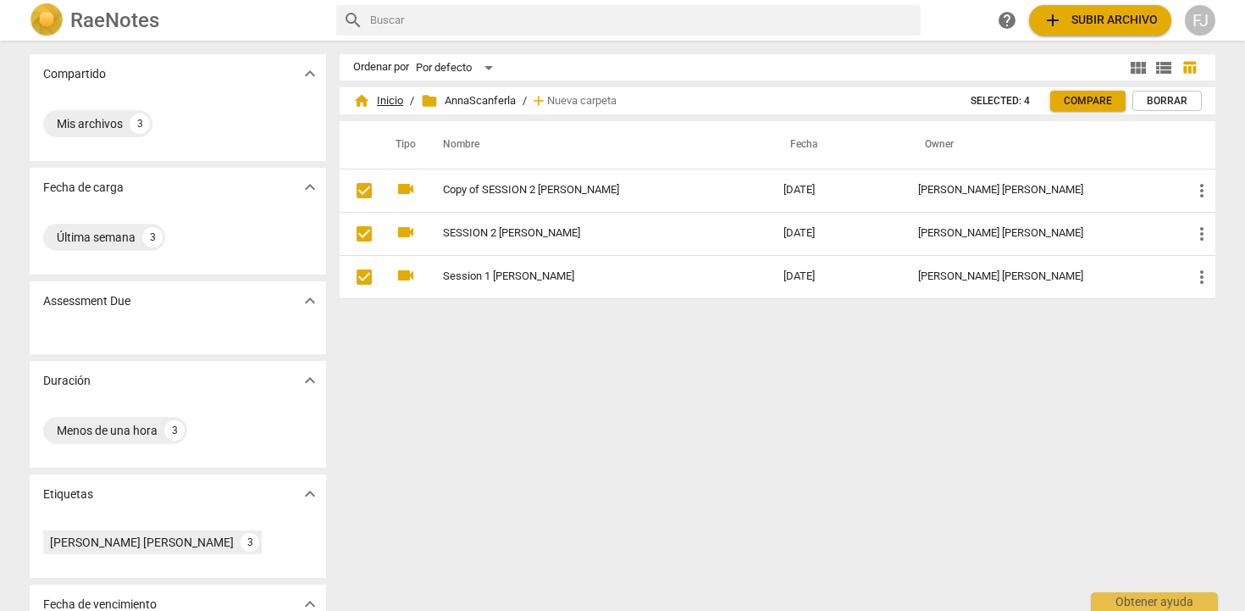
click at [375, 99] on span "home Inicio" at bounding box center [378, 100] width 50 height 17
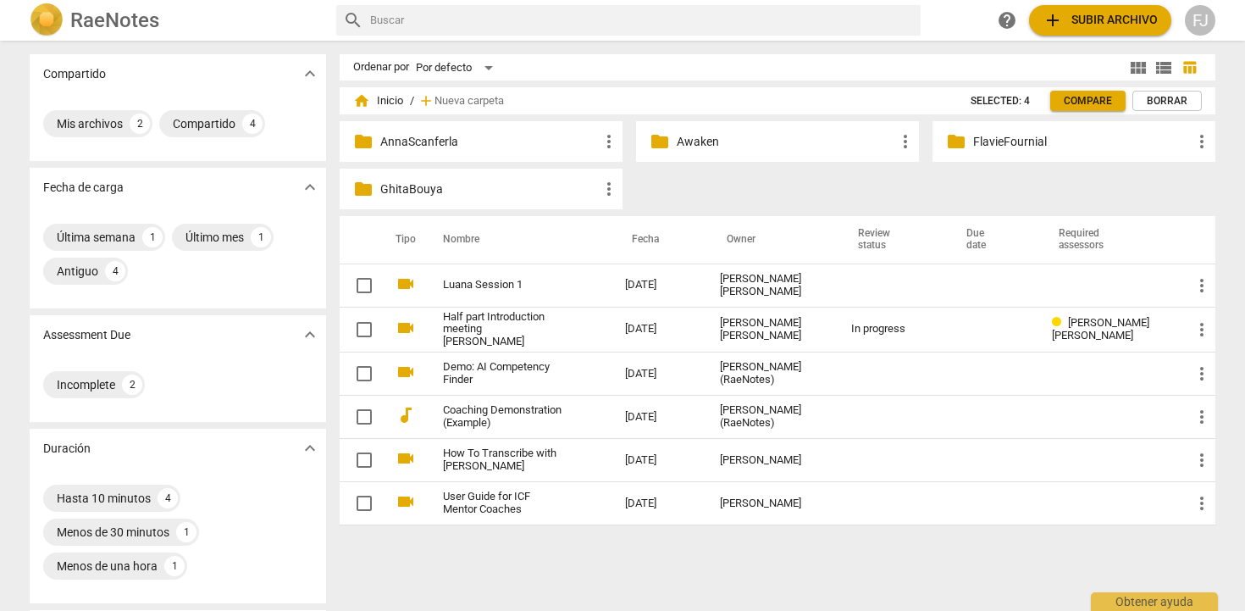
click at [438, 181] on p "GhitaBouya" at bounding box center [489, 189] width 218 height 18
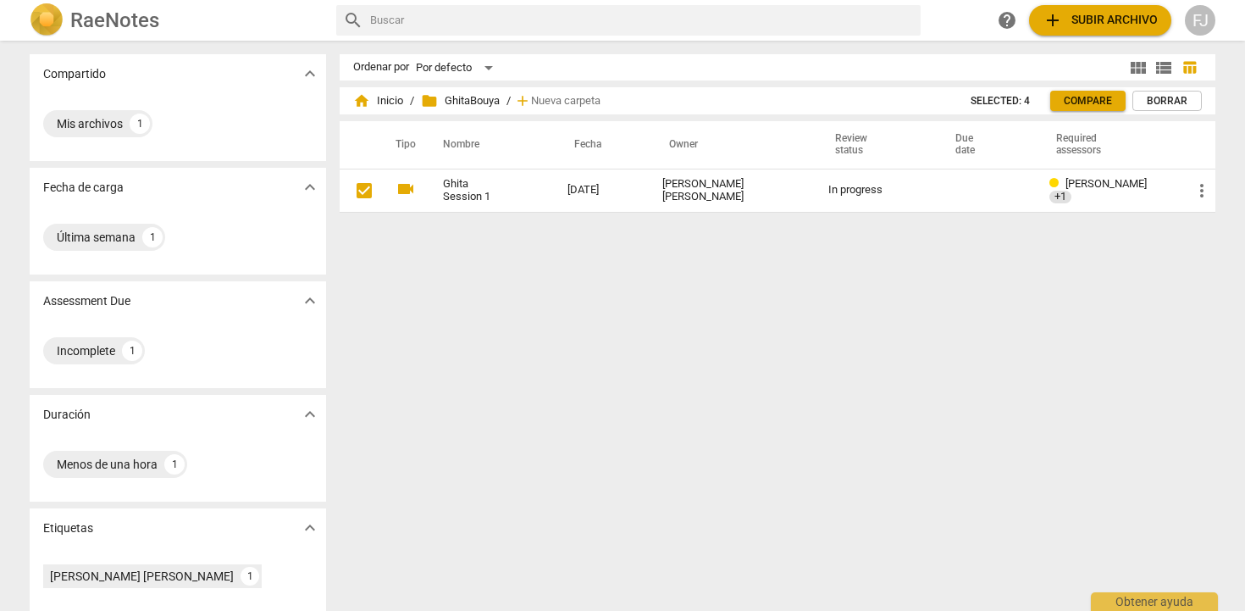
click at [1092, 25] on span "add Subir archivo" at bounding box center [1099, 20] width 115 height 20
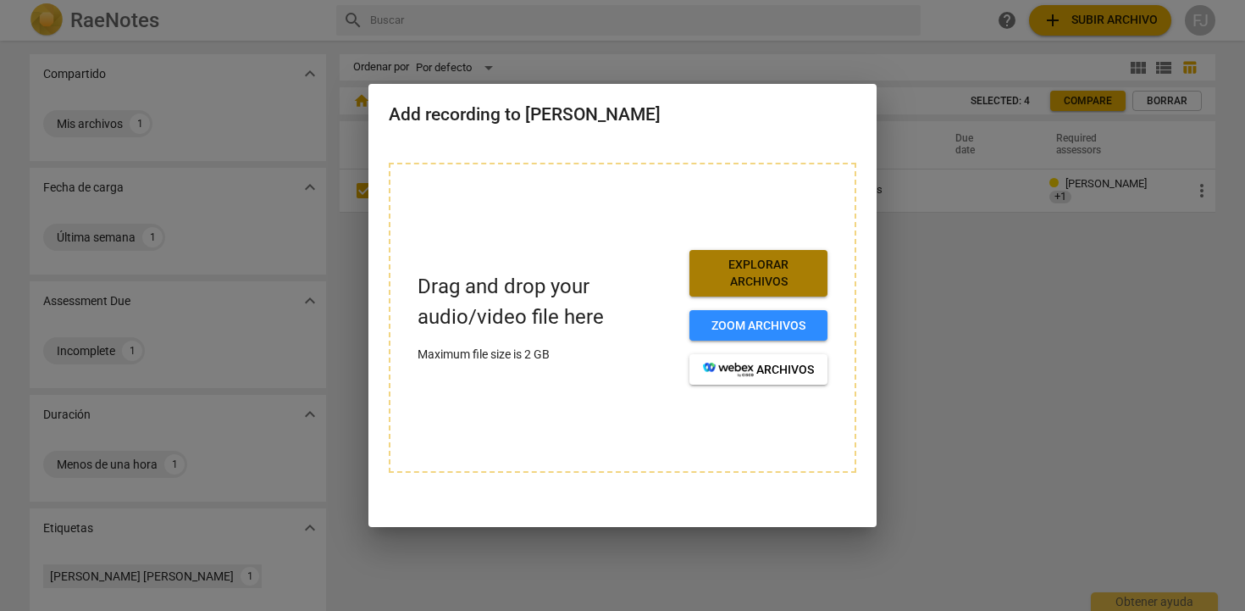
click at [770, 274] on span "Explorar archivos" at bounding box center [758, 273] width 111 height 33
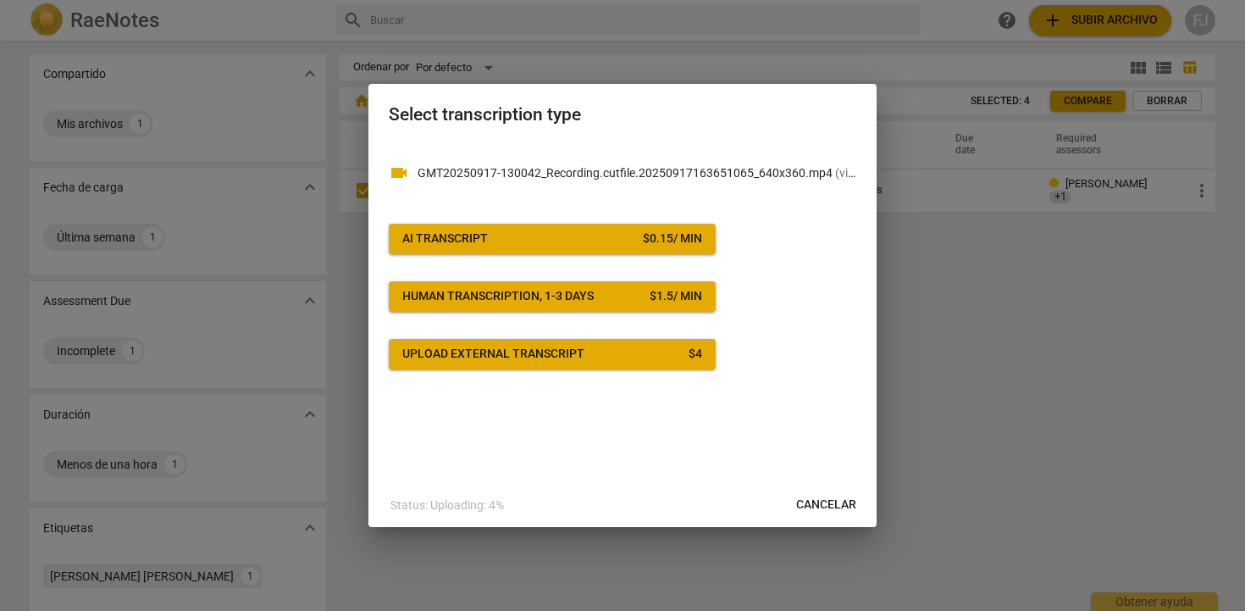
click at [643, 233] on div "$ 0.15 / min" at bounding box center [672, 238] width 59 height 17
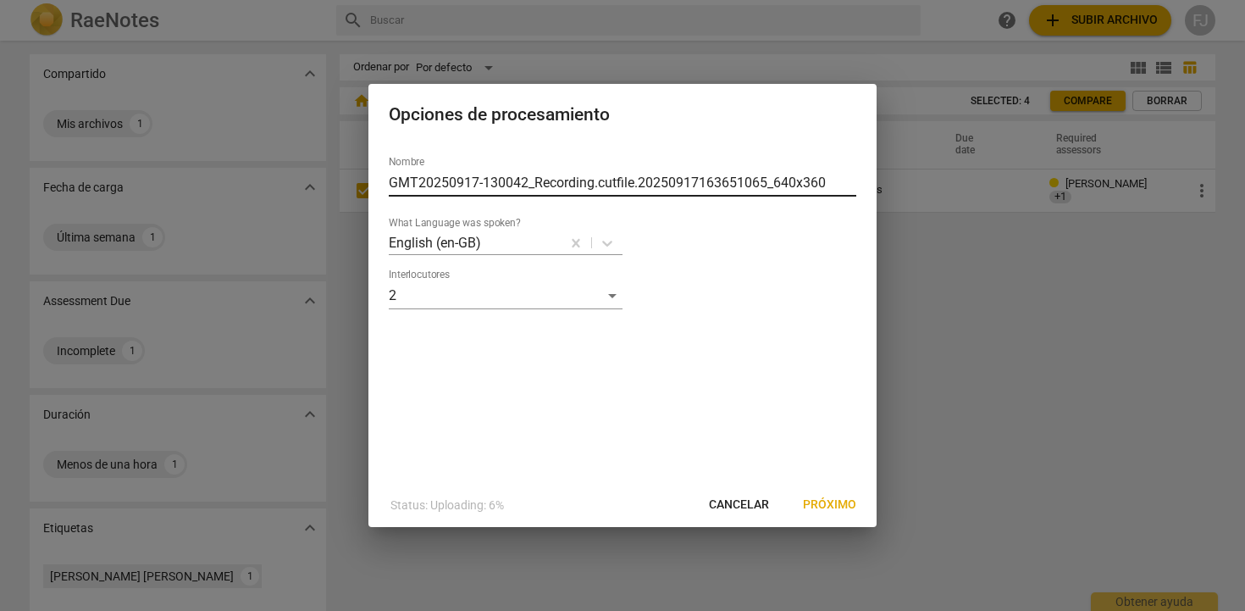
click at [647, 186] on input "GMT20250917-130042_Recording.cutfile.20250917163651065_640x360" at bounding box center [622, 182] width 467 height 27
drag, startPoint x: 390, startPoint y: 179, endPoint x: 1107, endPoint y: 169, distance: 716.4
click at [1107, 169] on div "Opciones de procesamiento Nombre GMT20250917-130042_Recording.cutfile.202509171…" at bounding box center [622, 305] width 1245 height 611
click at [834, 178] on input "GMT20250917-130042_Recording.cutfile.20250917163651065_640x360" at bounding box center [622, 182] width 467 height 27
drag, startPoint x: 834, startPoint y: 178, endPoint x: 296, endPoint y: 163, distance: 537.9
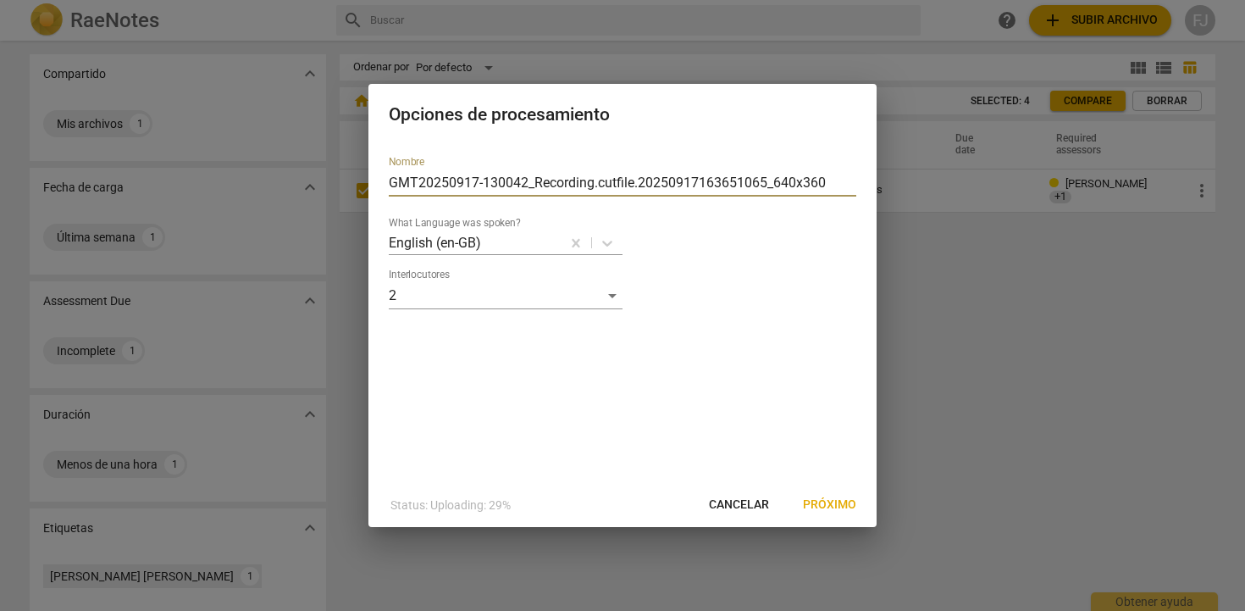
click at [296, 163] on div "Opciones de procesamiento Nombre GMT20250917-130042_Recording.cutfile.202509171…" at bounding box center [622, 305] width 1245 height 611
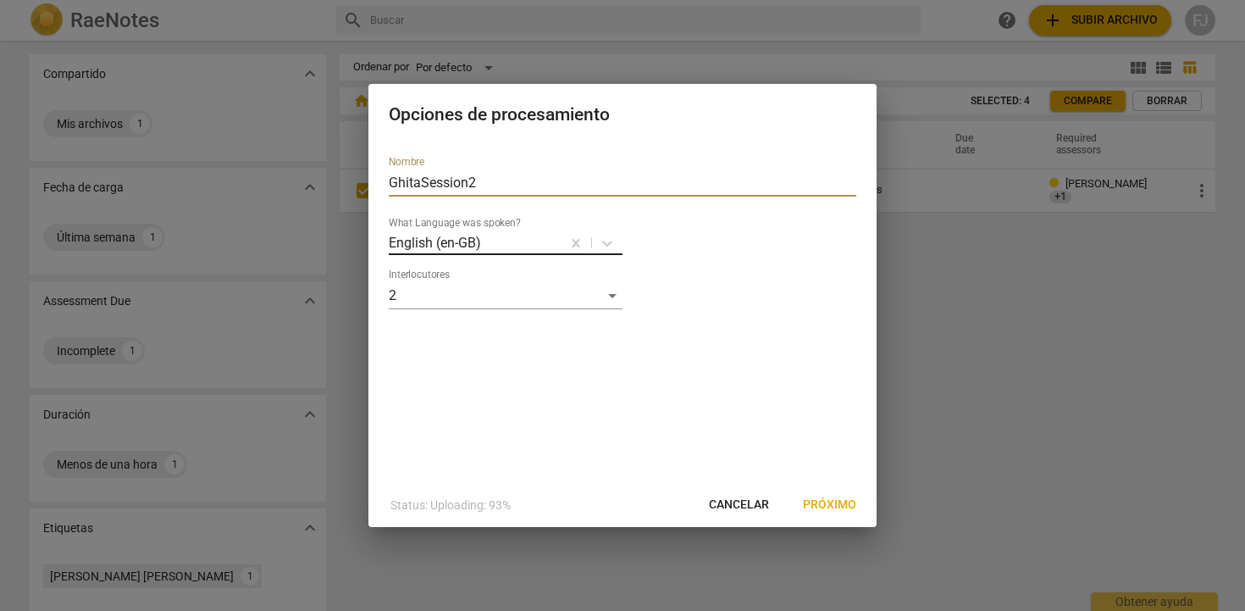
click at [448, 231] on div "English (en-GB)" at bounding box center [475, 242] width 172 height 25
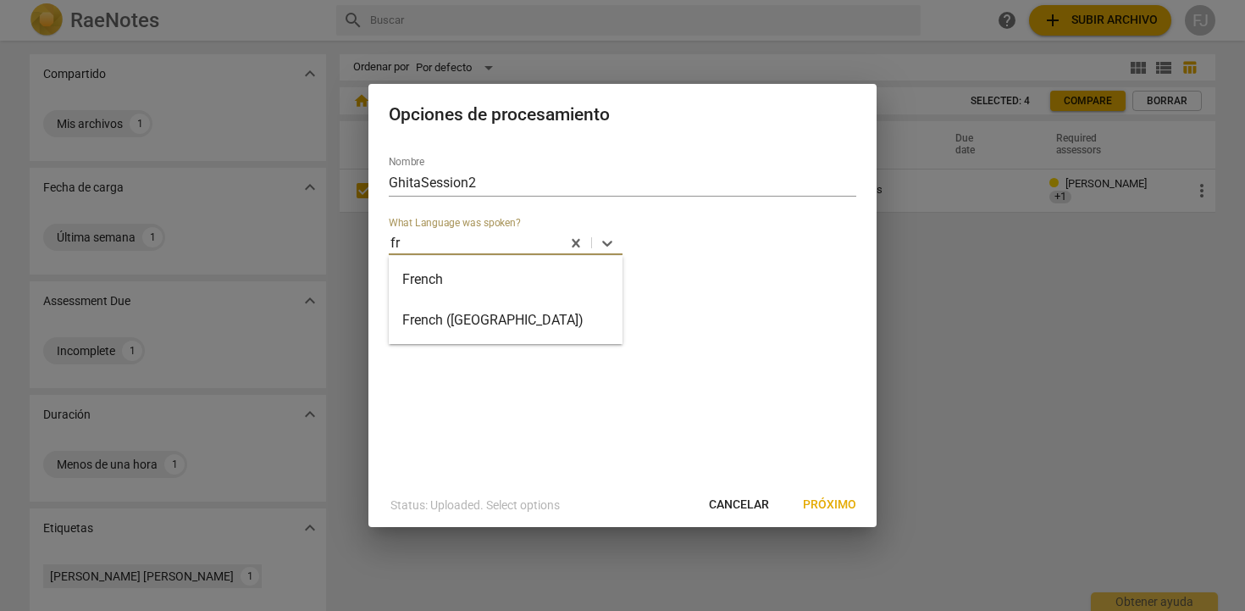
click at [453, 288] on div "French" at bounding box center [506, 279] width 234 height 41
click at [817, 501] on span "Próximo" at bounding box center [829, 504] width 53 height 17
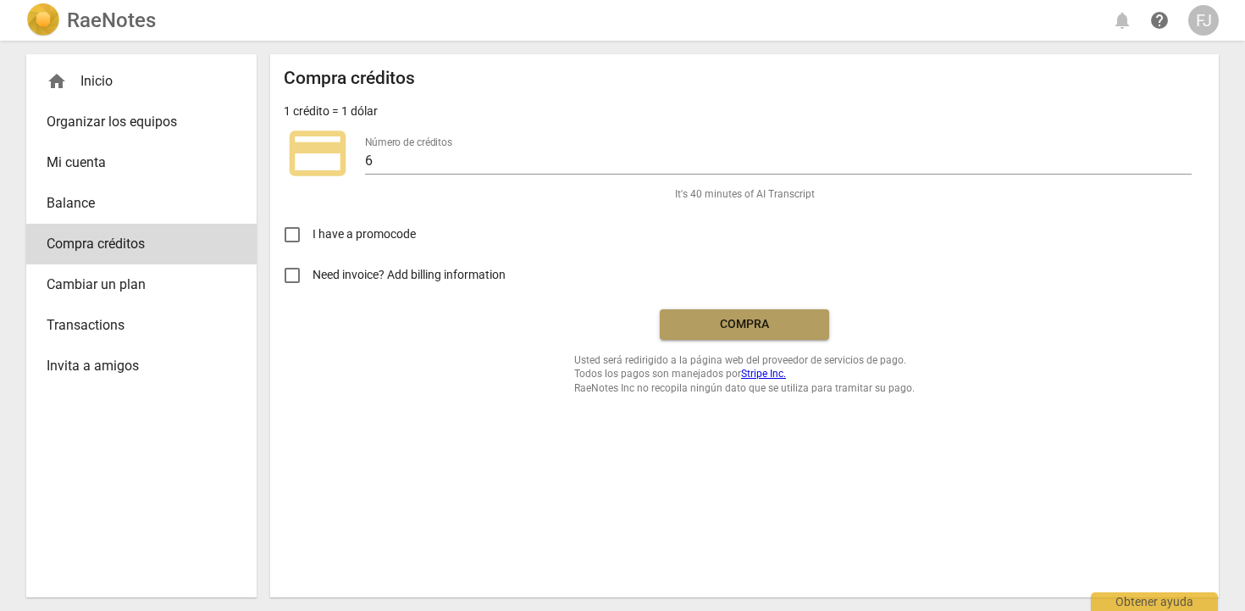
click at [767, 322] on span "Compra" at bounding box center [744, 324] width 142 height 17
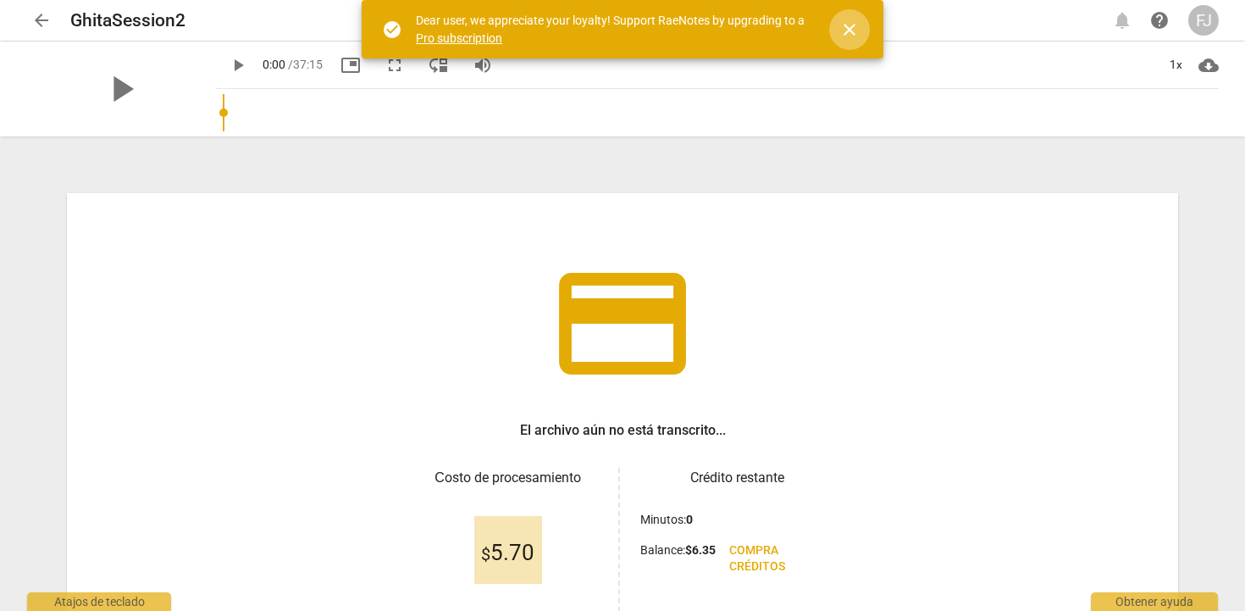
click at [846, 38] on span "close" at bounding box center [849, 29] width 20 height 20
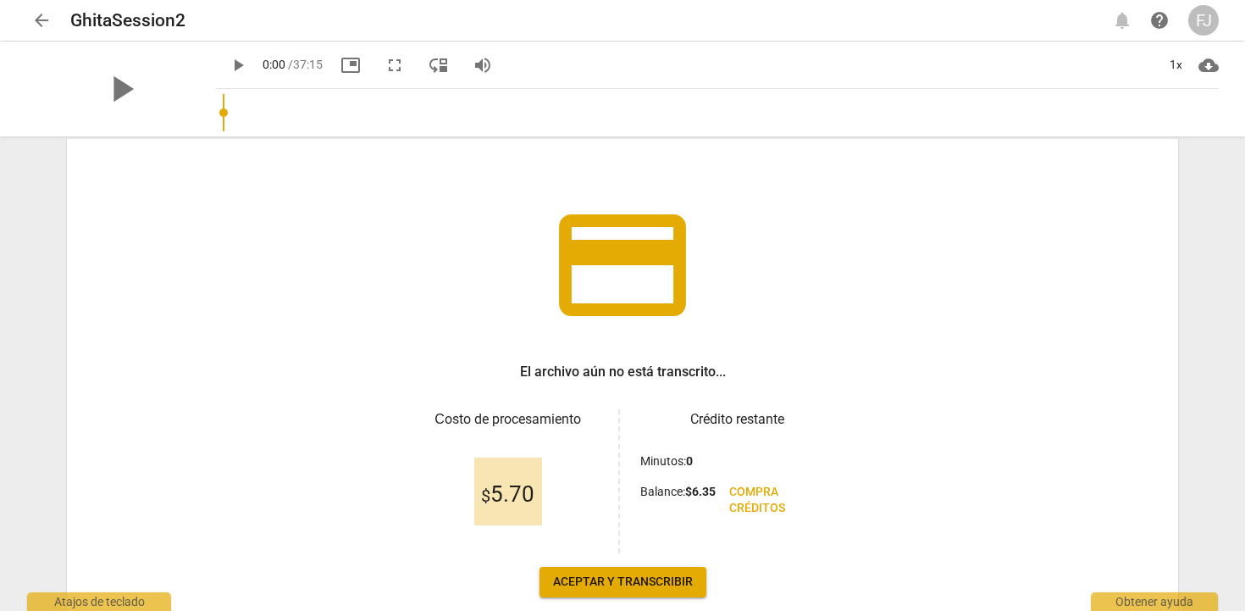
scroll to position [153, 0]
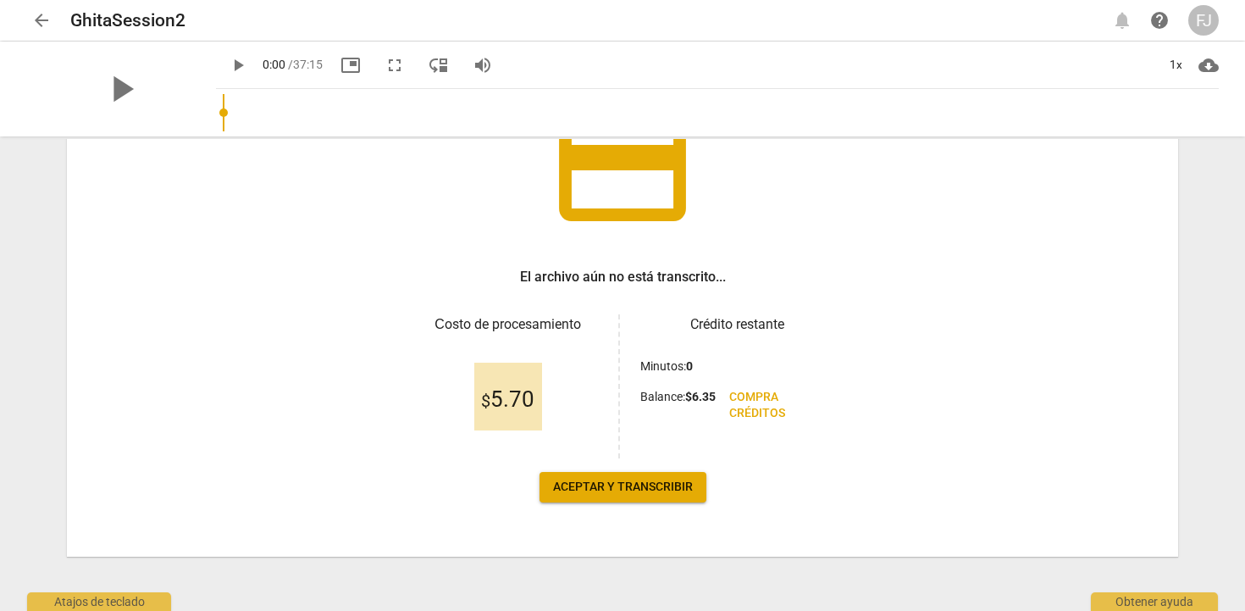
click at [620, 485] on span "Aceptar y transcribir" at bounding box center [623, 486] width 140 height 17
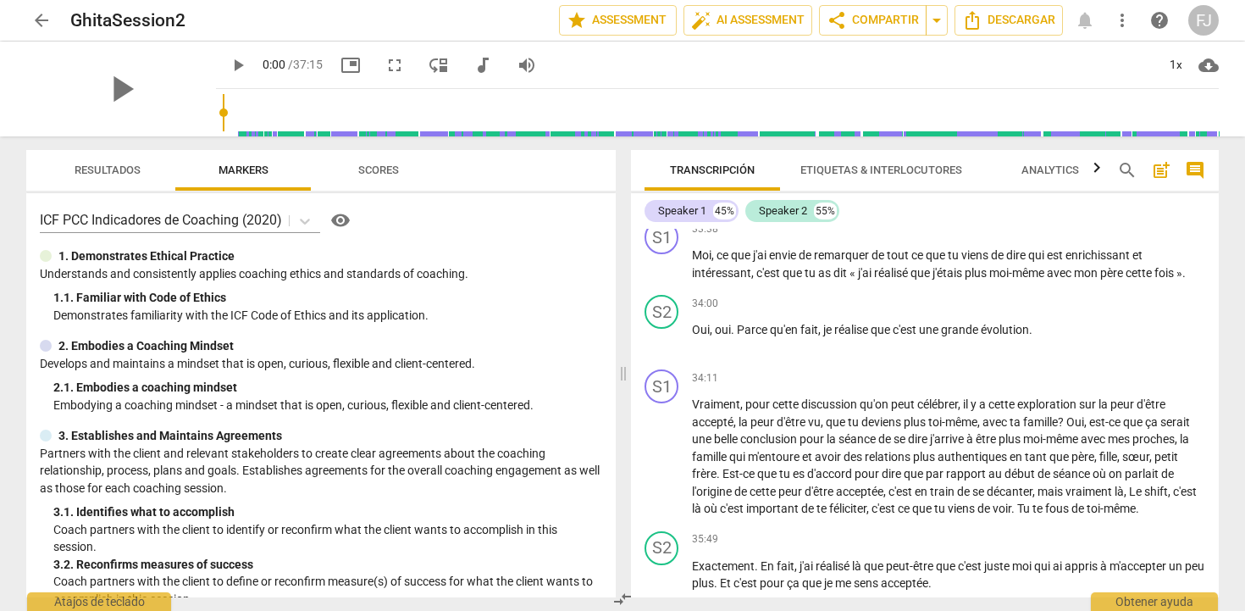
scroll to position [9803, 0]
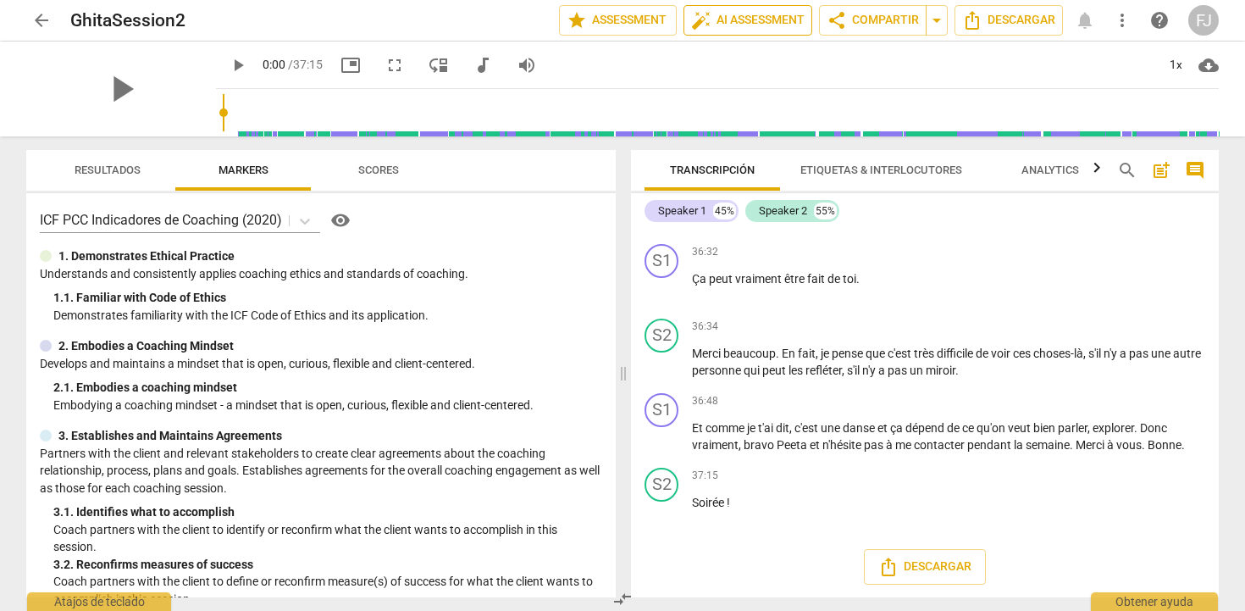
click at [728, 19] on span "auto_fix_high AI Assessment" at bounding box center [747, 20] width 113 height 20
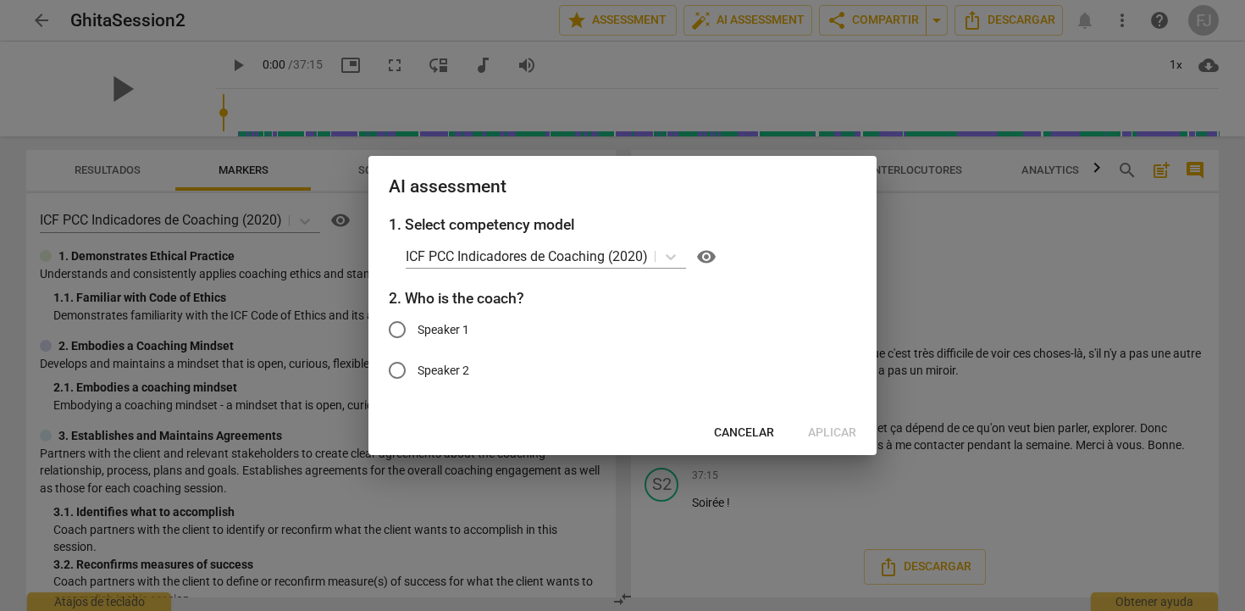
click at [428, 324] on span "Speaker 1" at bounding box center [443, 330] width 52 height 18
click at [417, 324] on input "Speaker 1" at bounding box center [397, 329] width 41 height 41
radio input "true"
click at [839, 431] on span "Aplicar" at bounding box center [832, 432] width 48 height 17
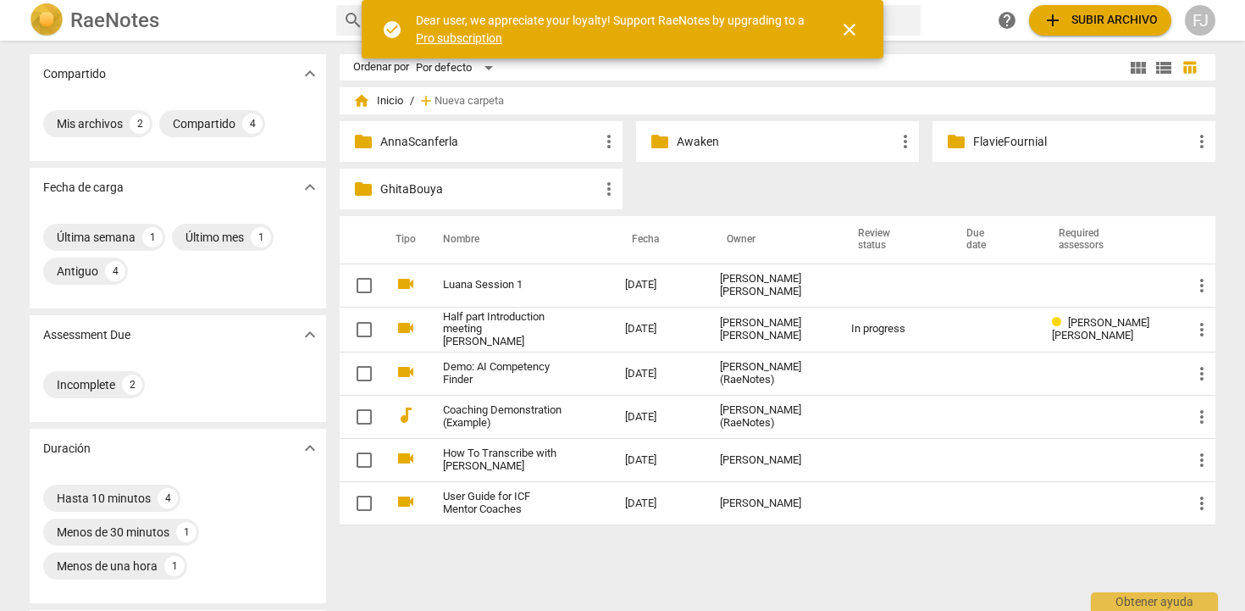
click at [464, 144] on p "AnnaScanferla" at bounding box center [489, 142] width 218 height 18
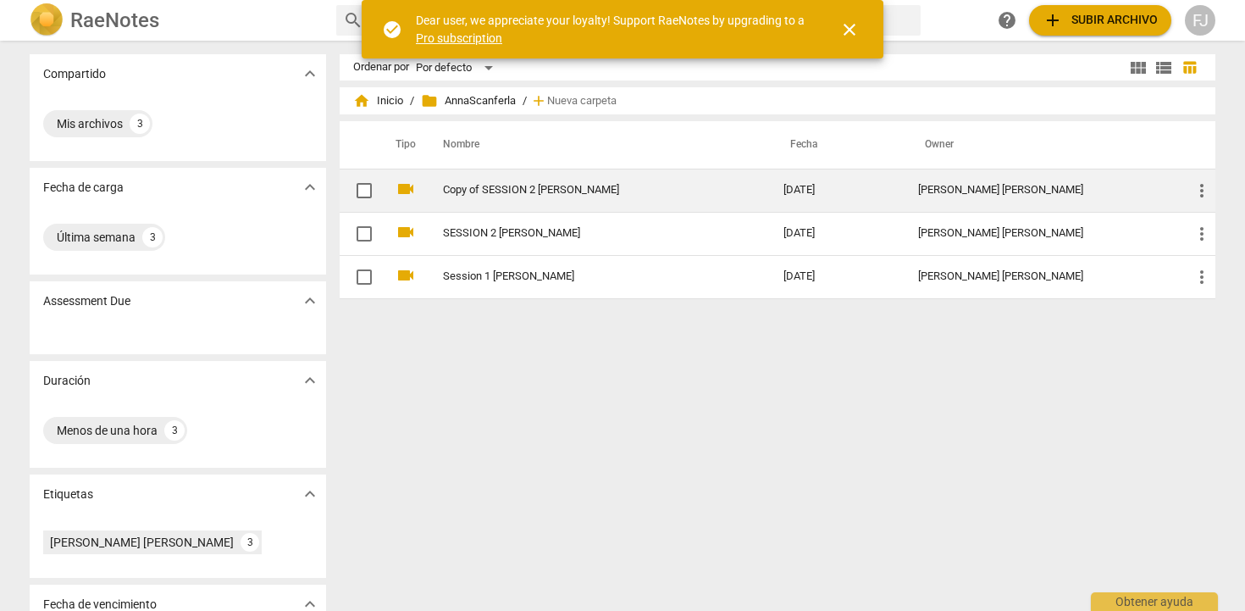
click at [498, 189] on link "Copy of SESSION 2 [PERSON_NAME]" at bounding box center [582, 190] width 279 height 13
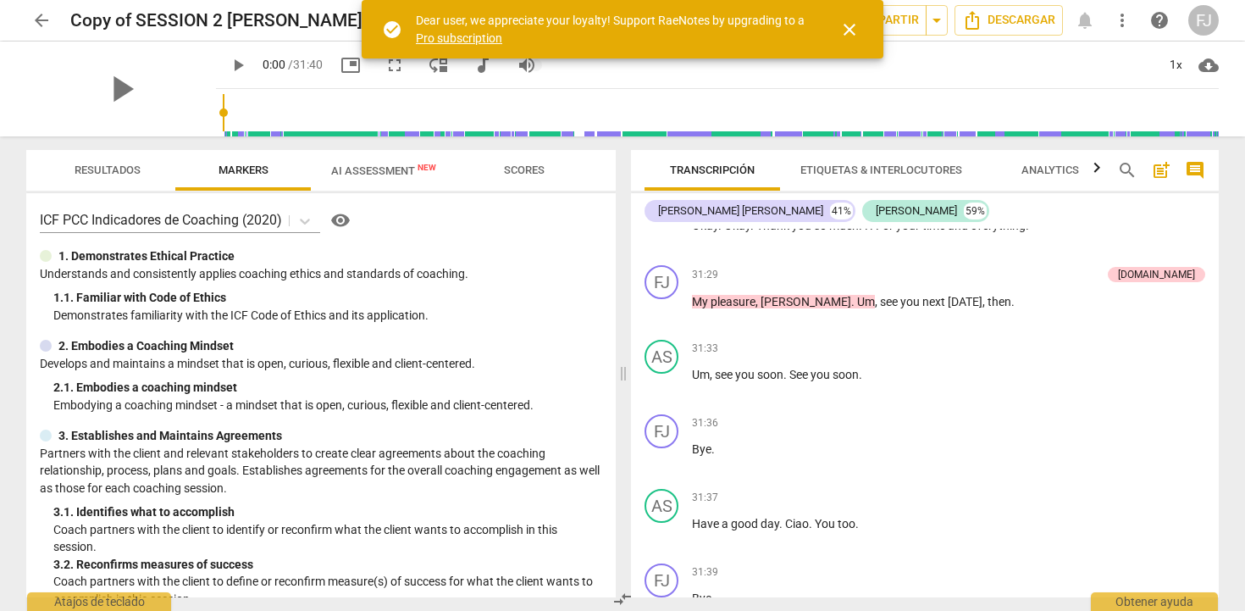
scroll to position [8097, 0]
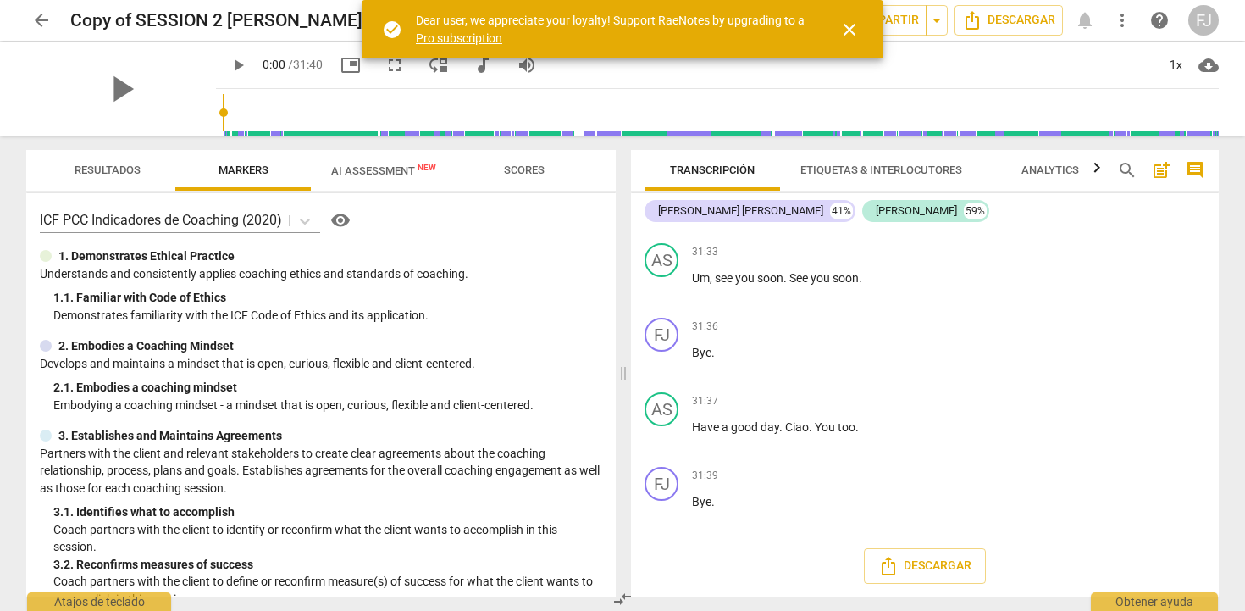
click at [37, 25] on span "arrow_back" at bounding box center [41, 20] width 20 height 20
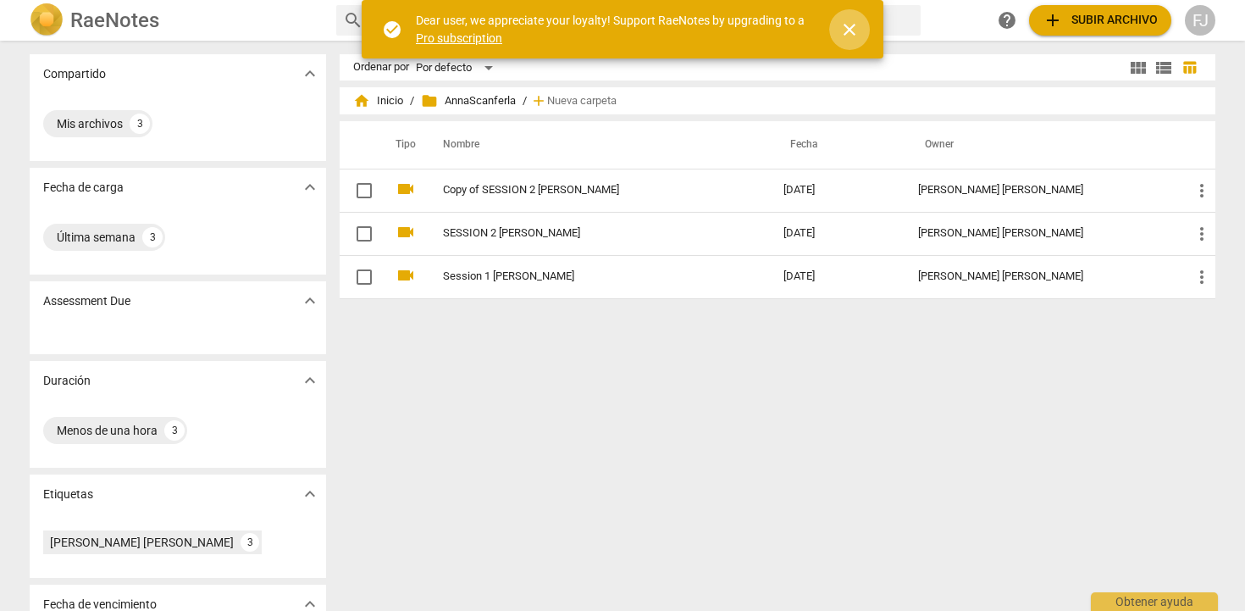
click at [852, 31] on span "close" at bounding box center [849, 29] width 20 height 20
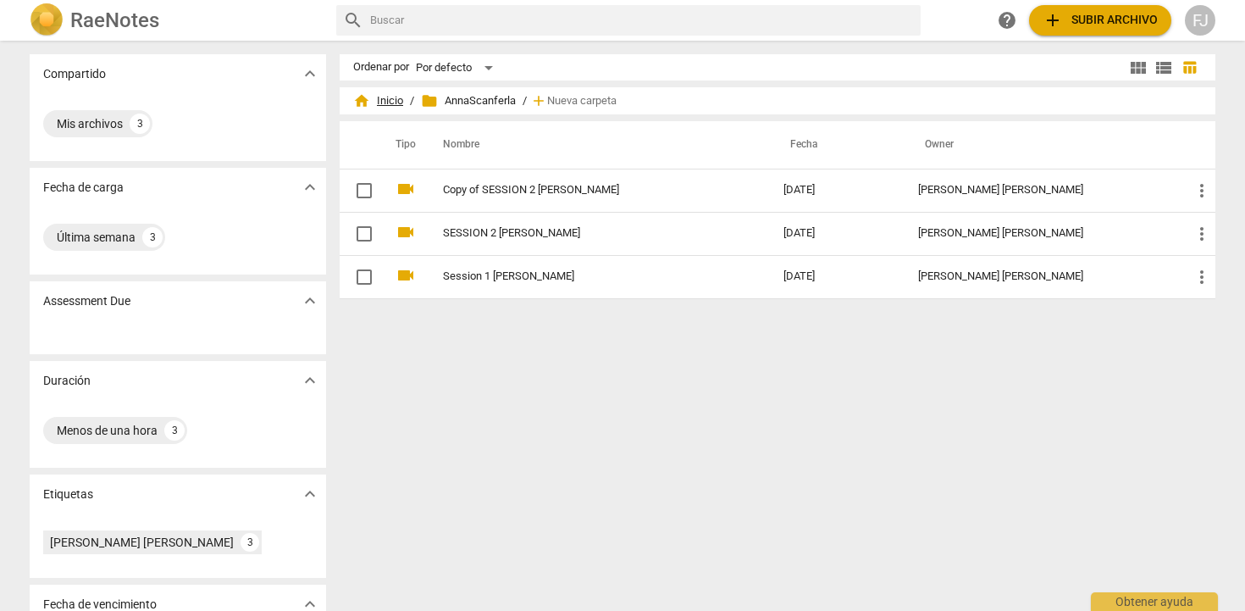
click at [384, 94] on span "home Inicio" at bounding box center [378, 100] width 50 height 17
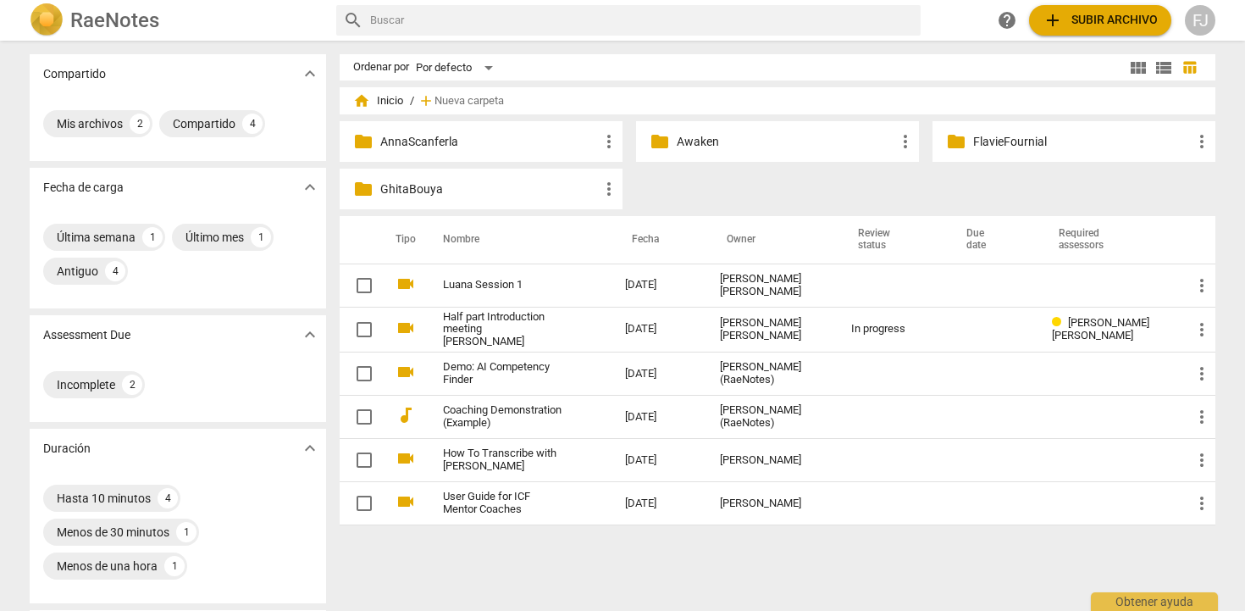
click at [782, 147] on p "Awaken" at bounding box center [786, 142] width 218 height 18
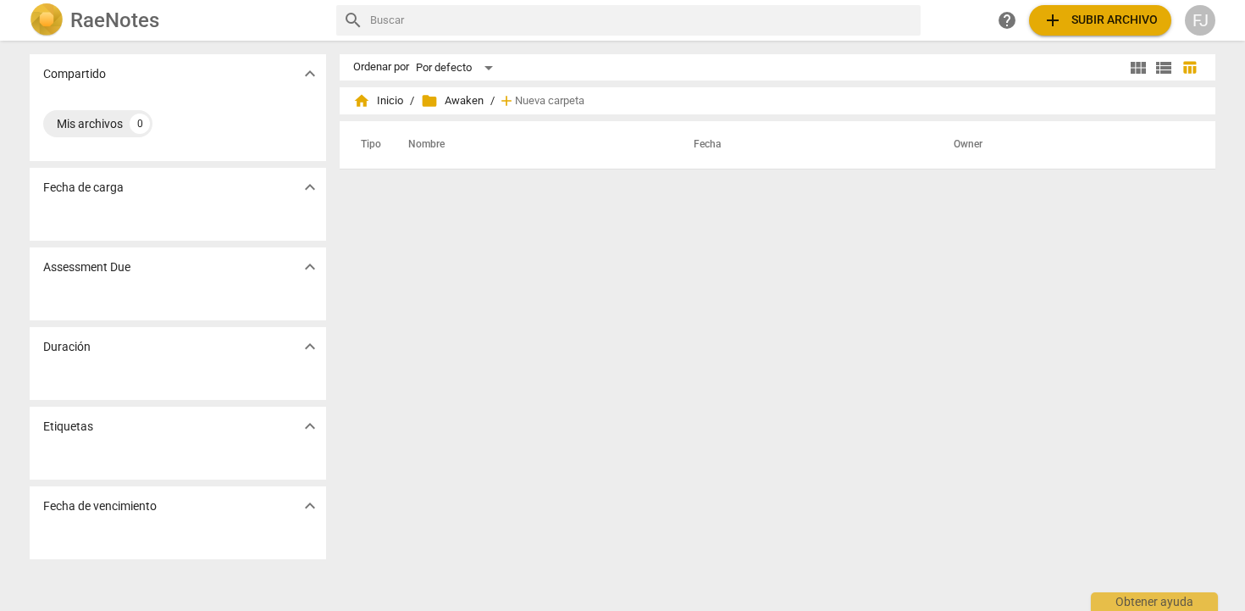
click at [1078, 22] on span "add Subir archivo" at bounding box center [1099, 20] width 115 height 20
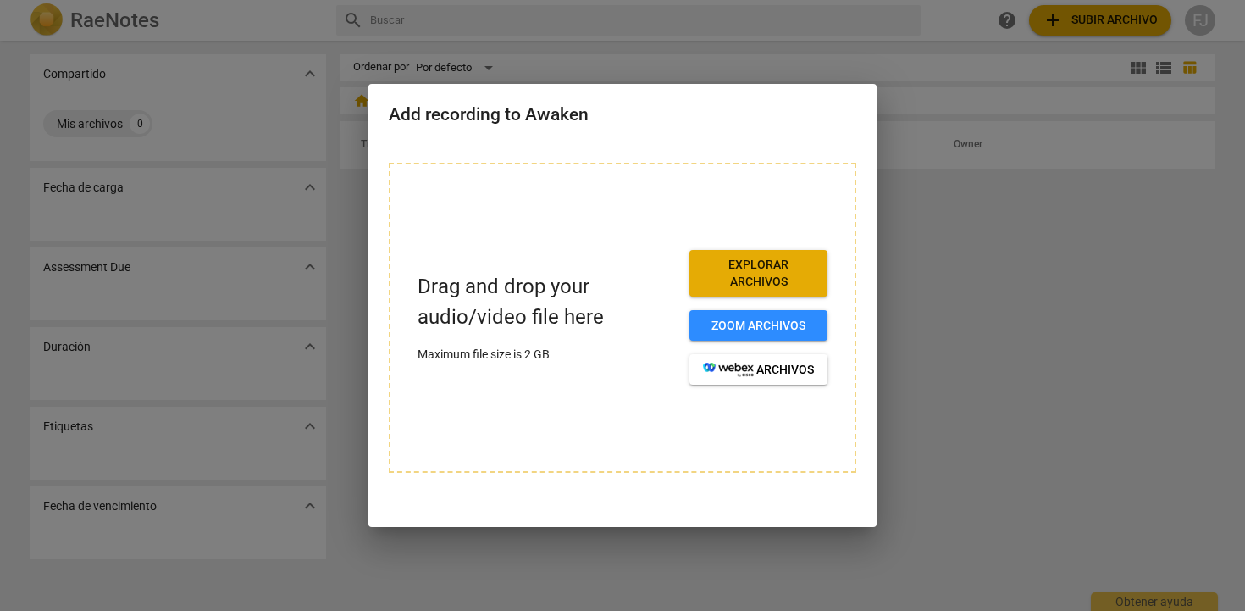
click at [782, 279] on span "Explorar archivos" at bounding box center [758, 273] width 111 height 33
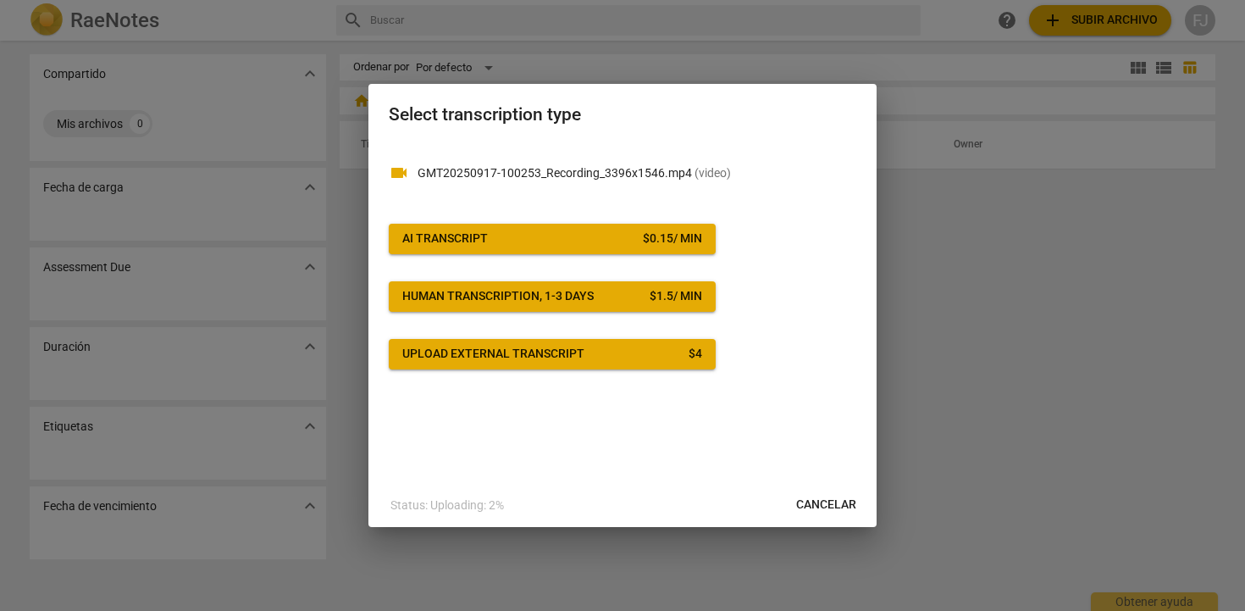
click at [514, 243] on span "AI Transcript $ 0.15 / min" at bounding box center [552, 238] width 300 height 17
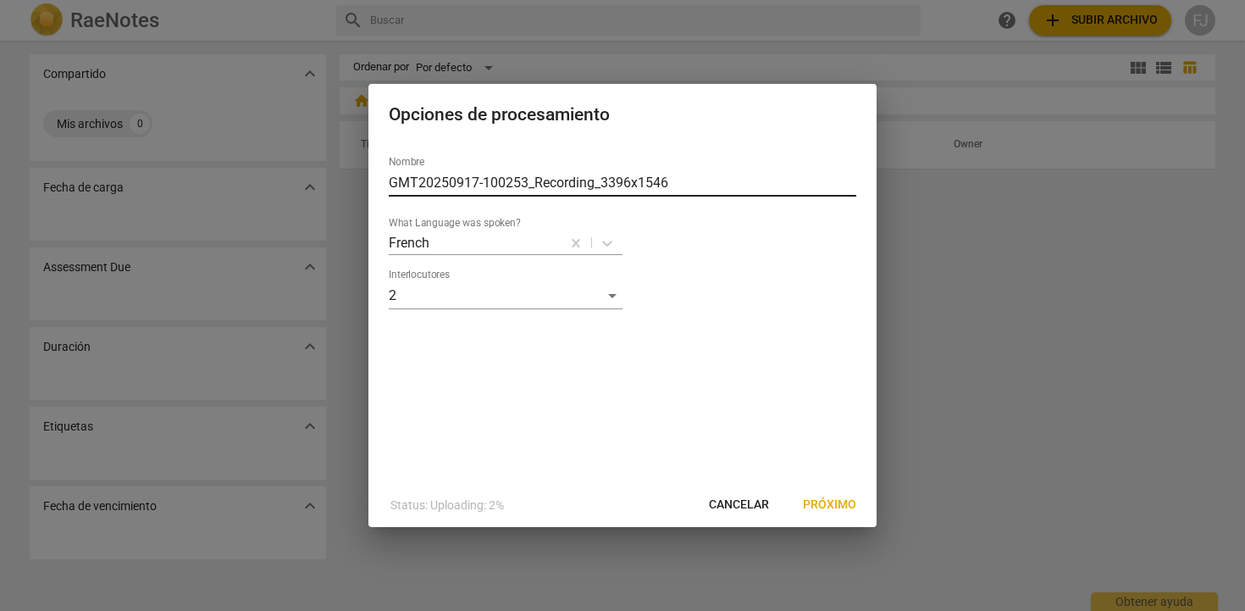
click at [532, 183] on input "GMT20250917-100253_Recording_3396x1546" at bounding box center [622, 182] width 467 height 27
drag, startPoint x: 675, startPoint y: 181, endPoint x: 339, endPoint y: 183, distance: 336.2
click at [339, 183] on div "Opciones de procesamiento Nombre GMT20250917-100253_Recording_3396x1546 What La…" at bounding box center [622, 305] width 1245 height 611
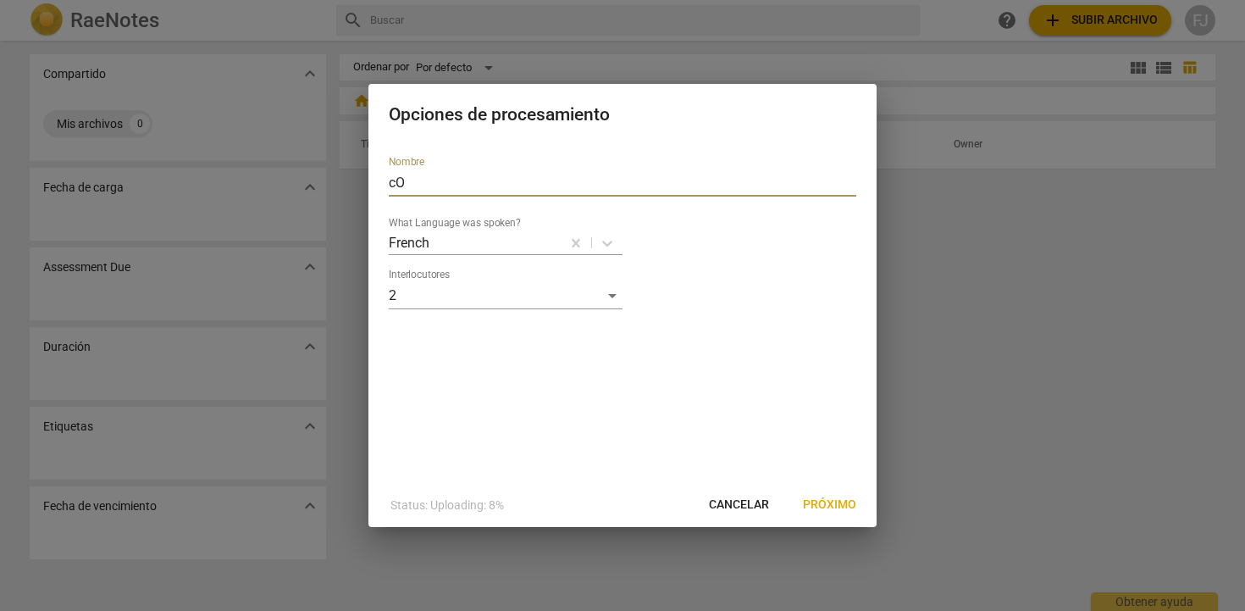
type input "c"
type input "Coaching with the Heart"
click at [400, 233] on p "French" at bounding box center [409, 242] width 41 height 19
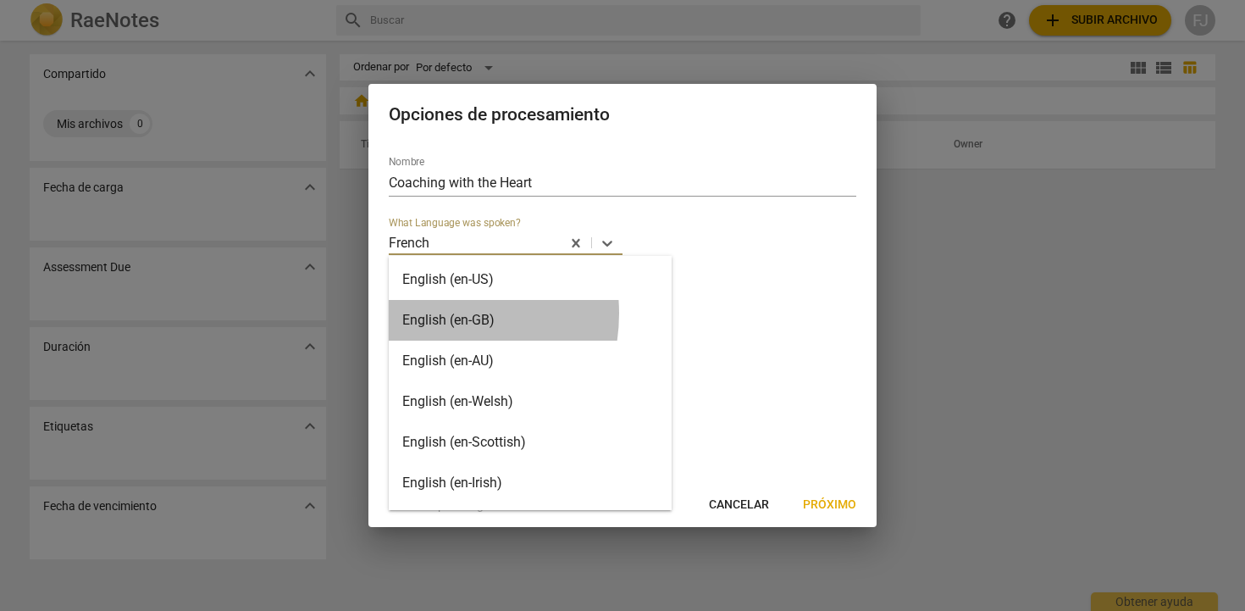
click at [428, 313] on div "English (en-GB)" at bounding box center [530, 320] width 283 height 41
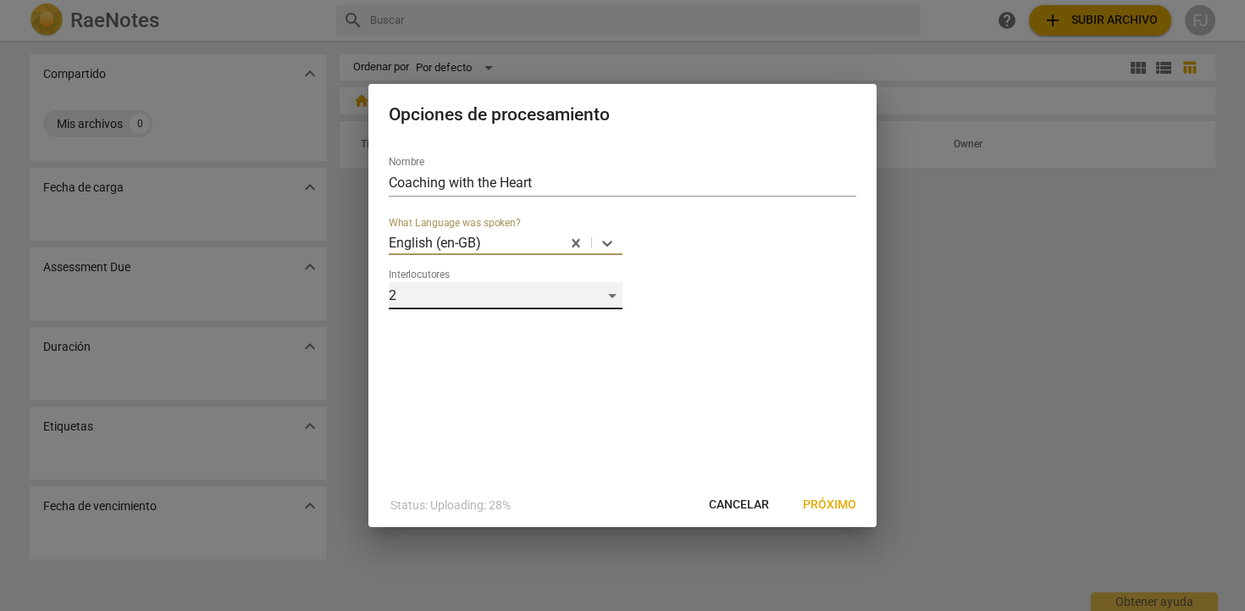
click at [480, 300] on div "2" at bounding box center [506, 295] width 234 height 27
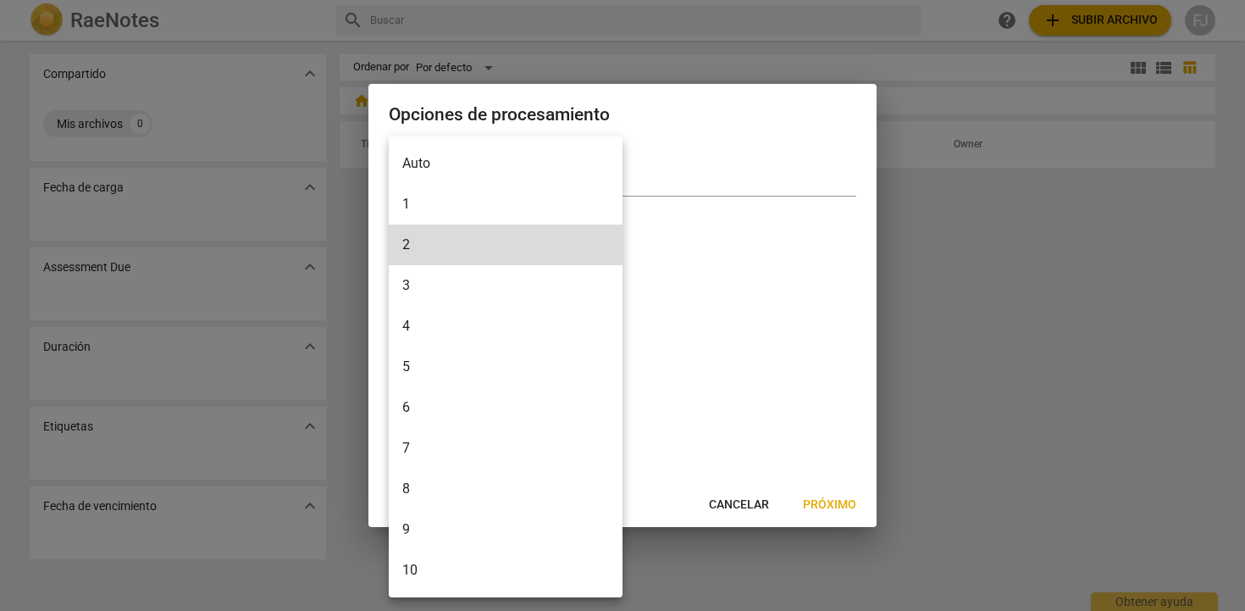
click at [441, 402] on li "6" at bounding box center [506, 407] width 234 height 41
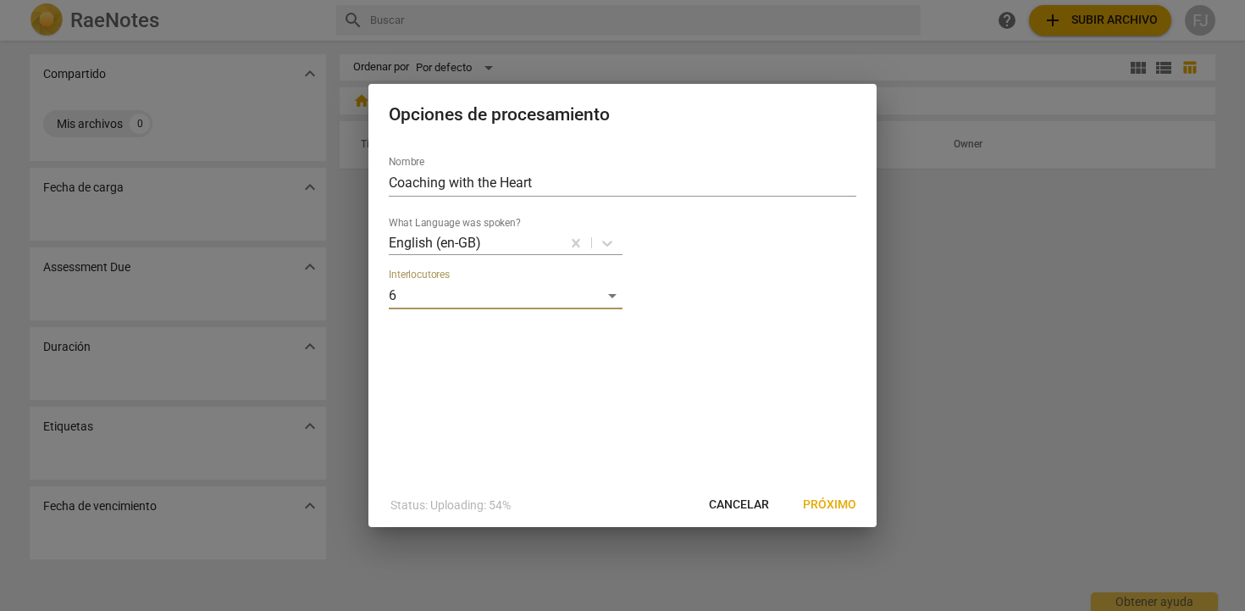
click at [814, 501] on span "Próximo" at bounding box center [829, 504] width 53 height 17
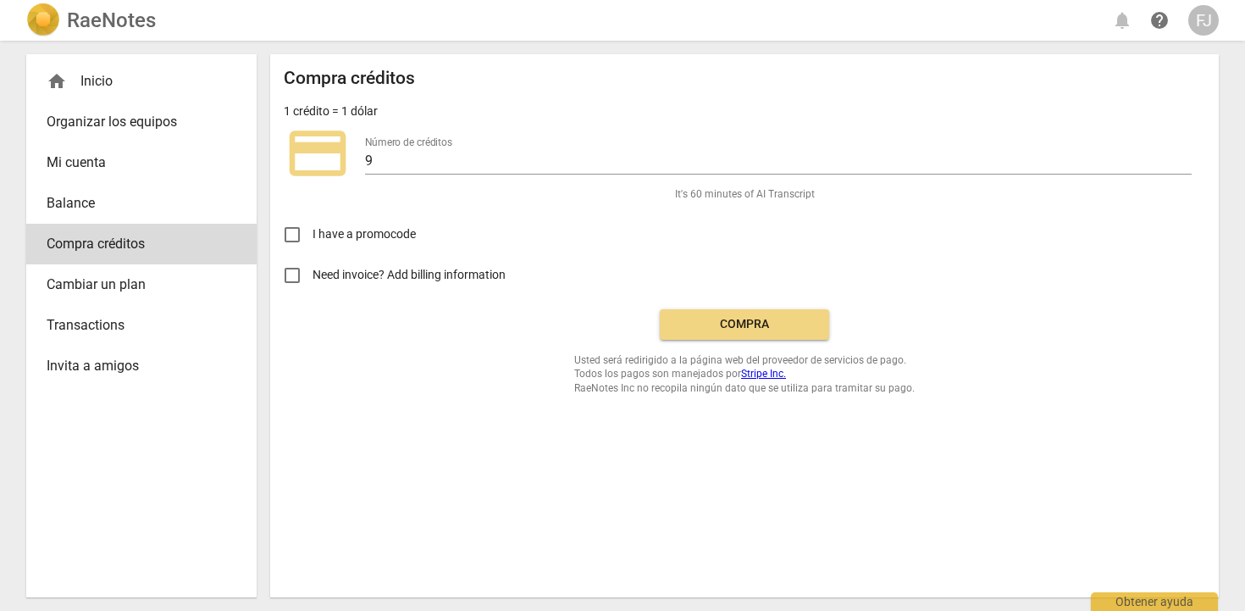
click at [758, 327] on span "Compra" at bounding box center [744, 324] width 142 height 17
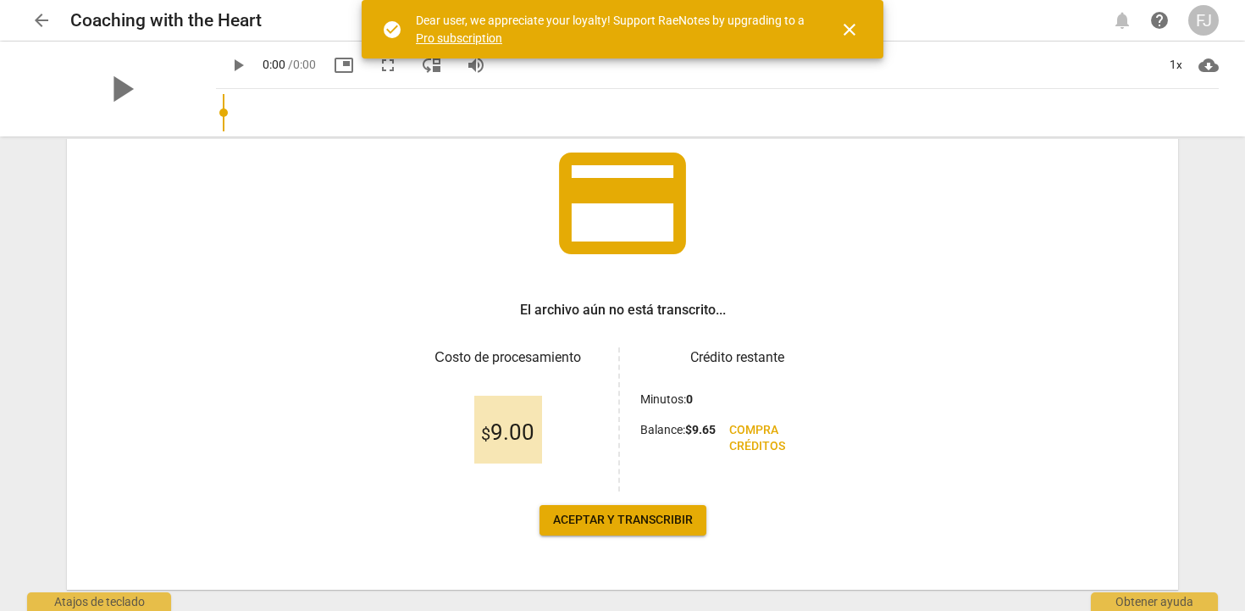
scroll to position [153, 0]
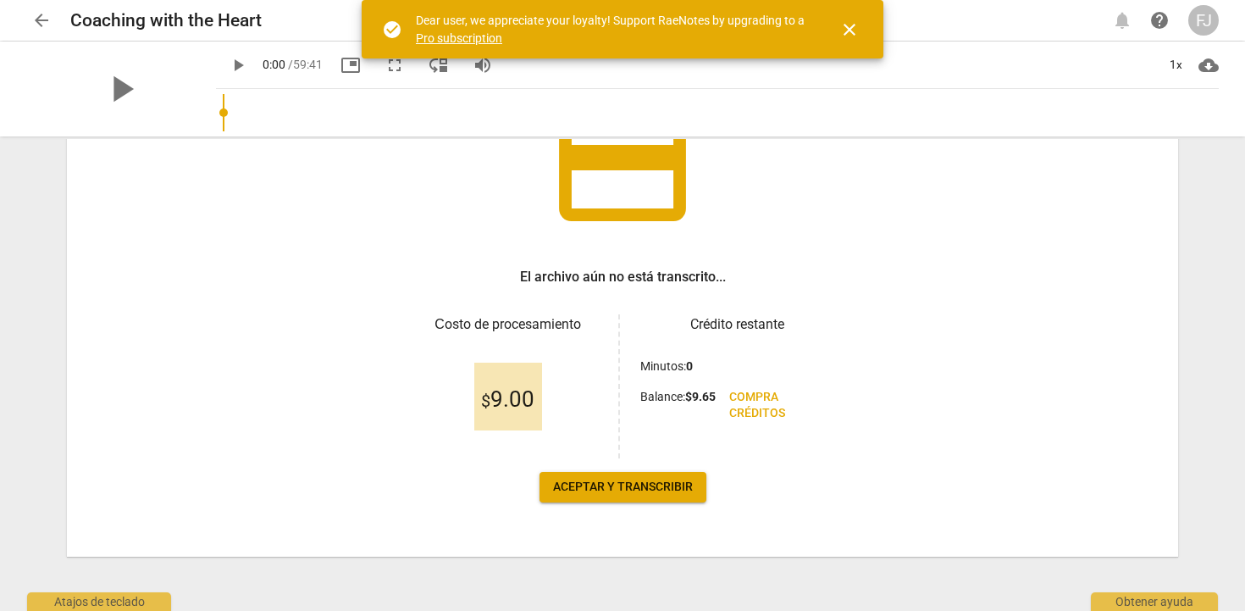
click at [595, 492] on span "Aceptar y transcribir" at bounding box center [623, 486] width 140 height 17
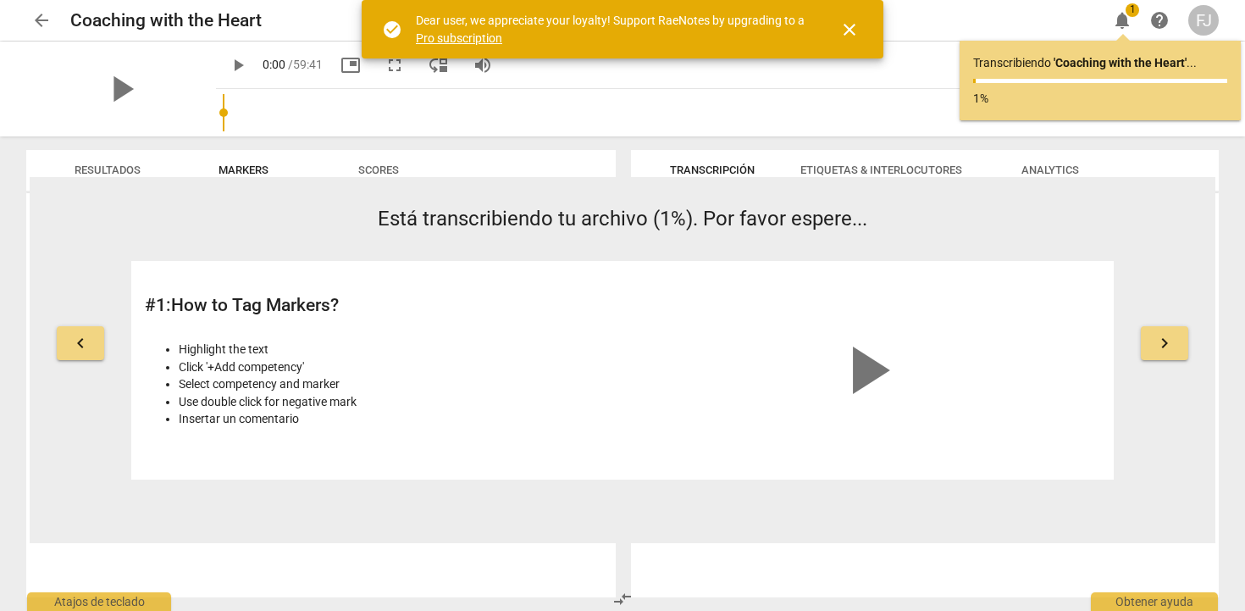
click at [844, 34] on span "close" at bounding box center [849, 29] width 20 height 20
